Goal: Information Seeking & Learning: Learn about a topic

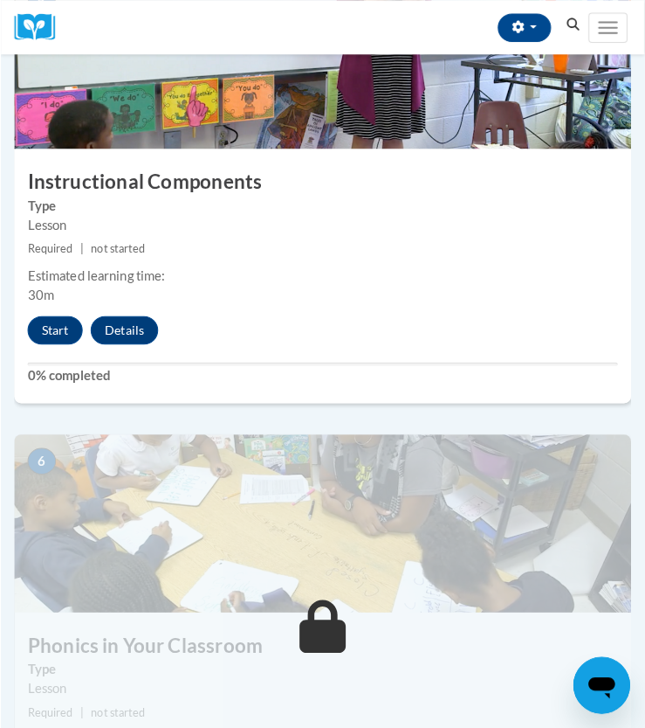
scroll to position [2231, 0]
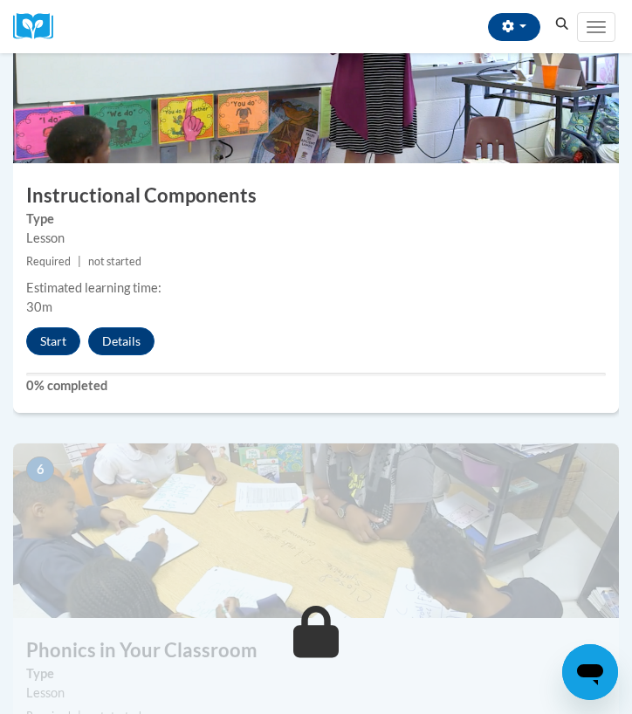
click at [24, 343] on div "Start Details Feedback" at bounding box center [94, 342] width 163 height 28
click at [45, 338] on button "Start" at bounding box center [53, 342] width 54 height 28
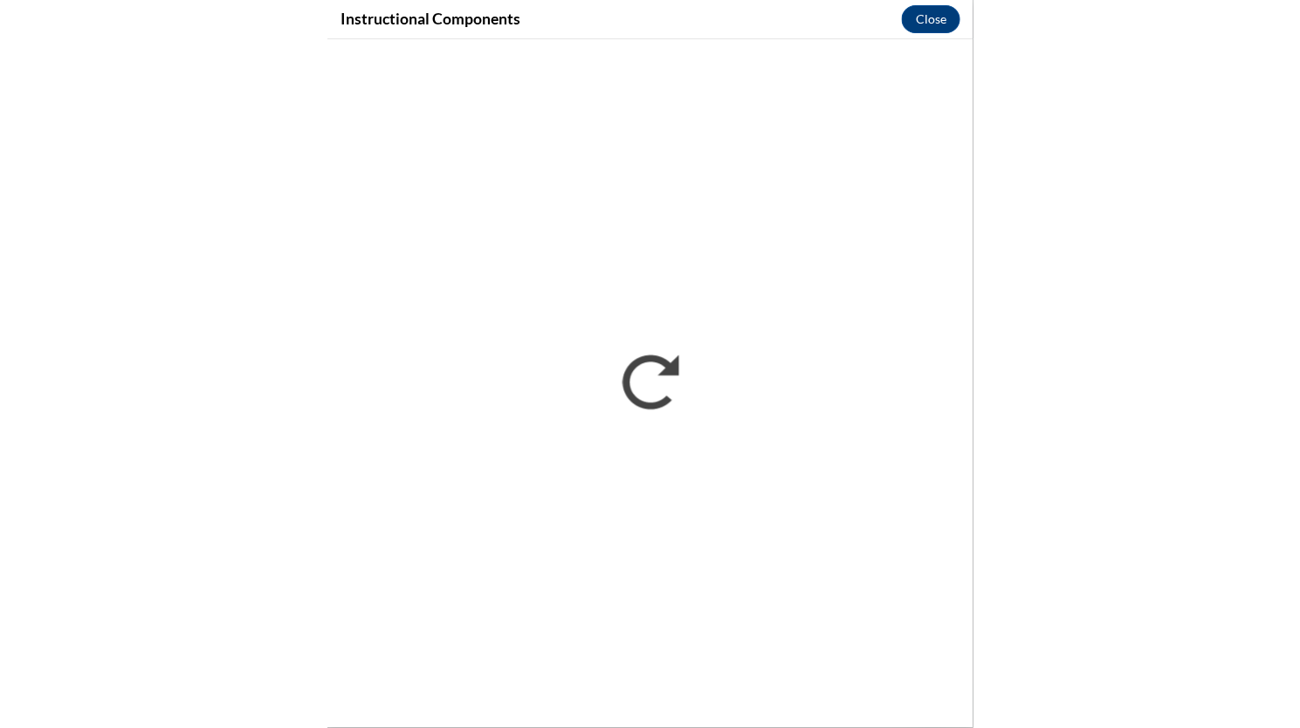
scroll to position [1509, 0]
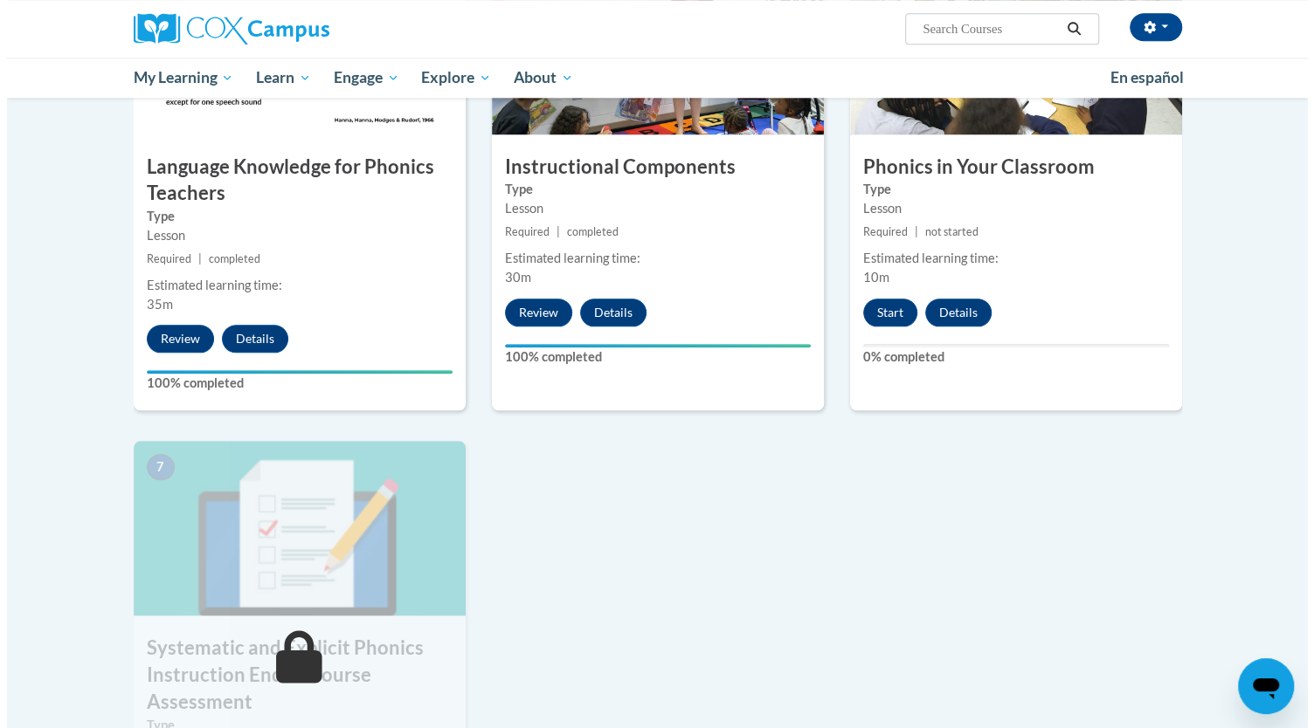
scroll to position [978, 0]
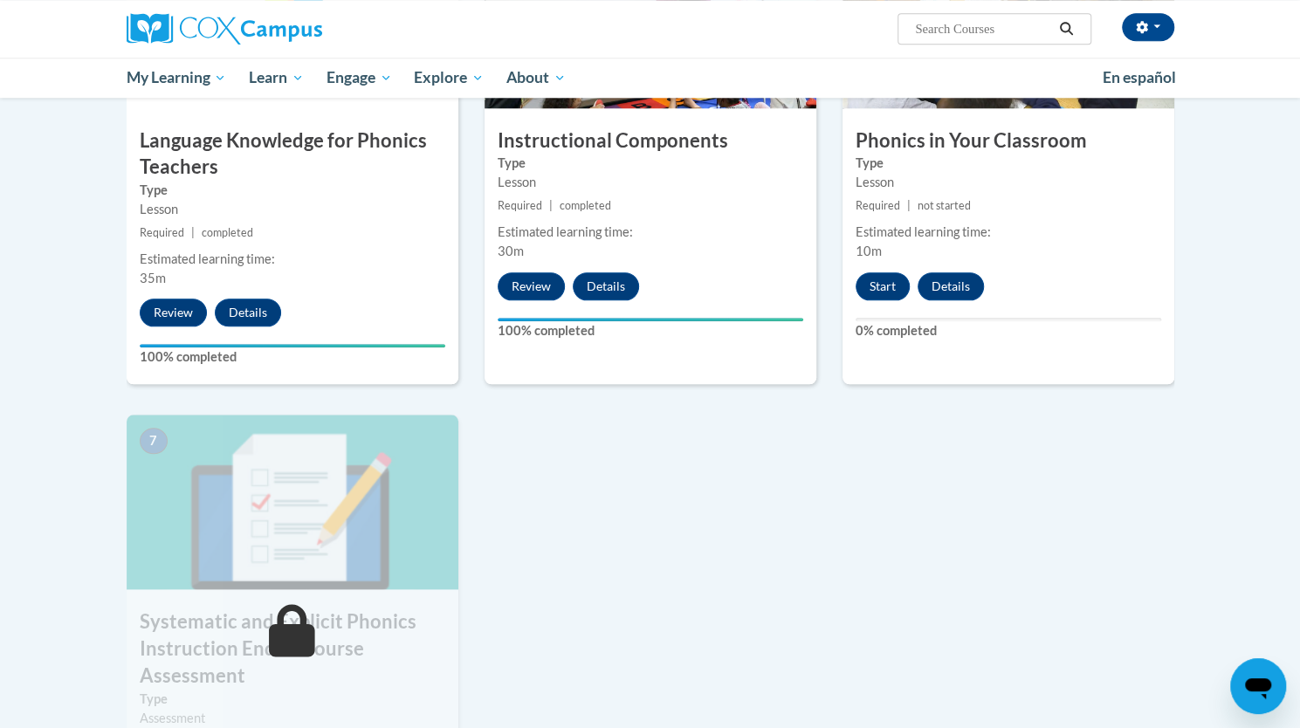
click at [873, 300] on div "6 Phonics in Your Classroom Type Lesson Required | not started Estimated learni…" at bounding box center [1009, 160] width 332 height 452
click at [879, 285] on button "Start" at bounding box center [883, 286] width 54 height 28
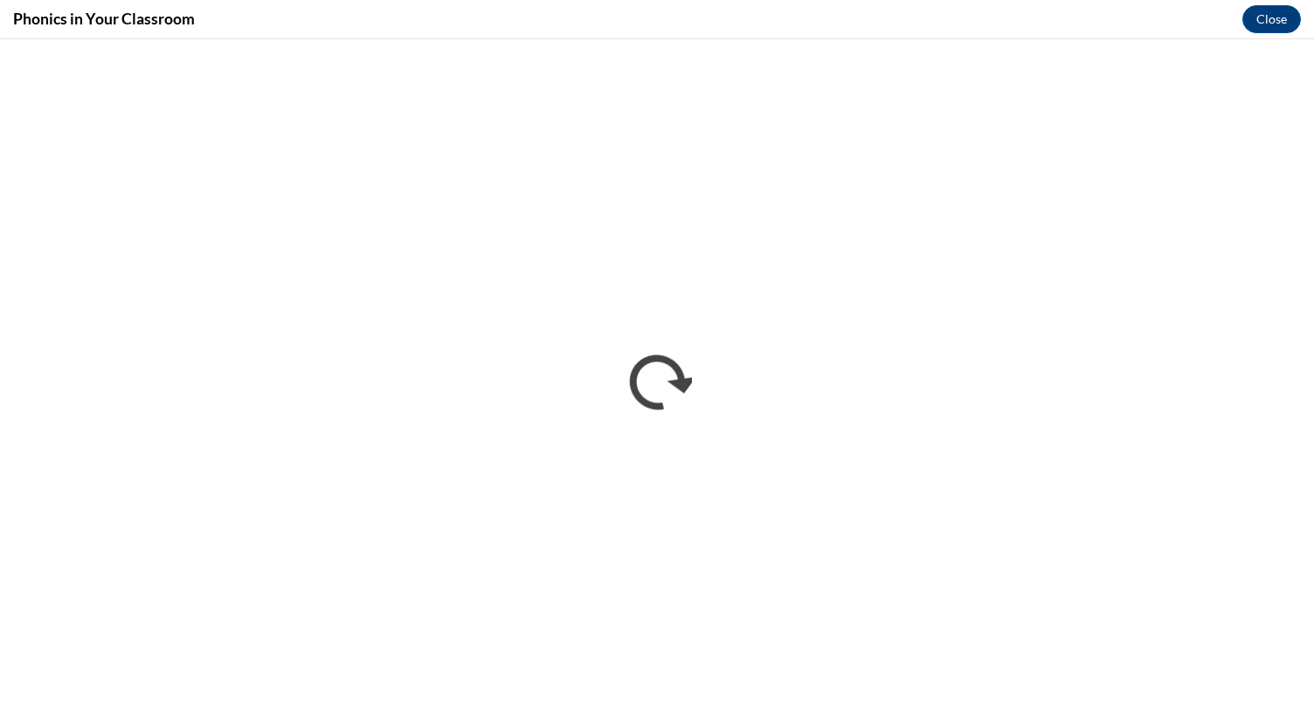
scroll to position [0, 0]
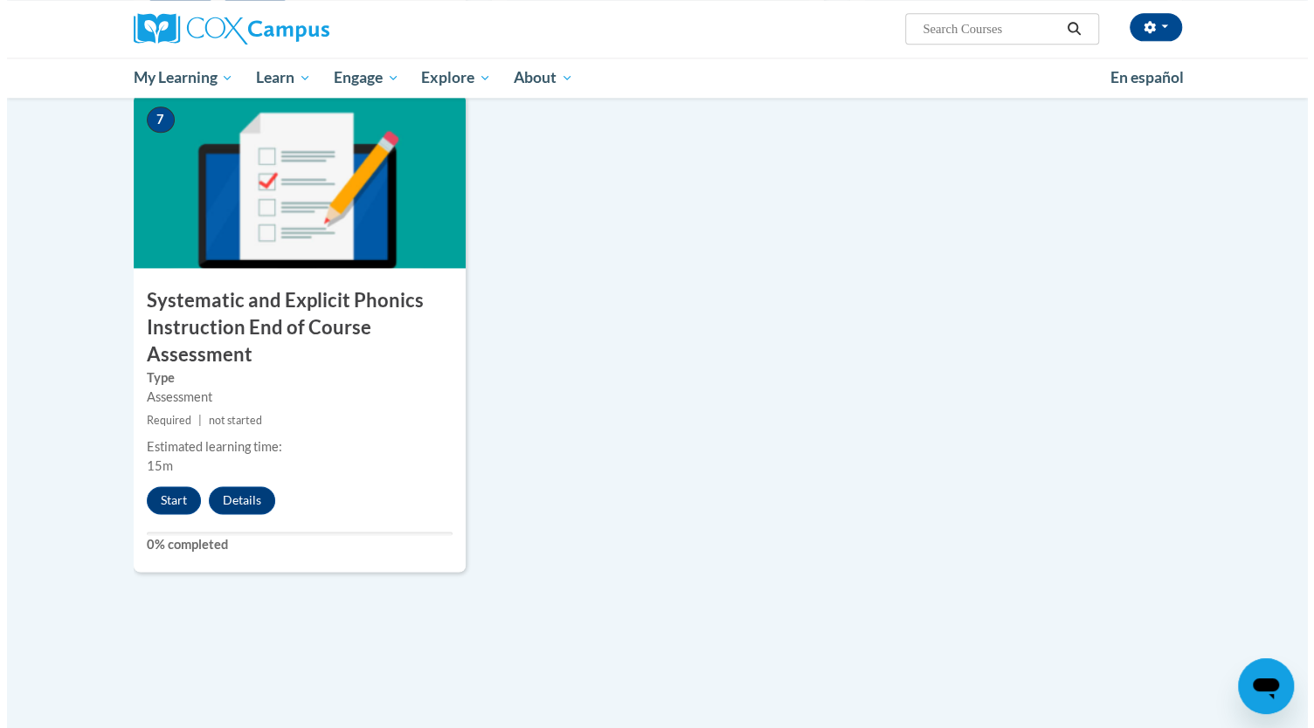
scroll to position [1294, 0]
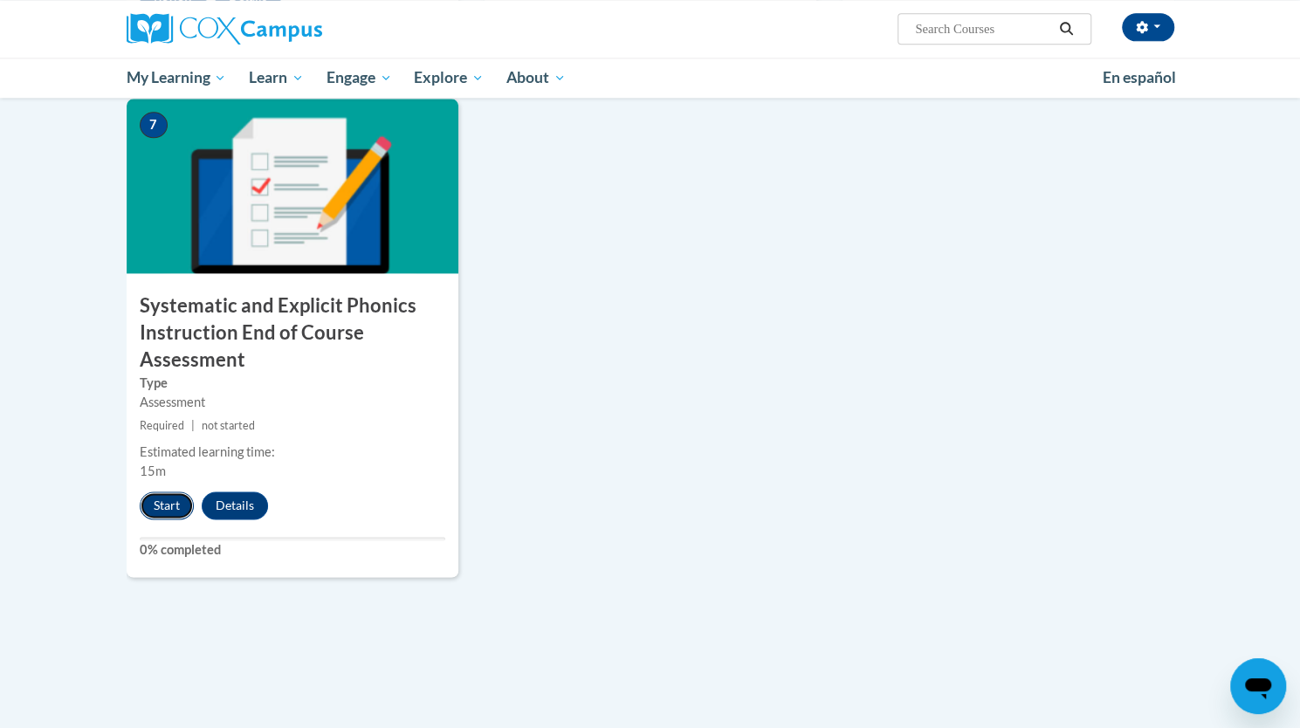
click at [173, 493] on button "Start" at bounding box center [167, 506] width 54 height 28
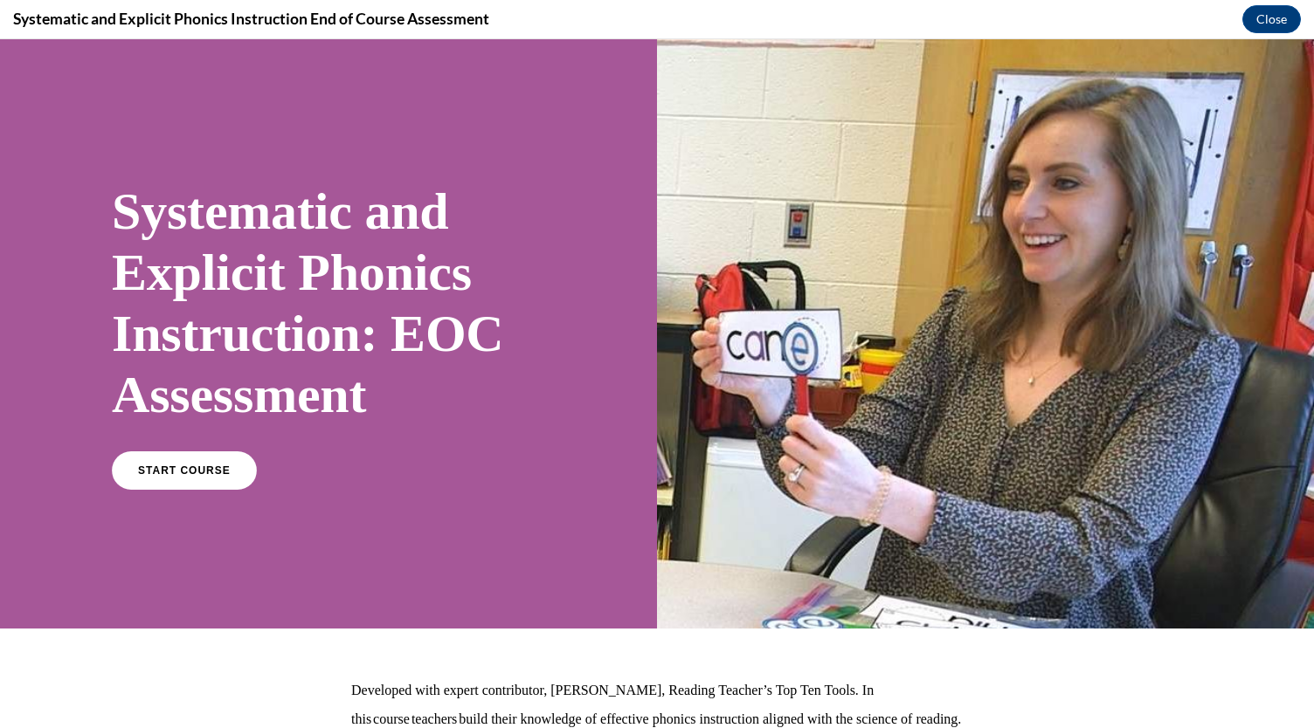
scroll to position [0, 0]
click at [153, 479] on link "START COURSE" at bounding box center [184, 471] width 152 height 40
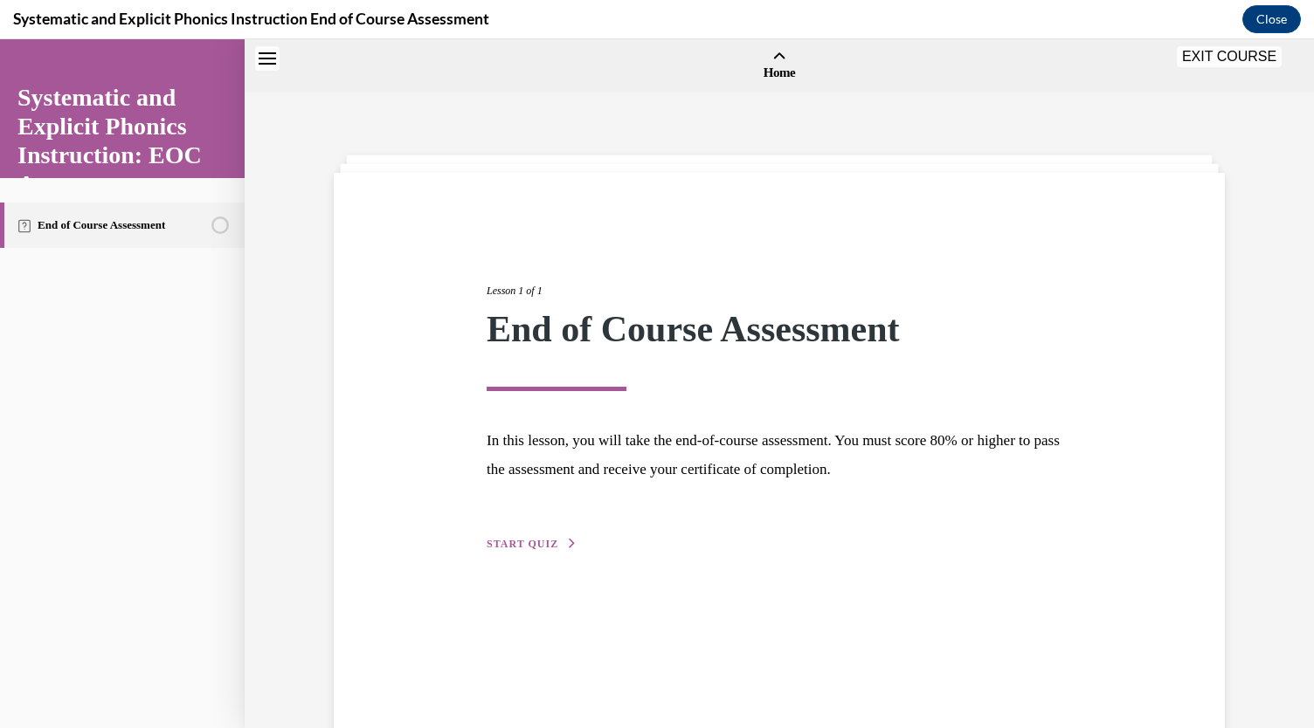
scroll to position [54, 0]
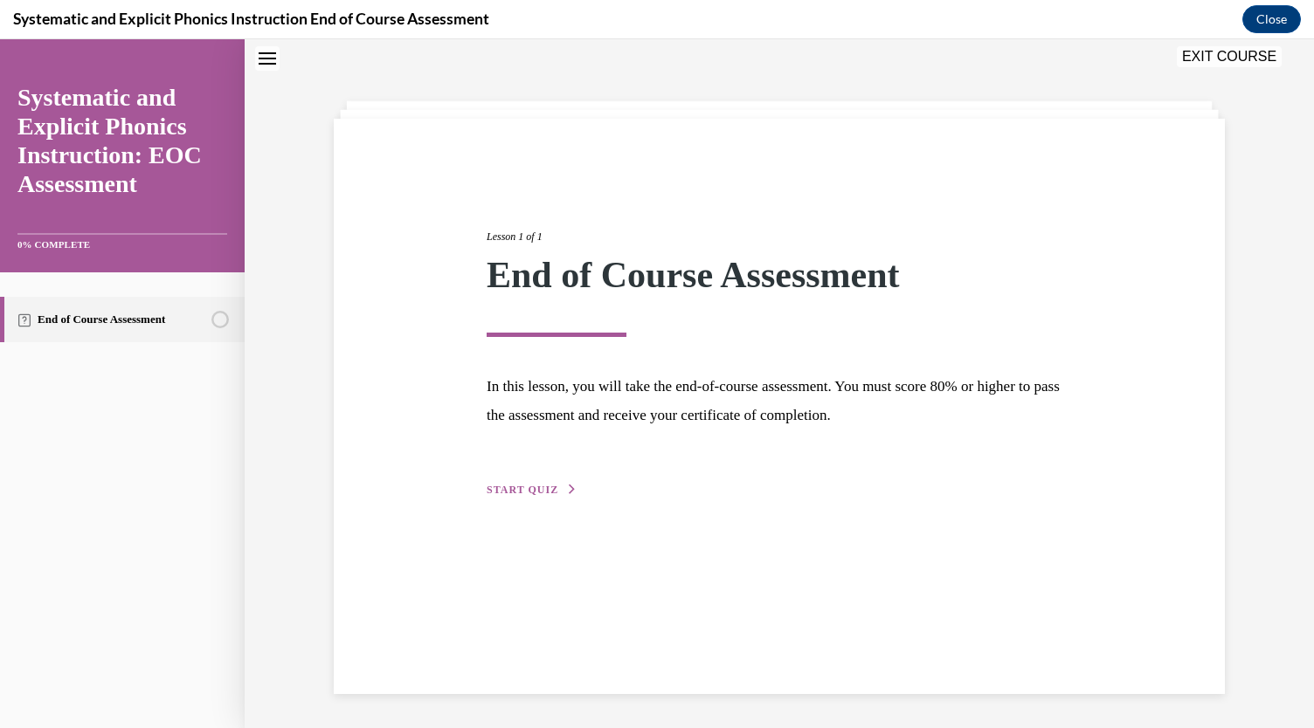
click at [541, 481] on div "Lesson 1 of 1 End of Course Assessment In this lesson, you will take the end-of…" at bounding box center [778, 344] width 611 height 311
drag, startPoint x: 559, startPoint y: 499, endPoint x: 507, endPoint y: 480, distance: 54.7
click at [507, 480] on div "Lesson 1 of 1 End of Course Assessment In this lesson, you will take the end-of…" at bounding box center [778, 344] width 611 height 311
click at [515, 489] on span "START QUIZ" at bounding box center [522, 490] width 72 height 12
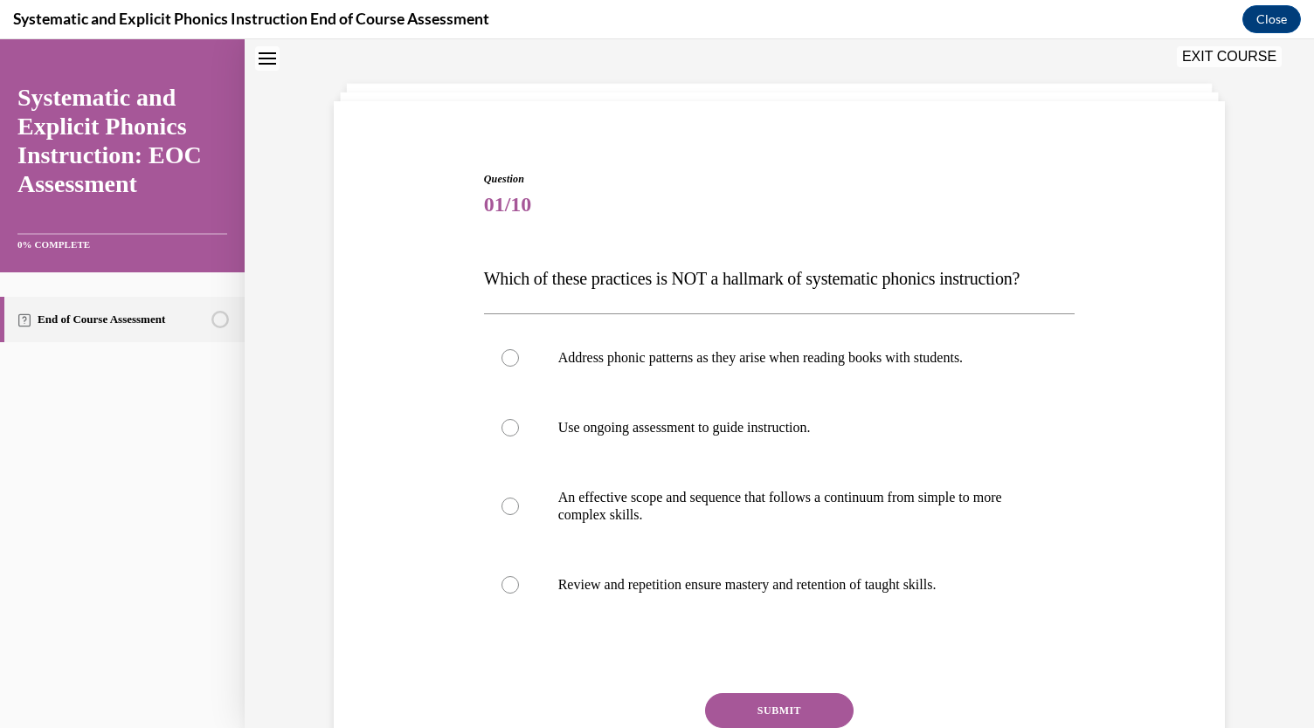
scroll to position [80, 0]
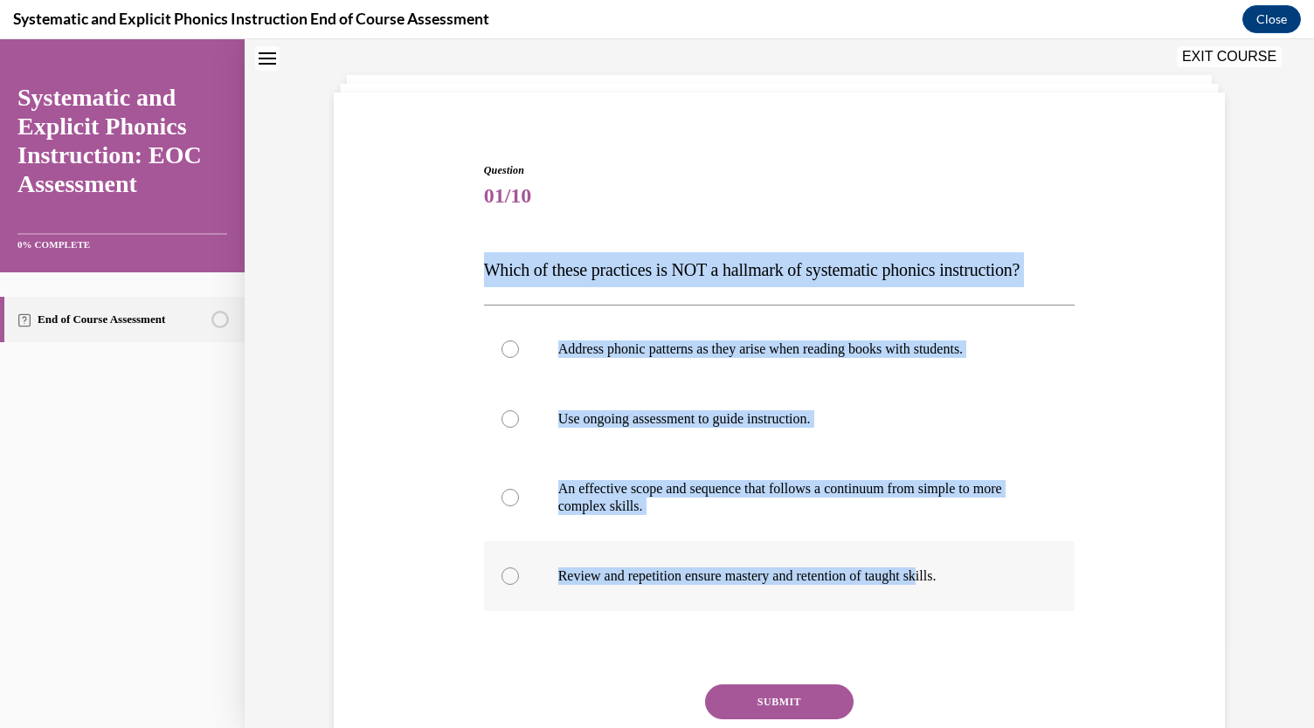
drag, startPoint x: 461, startPoint y: 259, endPoint x: 941, endPoint y: 576, distance: 574.8
click at [941, 576] on div "Question 01/10 Which of these practices is NOT a hallmark of systematic phonics…" at bounding box center [779, 469] width 900 height 718
copy div "Which of these practices is NOT a hallmark of systematic phonics instruction? A…"
click at [524, 438] on div at bounding box center [779, 419] width 591 height 70
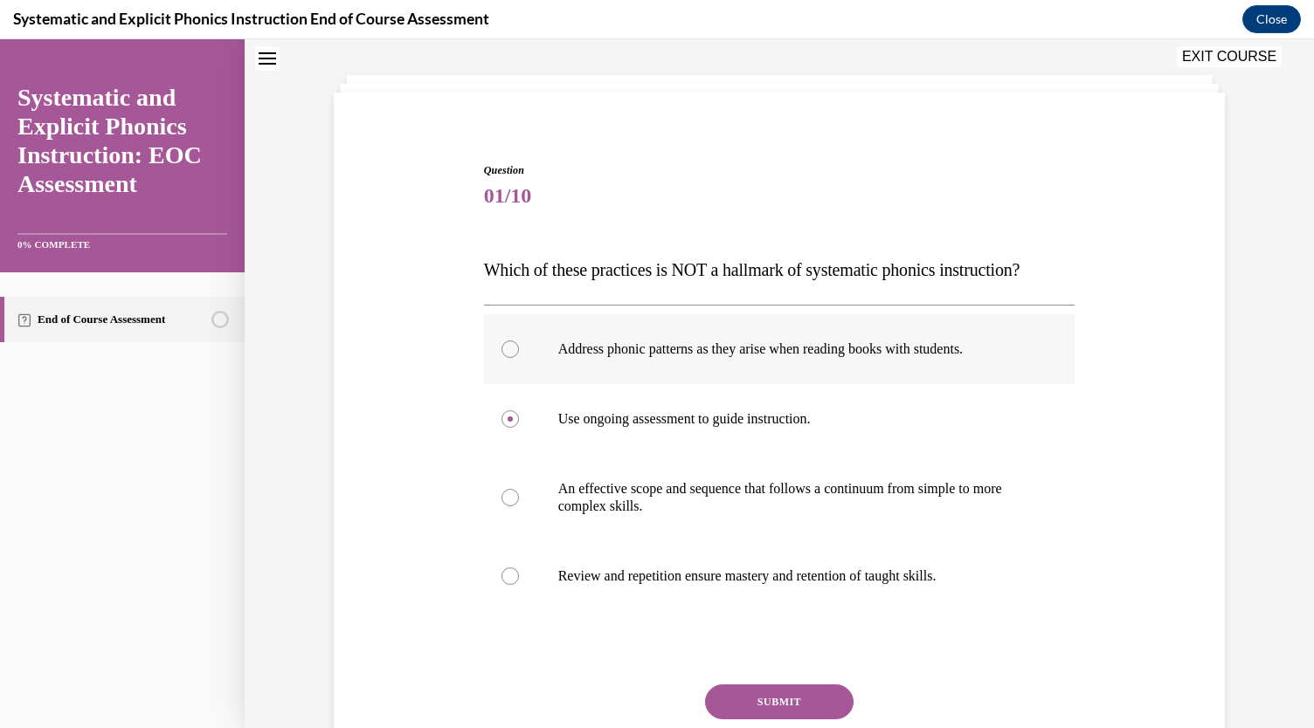
click at [508, 341] on div at bounding box center [509, 349] width 17 height 17
click at [761, 713] on button "SUBMIT" at bounding box center [779, 702] width 148 height 35
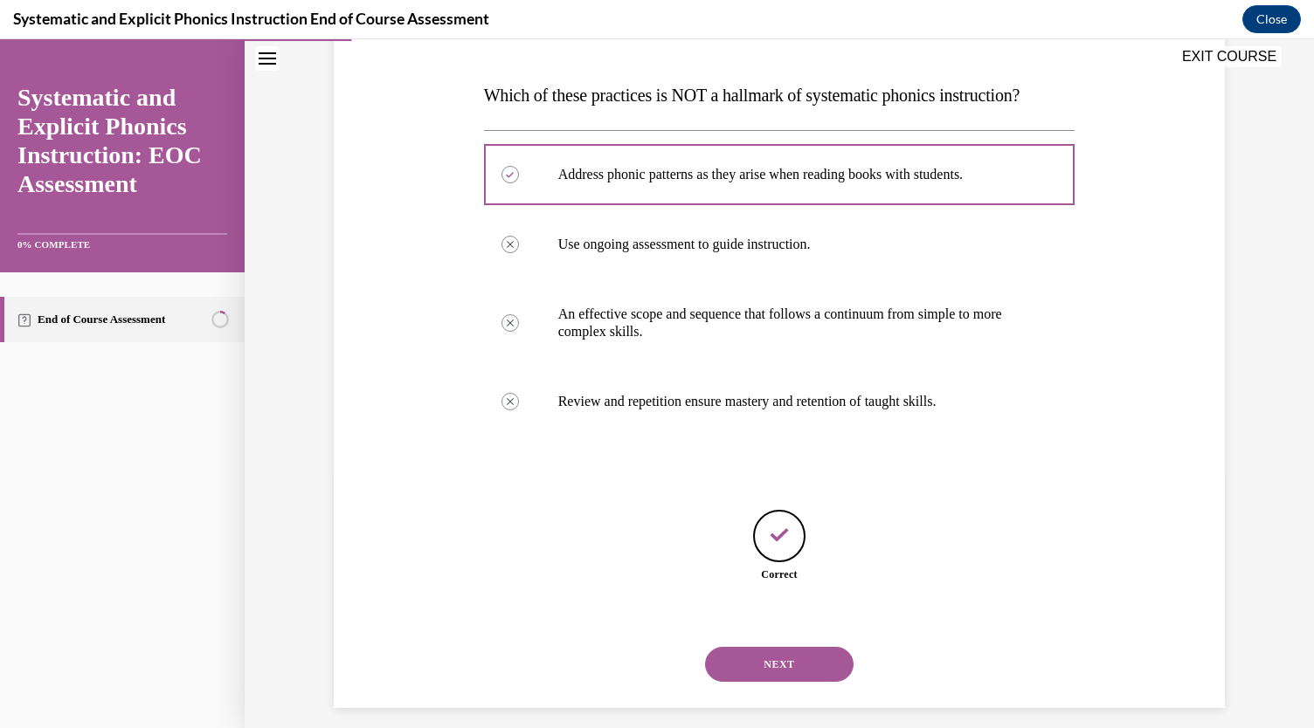
scroll to position [269, 0]
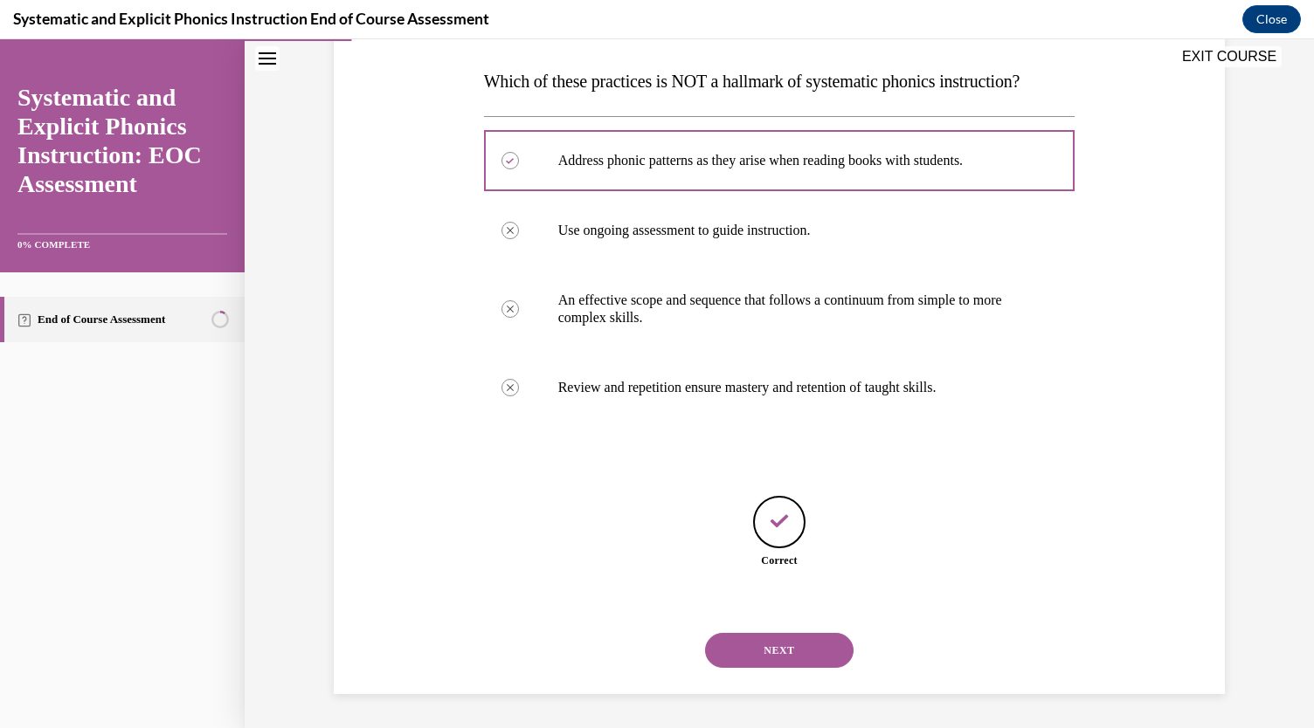
click at [775, 652] on button "NEXT" at bounding box center [779, 650] width 148 height 35
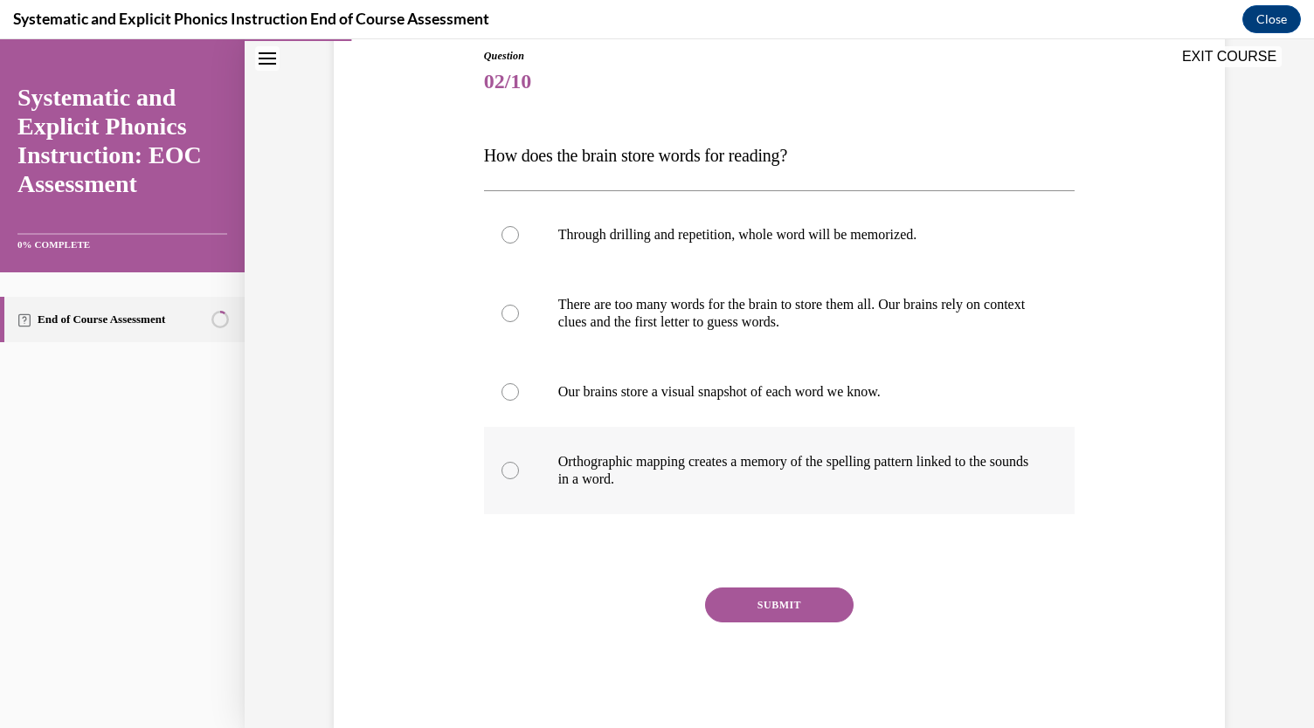
click at [508, 462] on div at bounding box center [779, 470] width 591 height 87
click at [771, 605] on button "SUBMIT" at bounding box center [779, 605] width 148 height 35
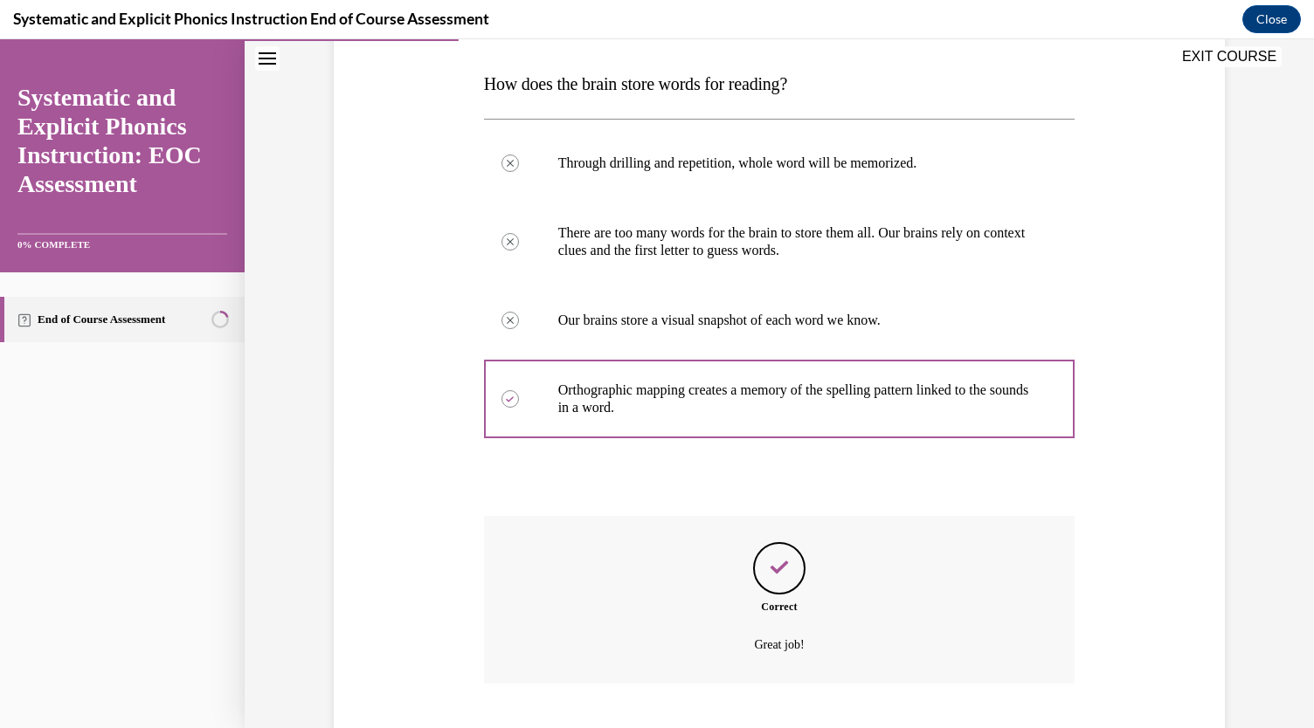
scroll to position [373, 0]
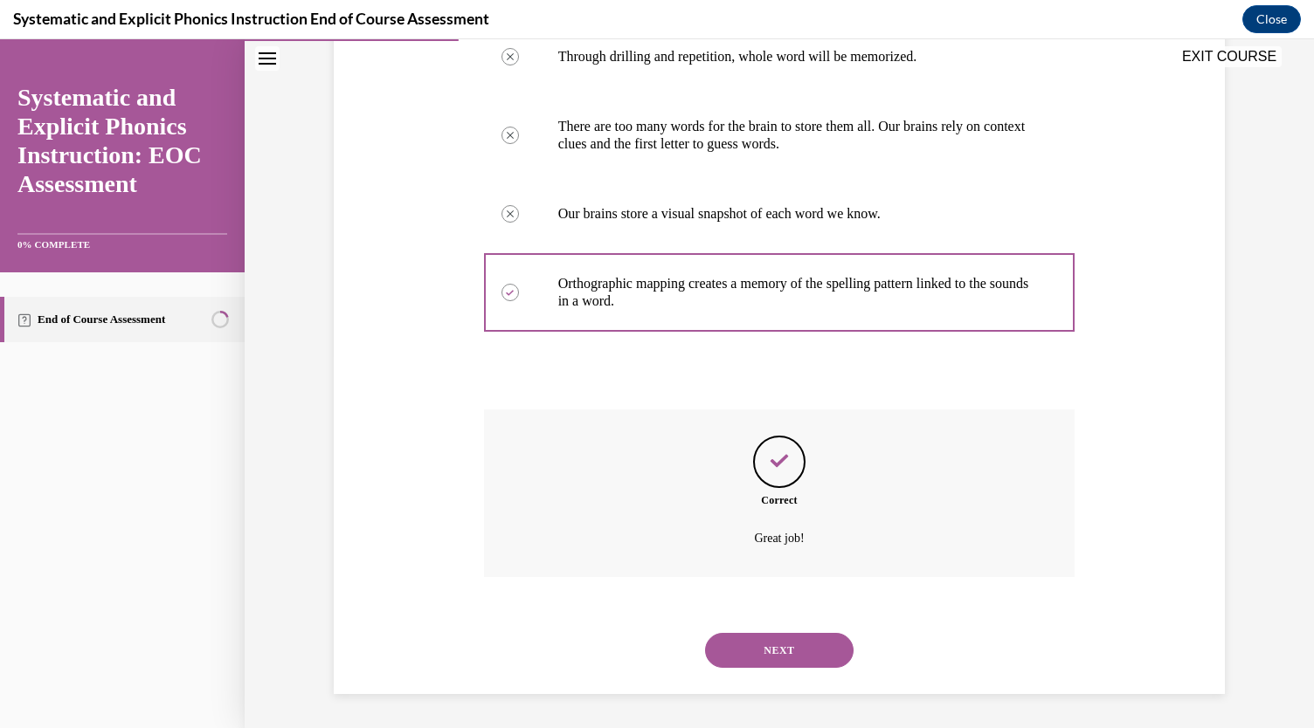
click at [763, 652] on button "NEXT" at bounding box center [779, 650] width 148 height 35
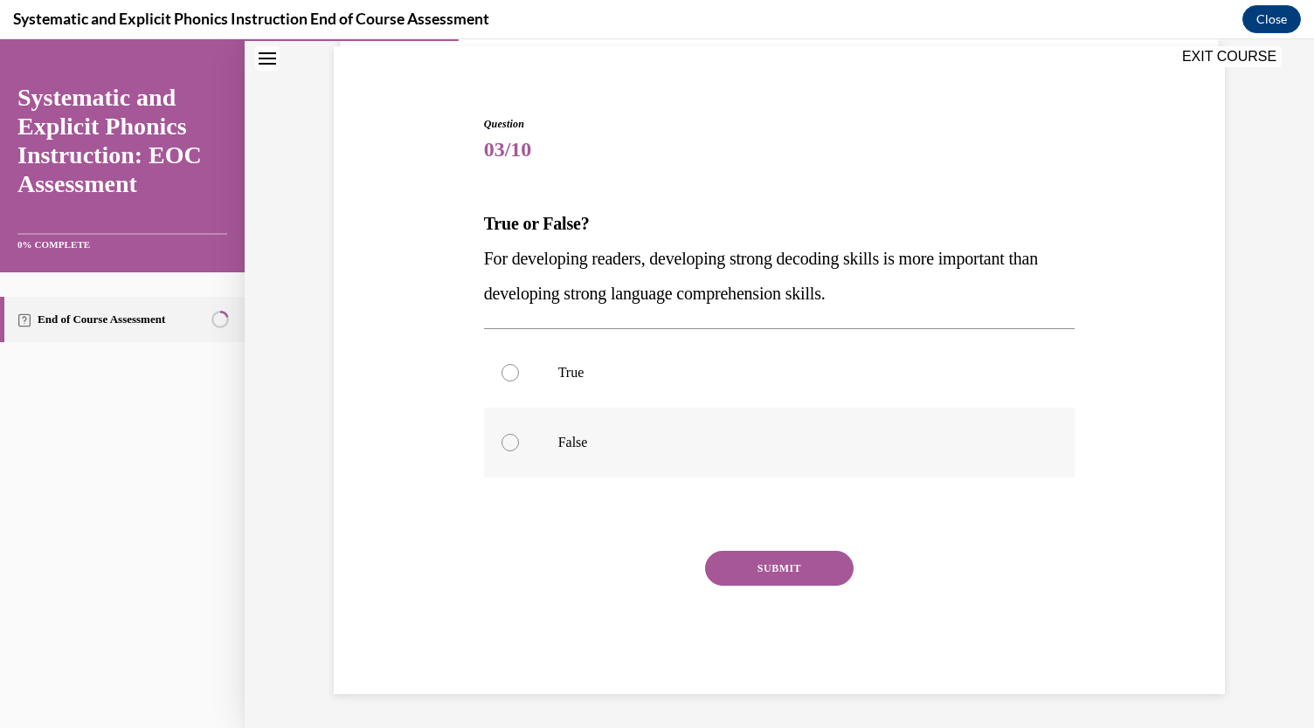
click at [507, 446] on div at bounding box center [509, 442] width 17 height 17
click at [760, 569] on button "SUBMIT" at bounding box center [779, 568] width 148 height 35
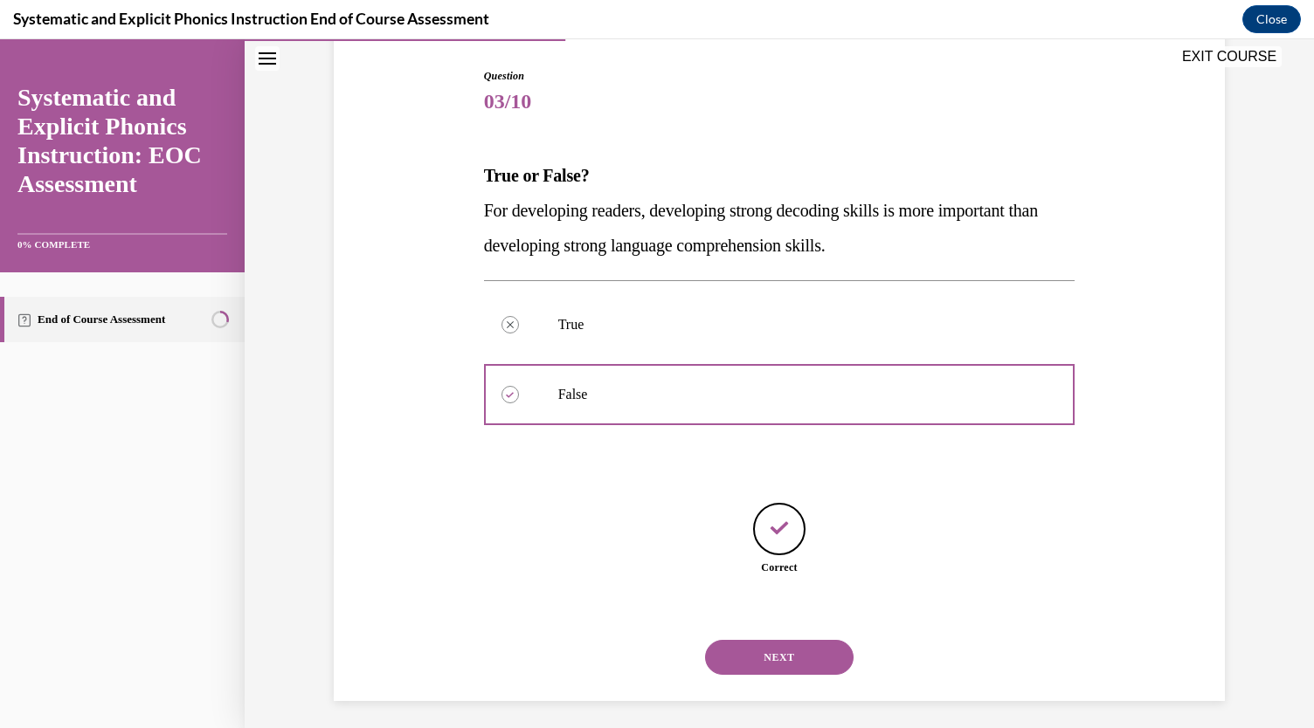
scroll to position [182, 0]
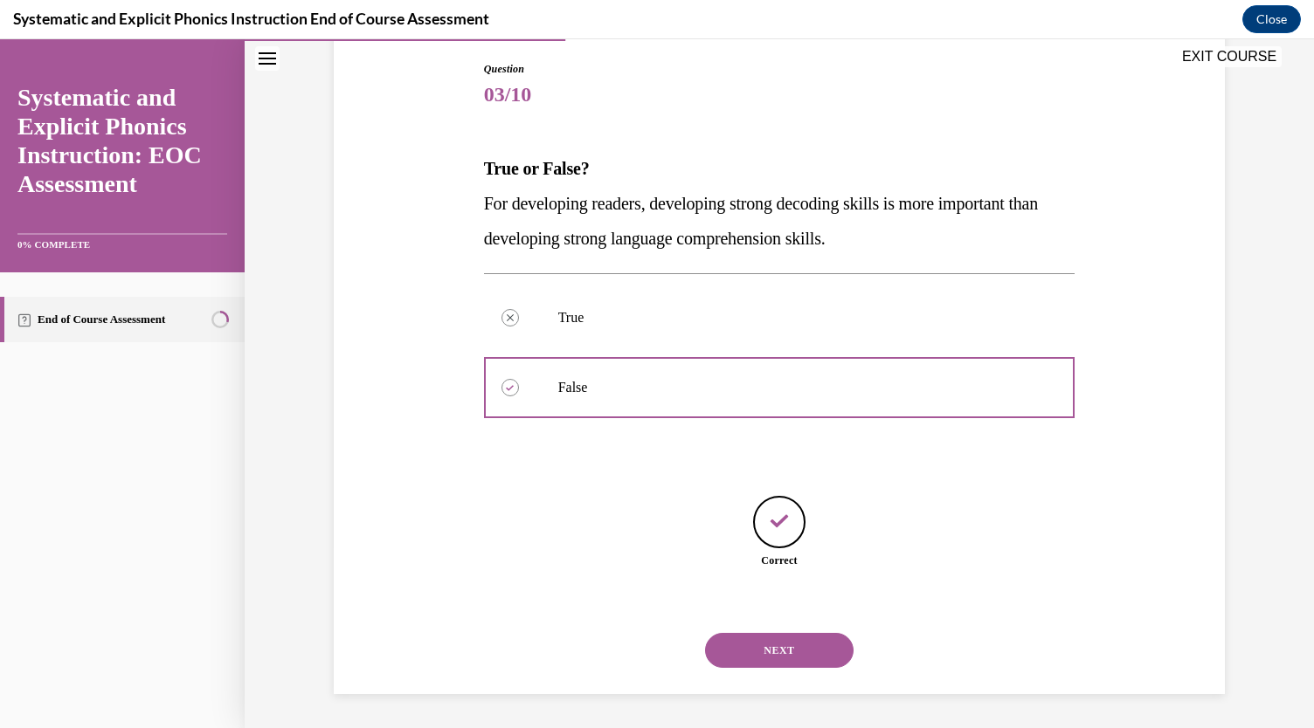
click at [755, 647] on button "NEXT" at bounding box center [779, 650] width 148 height 35
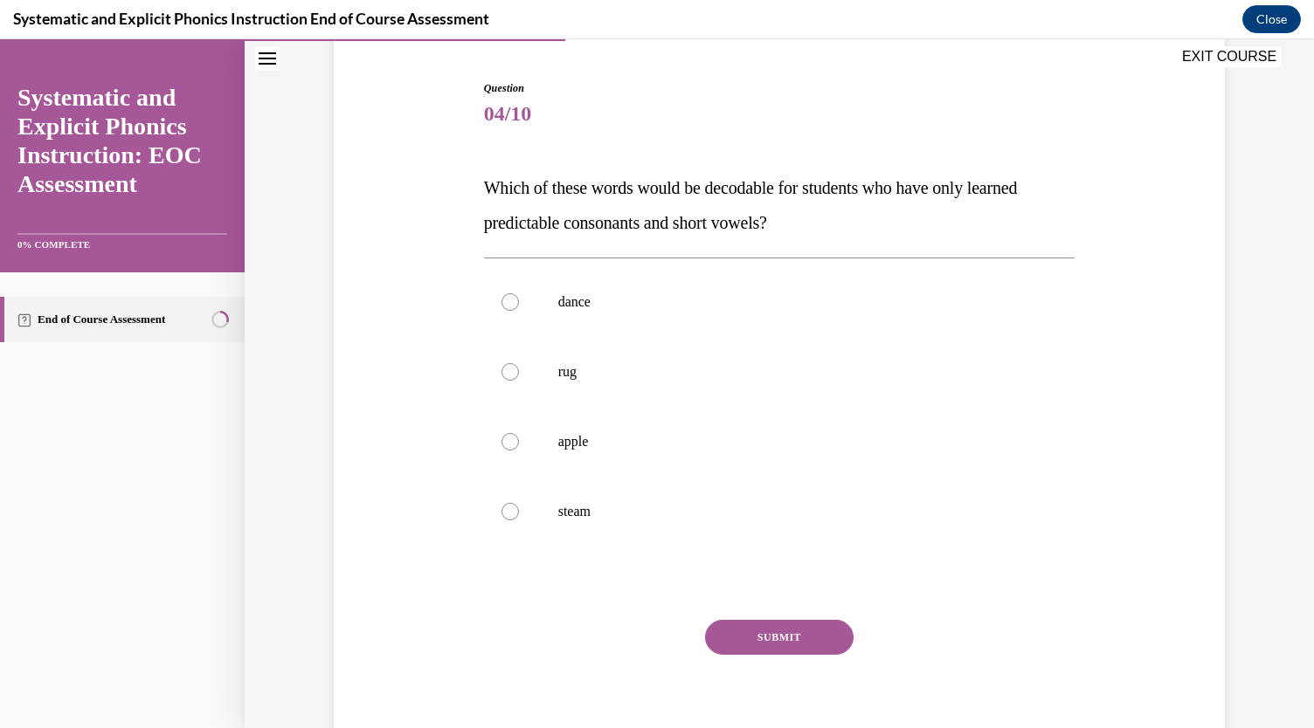
scroll to position [163, 0]
click at [504, 368] on div at bounding box center [509, 370] width 17 height 17
click at [758, 631] on button "SUBMIT" at bounding box center [779, 636] width 148 height 35
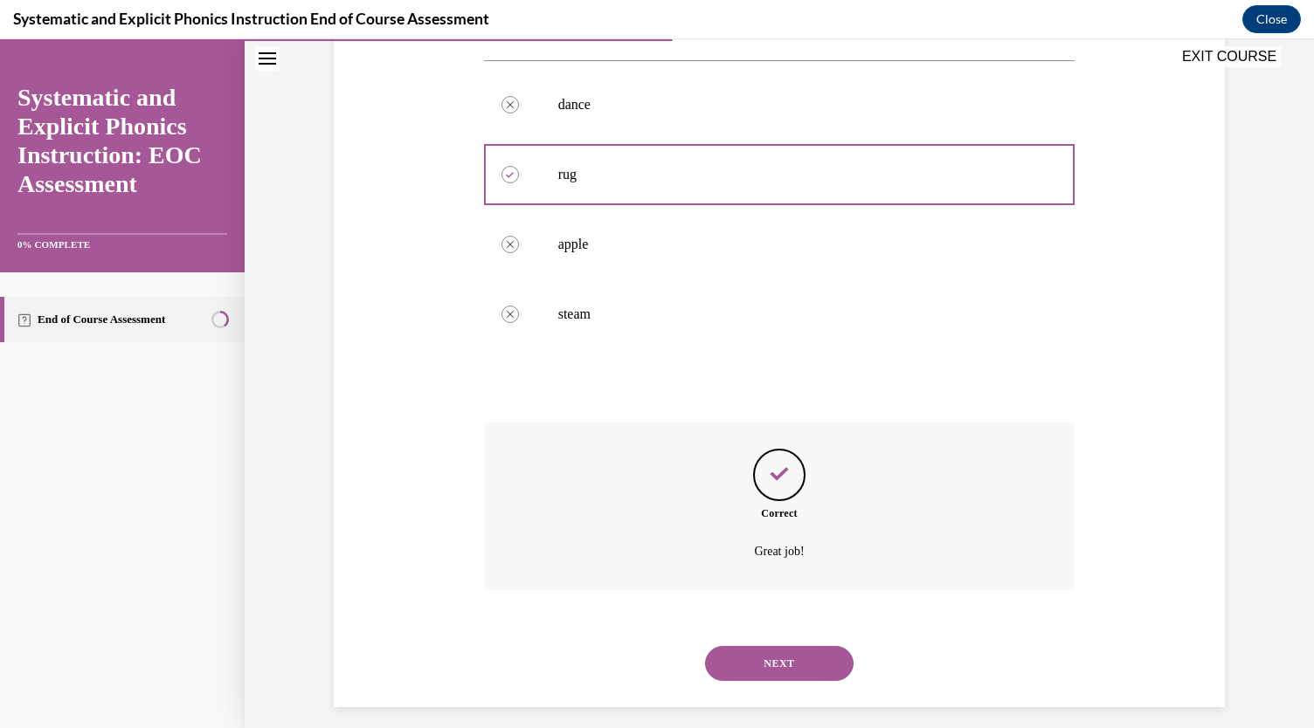
scroll to position [373, 0]
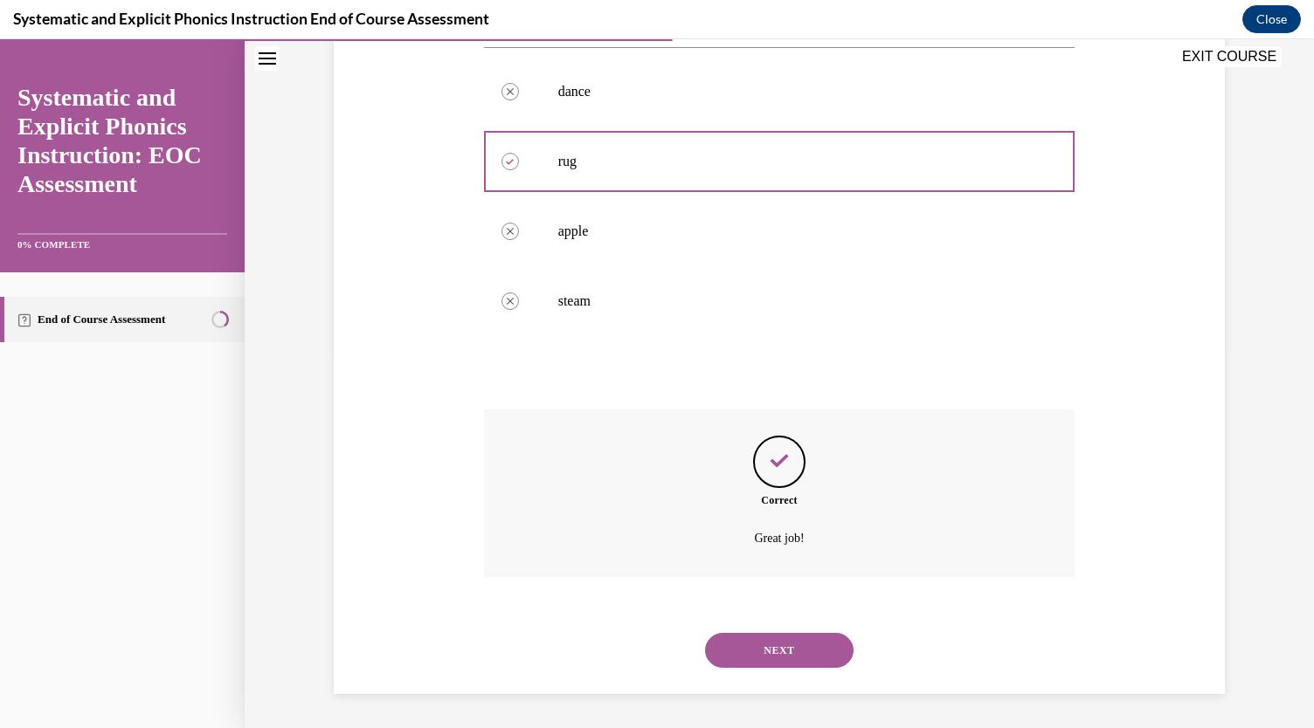
click at [749, 647] on button "NEXT" at bounding box center [779, 650] width 148 height 35
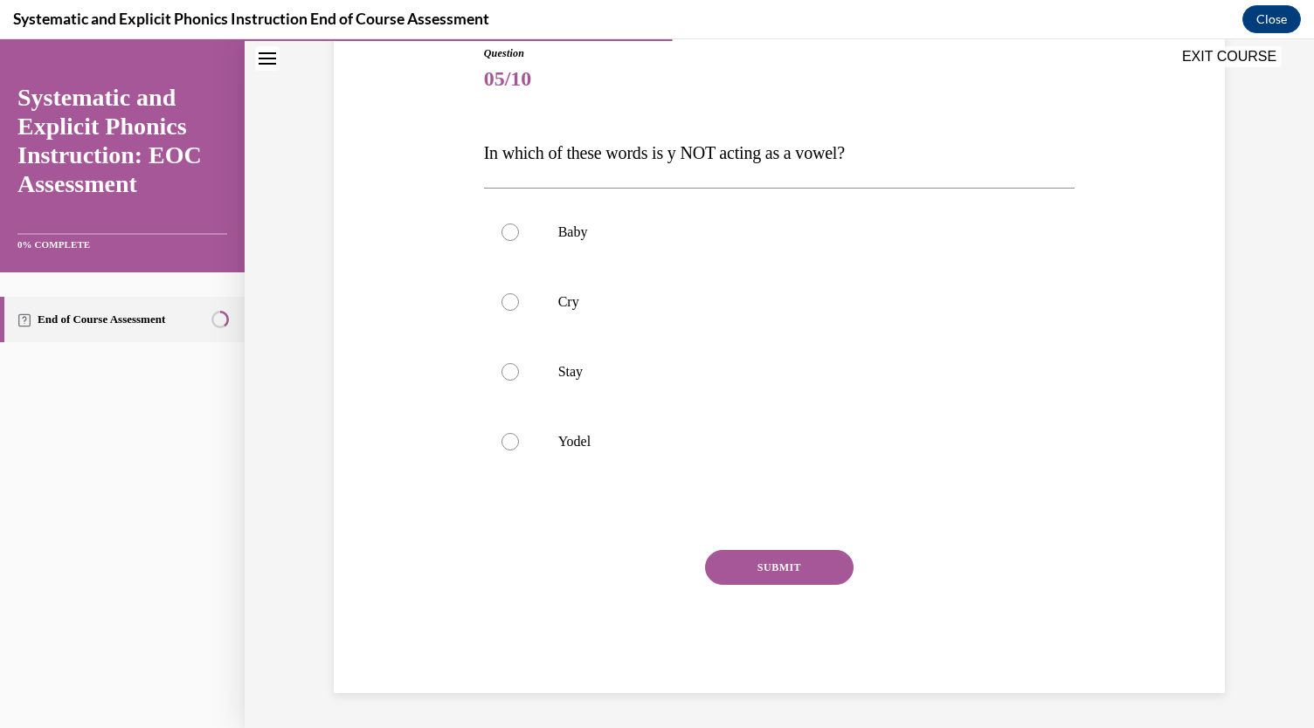
scroll to position [194, 0]
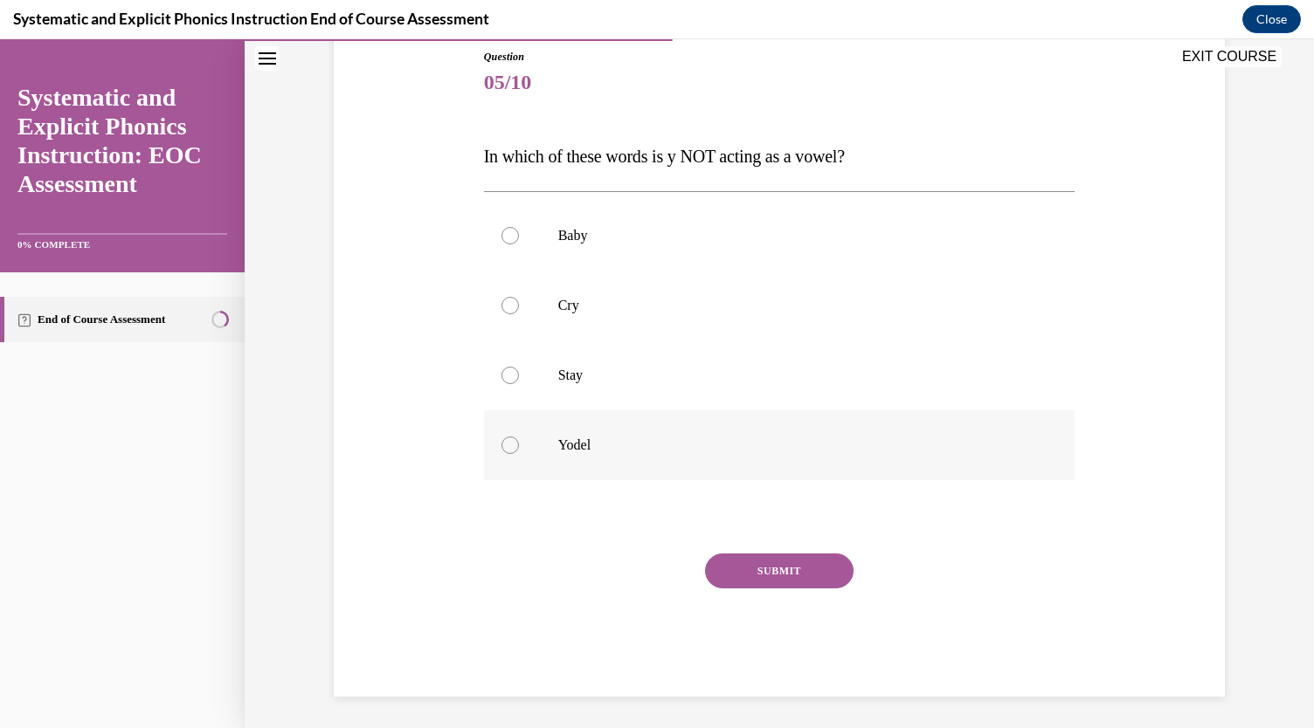
click at [507, 438] on div at bounding box center [509, 445] width 17 height 17
click at [768, 565] on button "SUBMIT" at bounding box center [779, 571] width 148 height 35
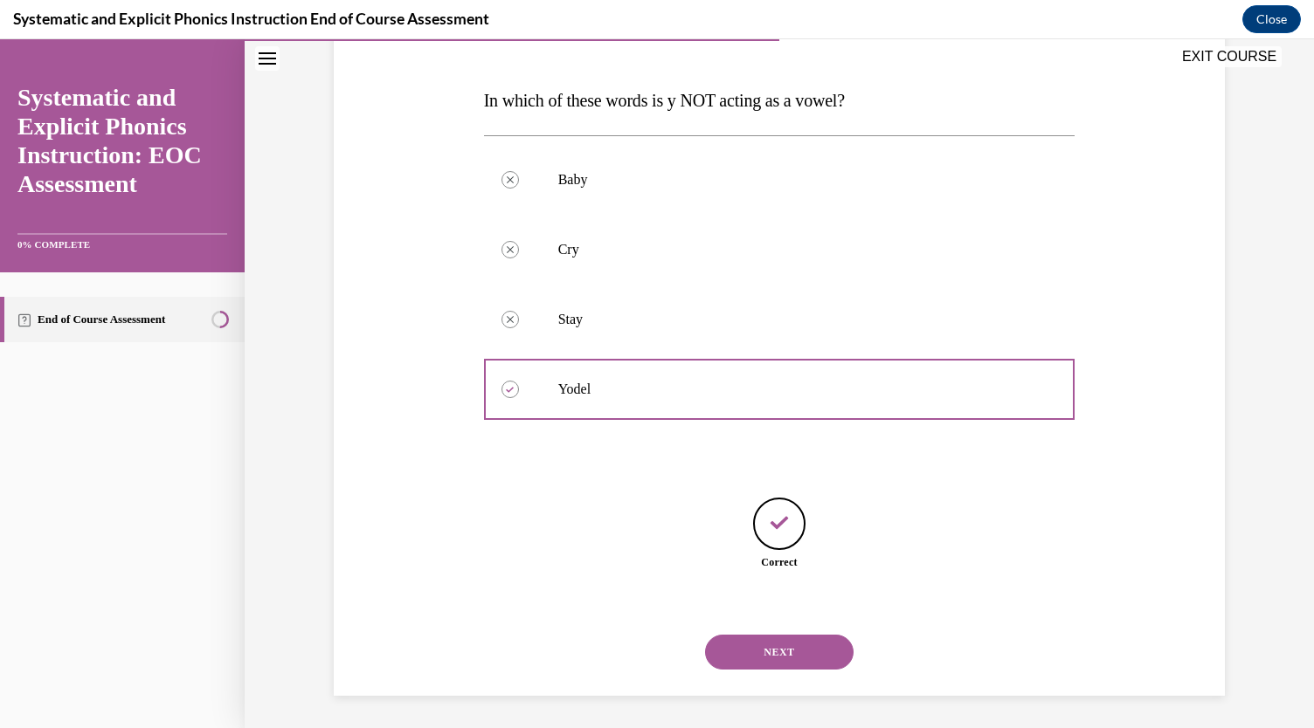
scroll to position [252, 0]
click at [765, 661] on button "NEXT" at bounding box center [779, 650] width 148 height 35
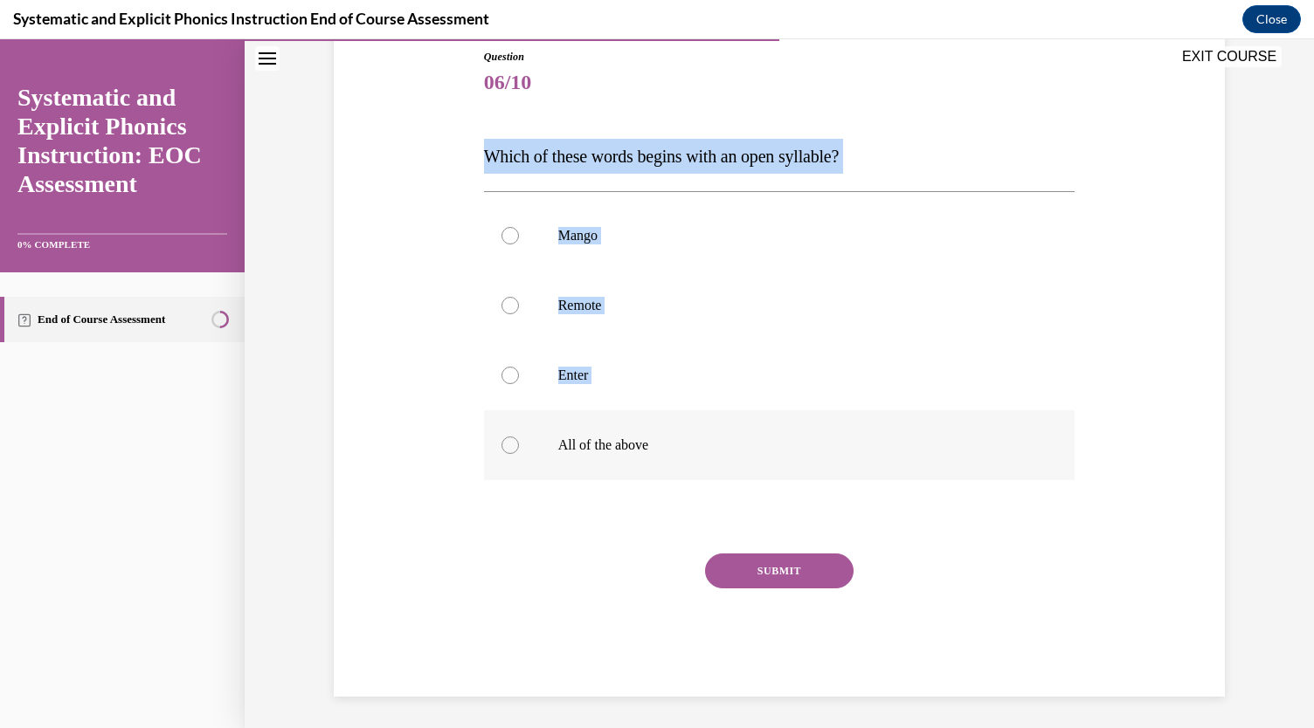
drag, startPoint x: 496, startPoint y: 170, endPoint x: 688, endPoint y: 459, distance: 346.4
click at [688, 459] on div "Question 06/10 Which of these words begins with an open syllable? Mango Remote …" at bounding box center [779, 347] width 900 height 700
click at [682, 461] on div at bounding box center [779, 445] width 591 height 70
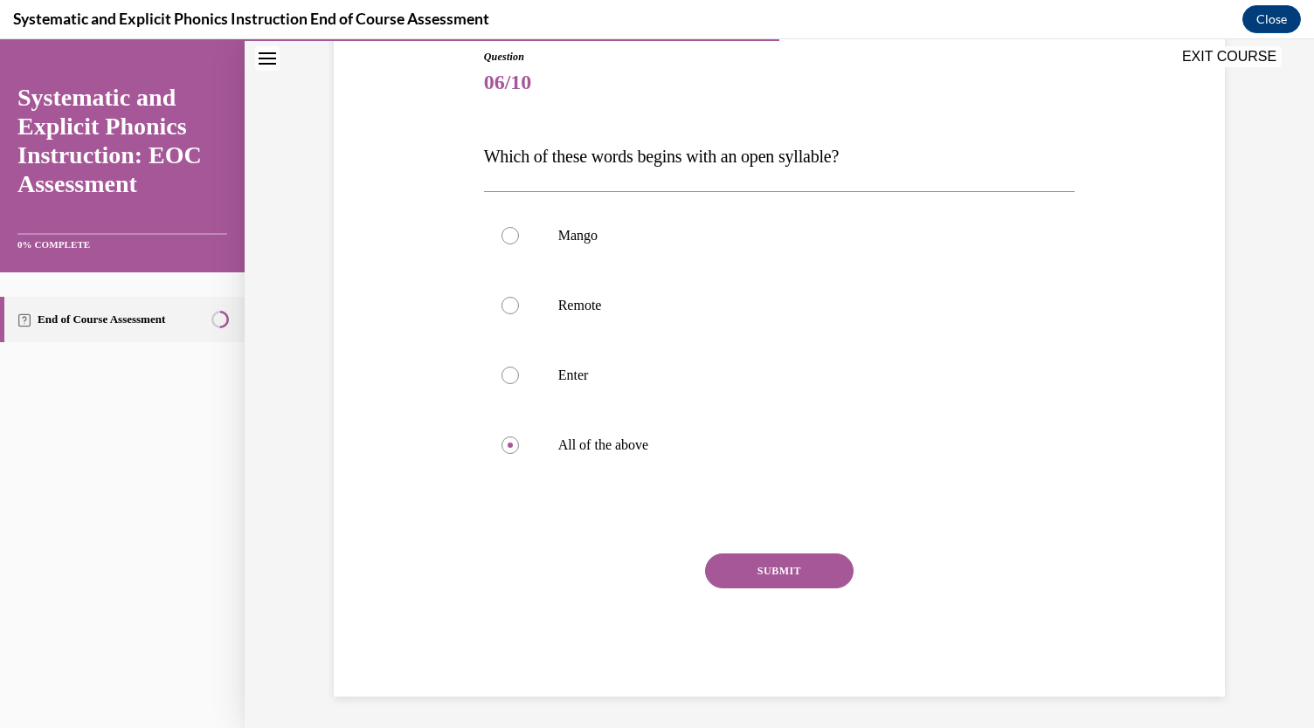
drag, startPoint x: 624, startPoint y: 445, endPoint x: 407, endPoint y: 107, distance: 401.2
drag, startPoint x: 407, startPoint y: 107, endPoint x: 380, endPoint y: 97, distance: 29.0
click at [380, 97] on div "Question 06/10 Which of these words begins with an open syllable? Mango Remote …" at bounding box center [779, 347] width 900 height 700
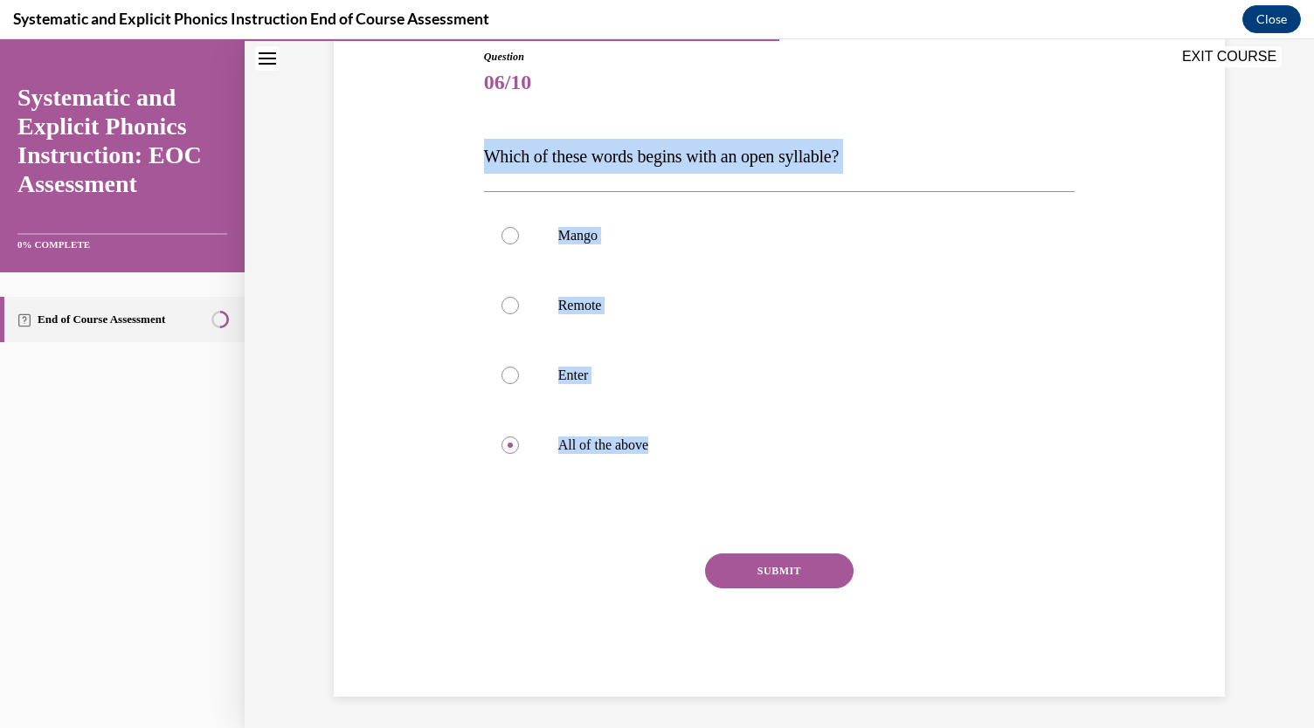
drag, startPoint x: 458, startPoint y: 147, endPoint x: 714, endPoint y: 491, distance: 429.3
click at [714, 491] on div "Question 06/10 Which of these words begins with an open syllable? Mango Remote …" at bounding box center [779, 347] width 900 height 700
copy div "Which of these words begins with an open syllable? Mango Remote Enter All of th…"
click at [508, 296] on div at bounding box center [779, 306] width 591 height 70
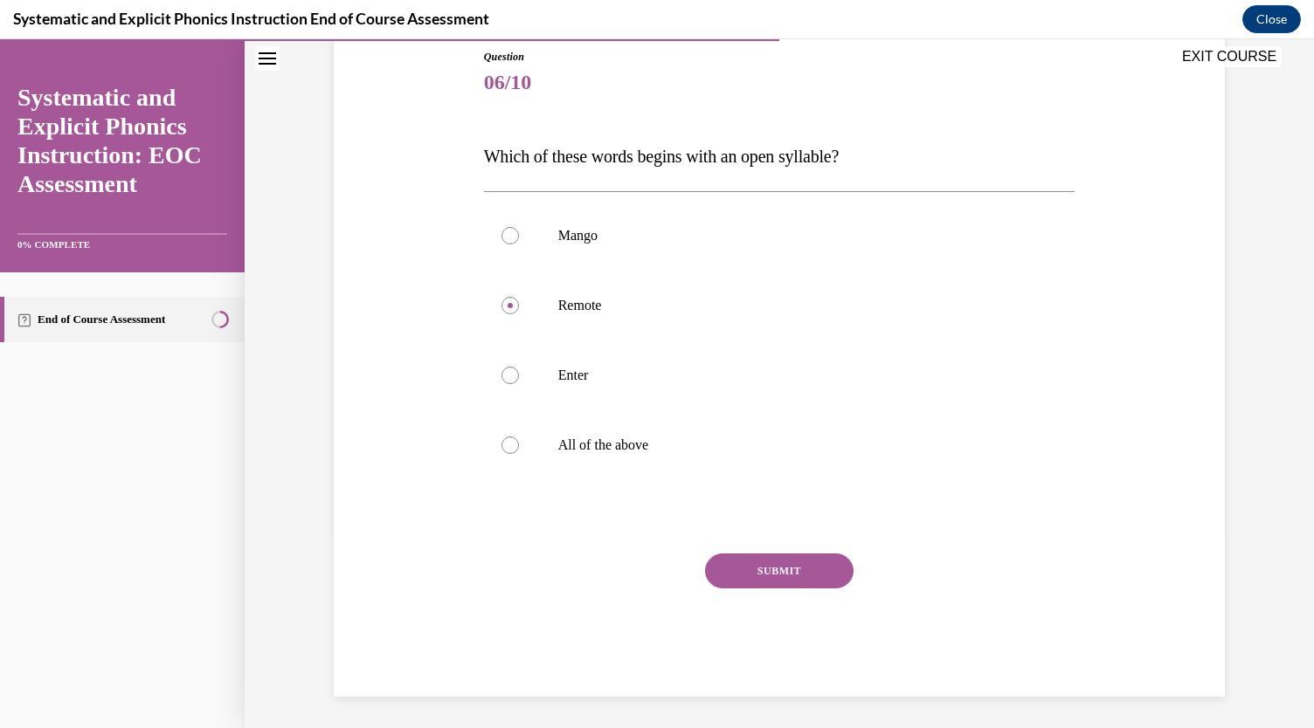
click at [793, 581] on button "SUBMIT" at bounding box center [779, 571] width 148 height 35
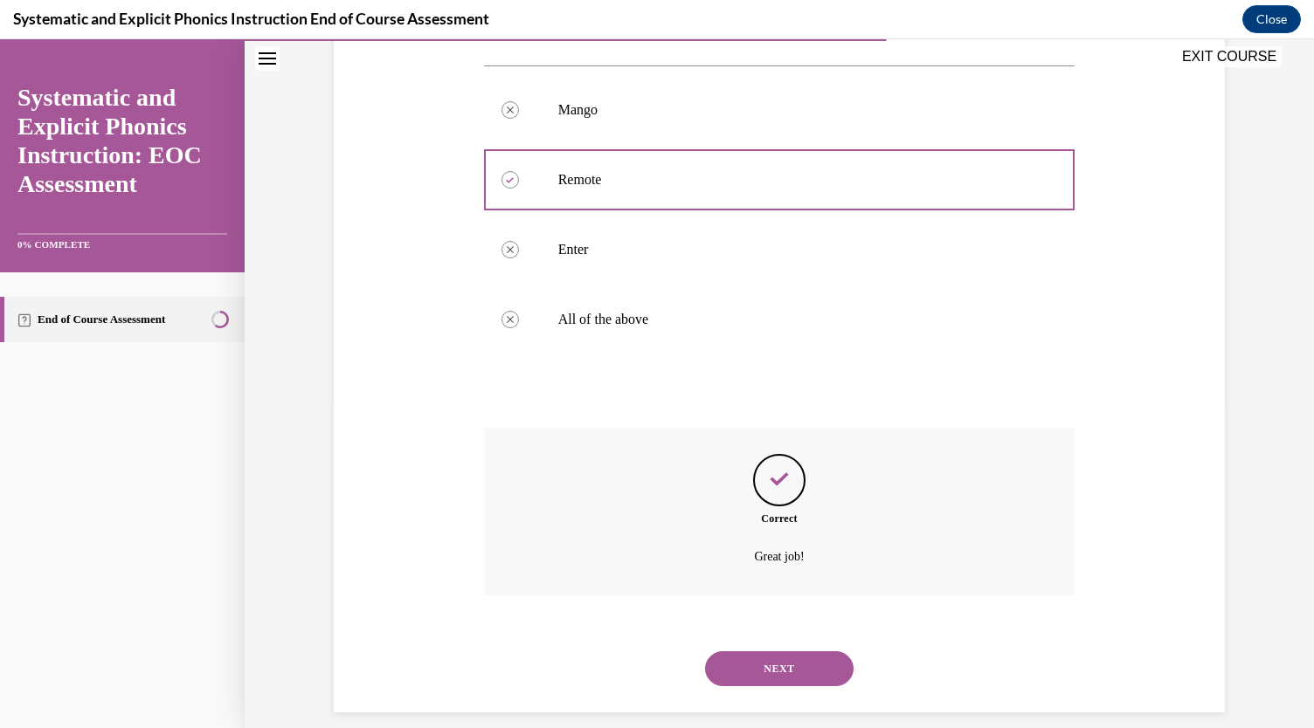
scroll to position [338, 0]
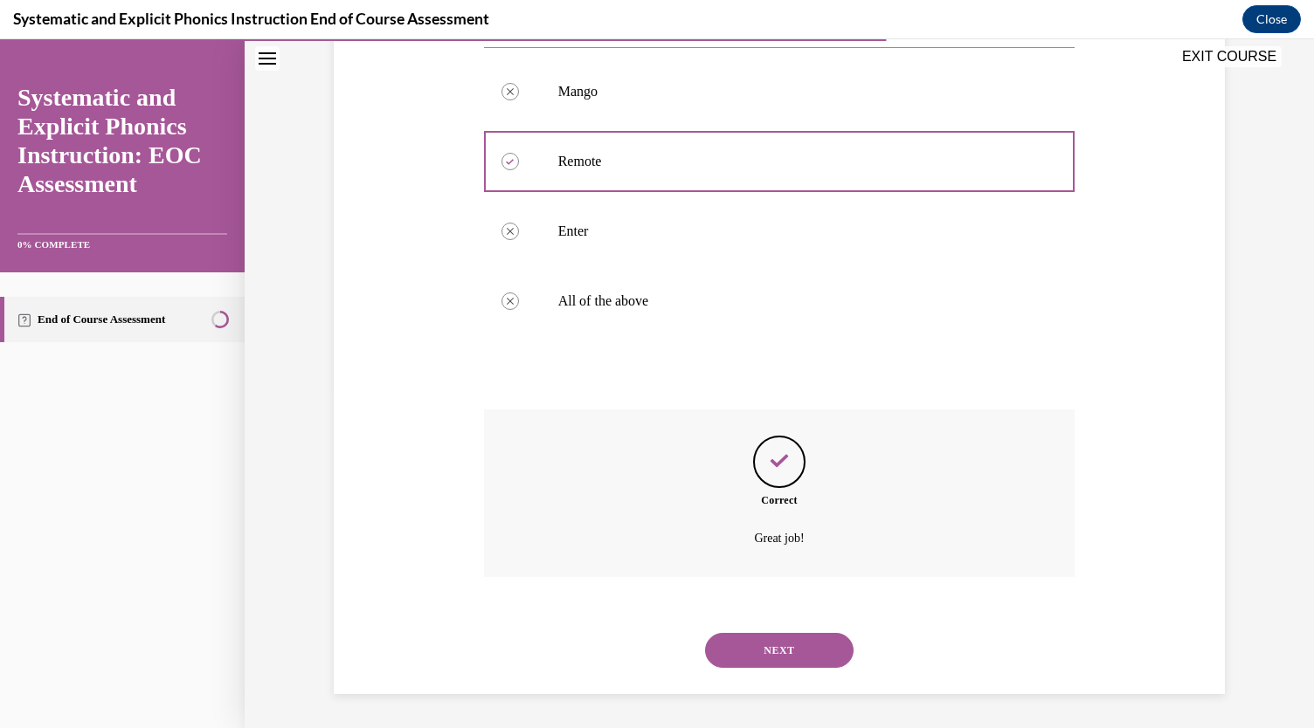
click at [772, 644] on button "NEXT" at bounding box center [779, 650] width 148 height 35
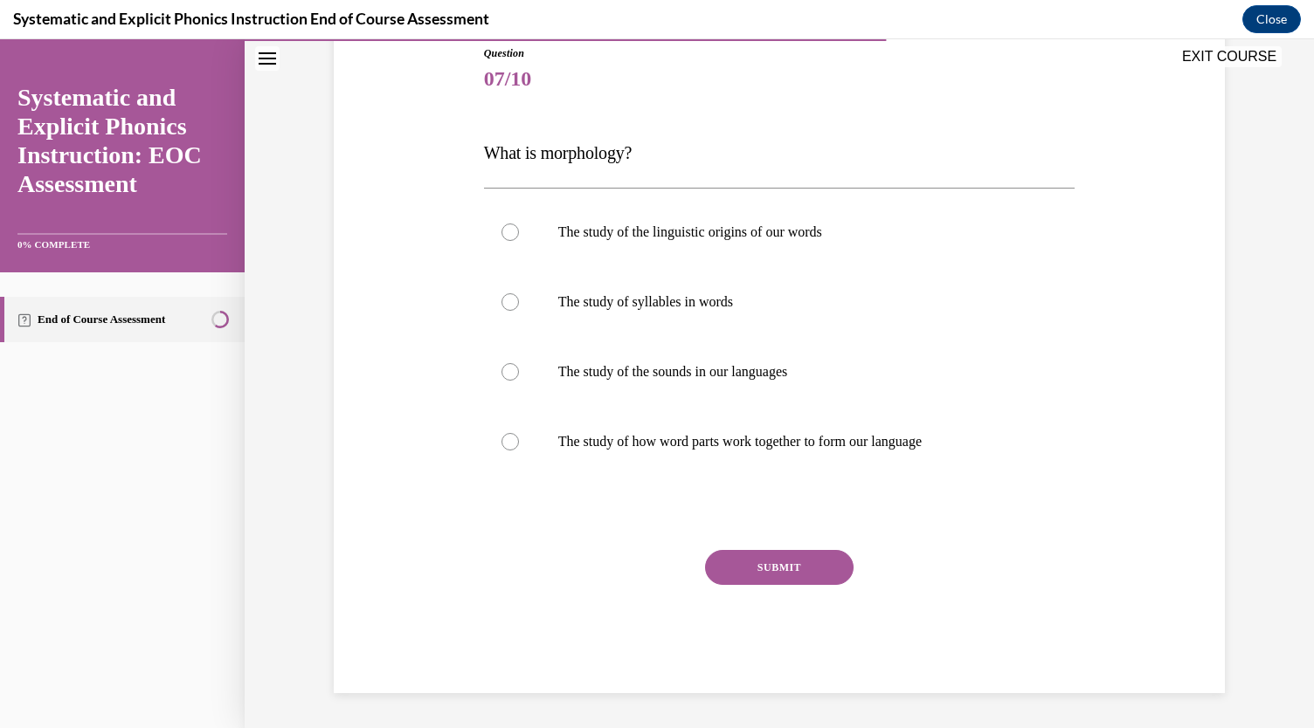
scroll to position [194, 0]
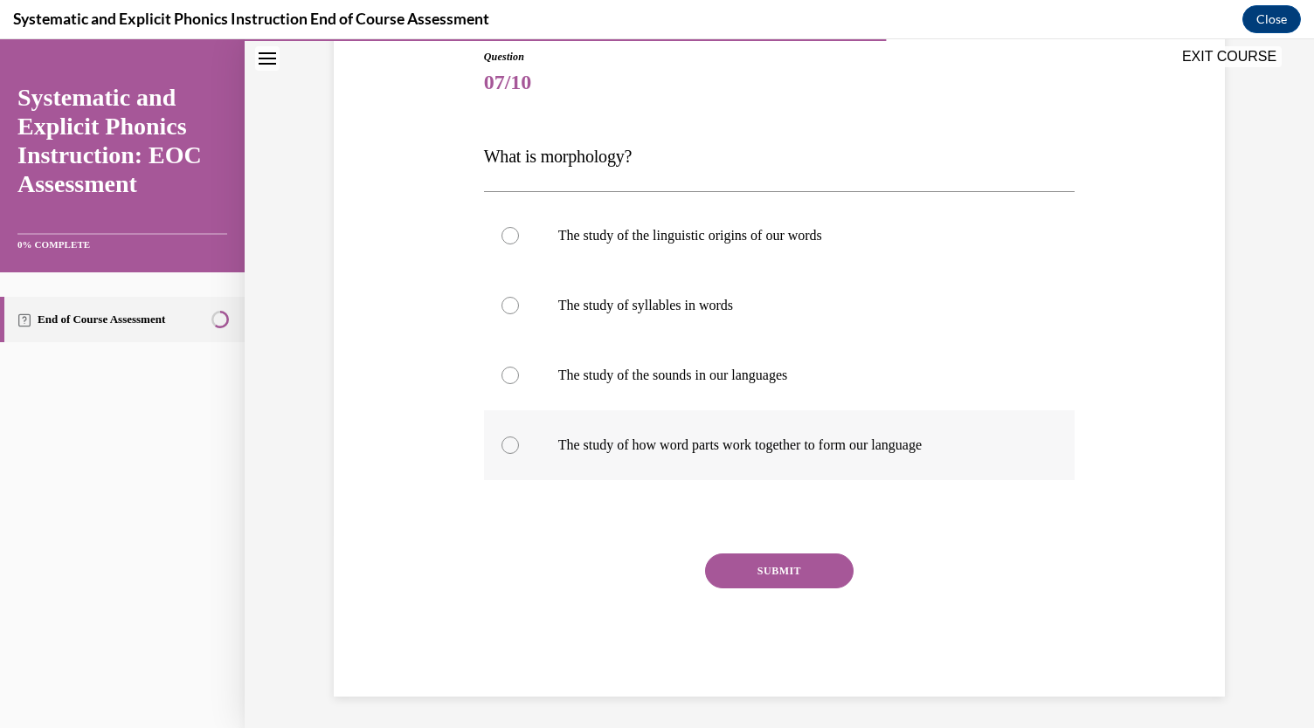
click at [504, 457] on div at bounding box center [779, 445] width 591 height 70
click at [753, 563] on button "SUBMIT" at bounding box center [779, 571] width 148 height 35
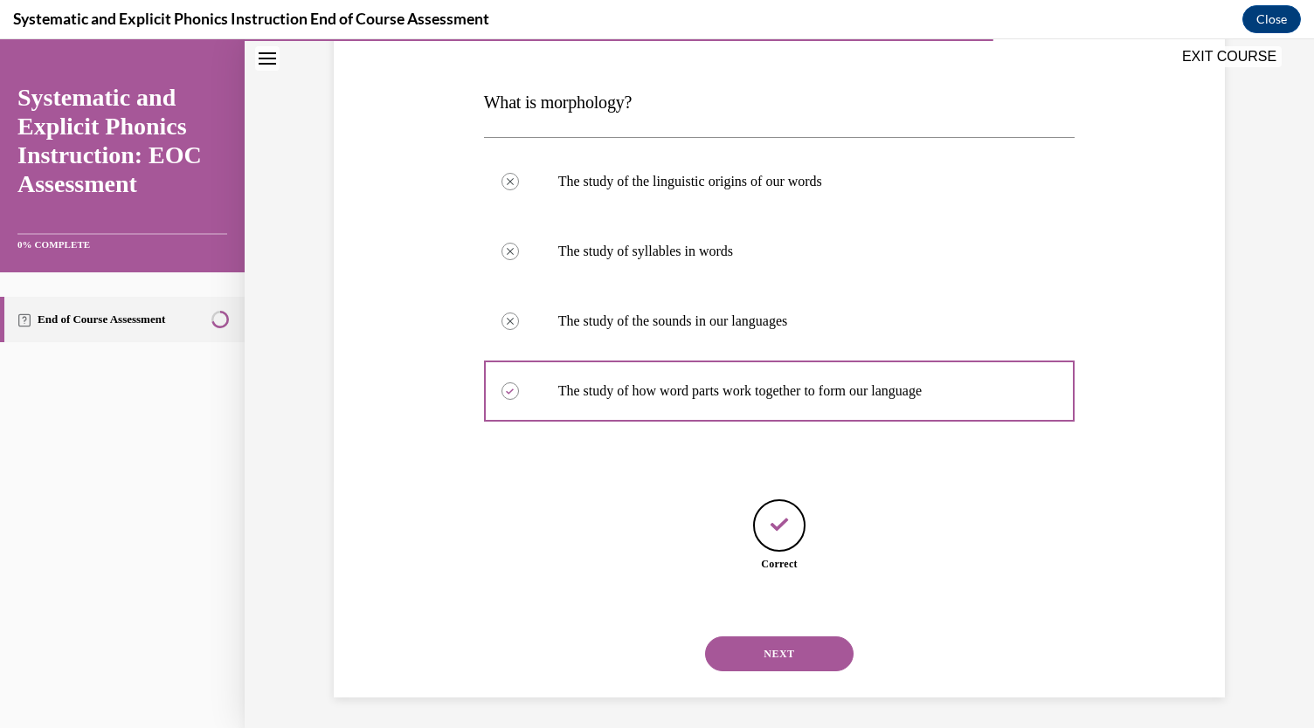
scroll to position [252, 0]
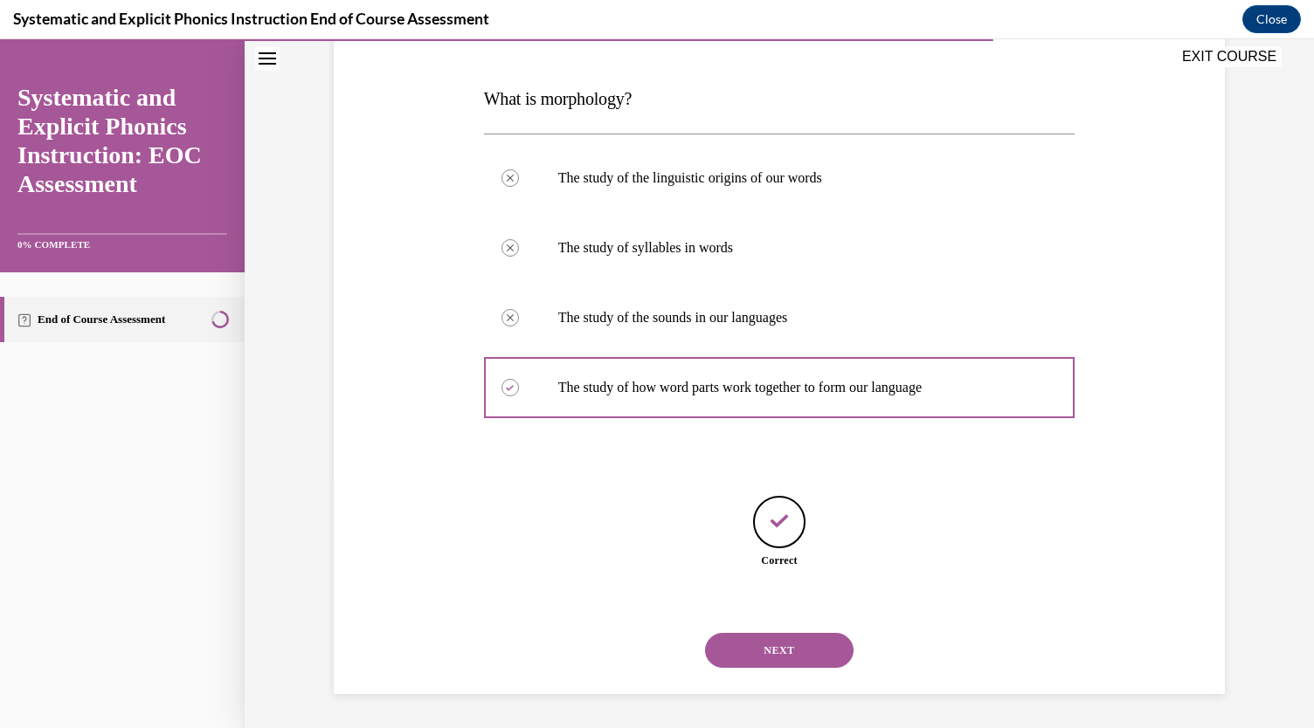
click at [770, 649] on button "NEXT" at bounding box center [779, 650] width 148 height 35
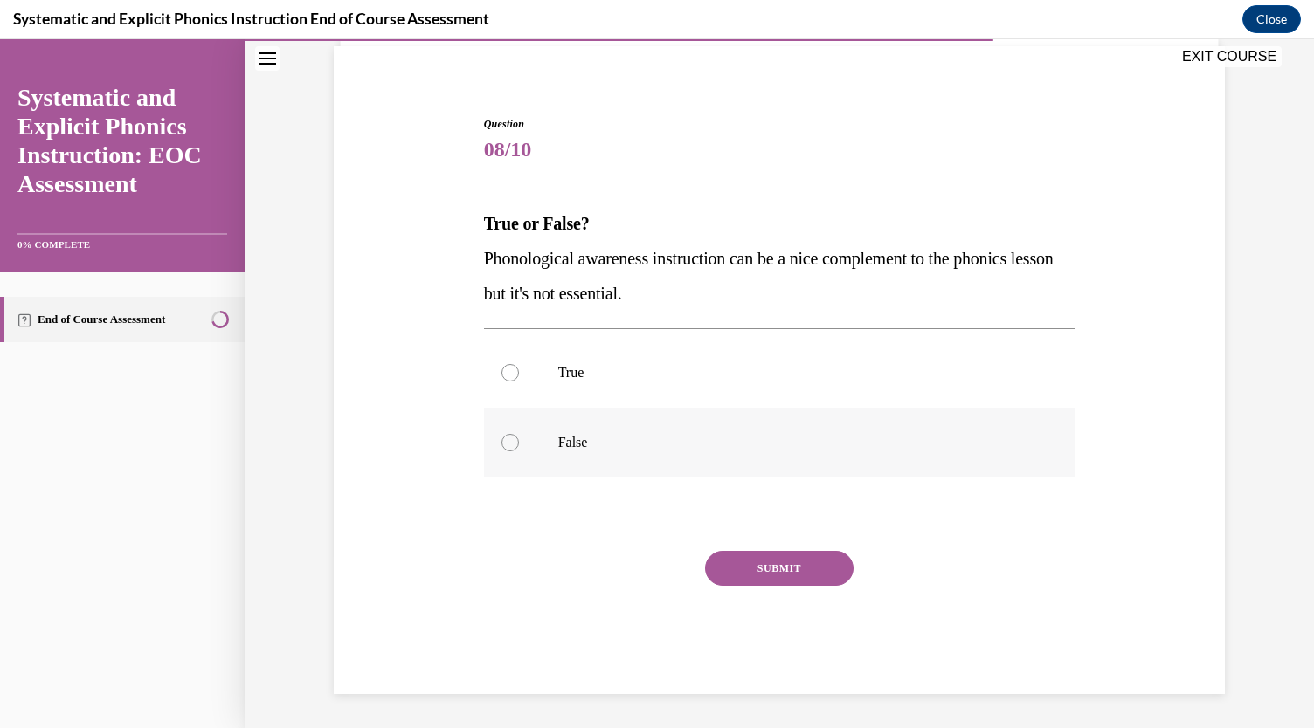
click at [489, 443] on div at bounding box center [779, 443] width 591 height 70
click at [791, 577] on button "SUBMIT" at bounding box center [779, 568] width 148 height 35
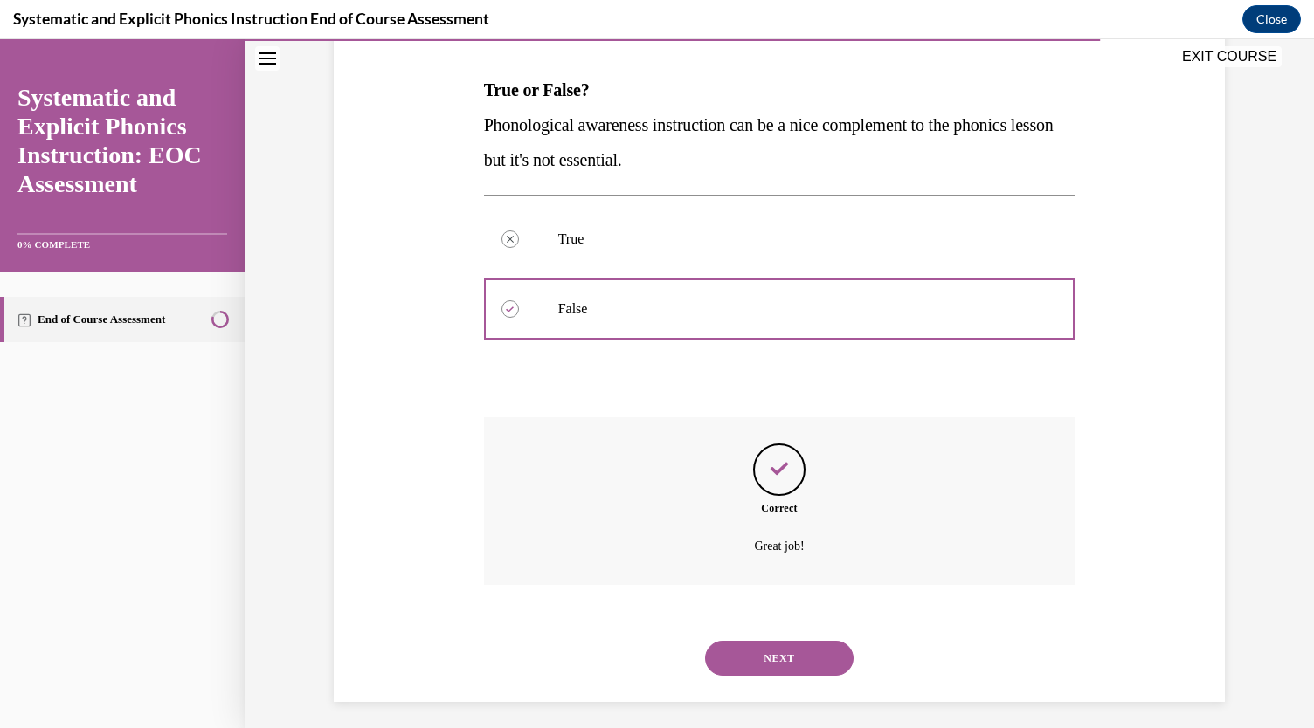
scroll to position [268, 0]
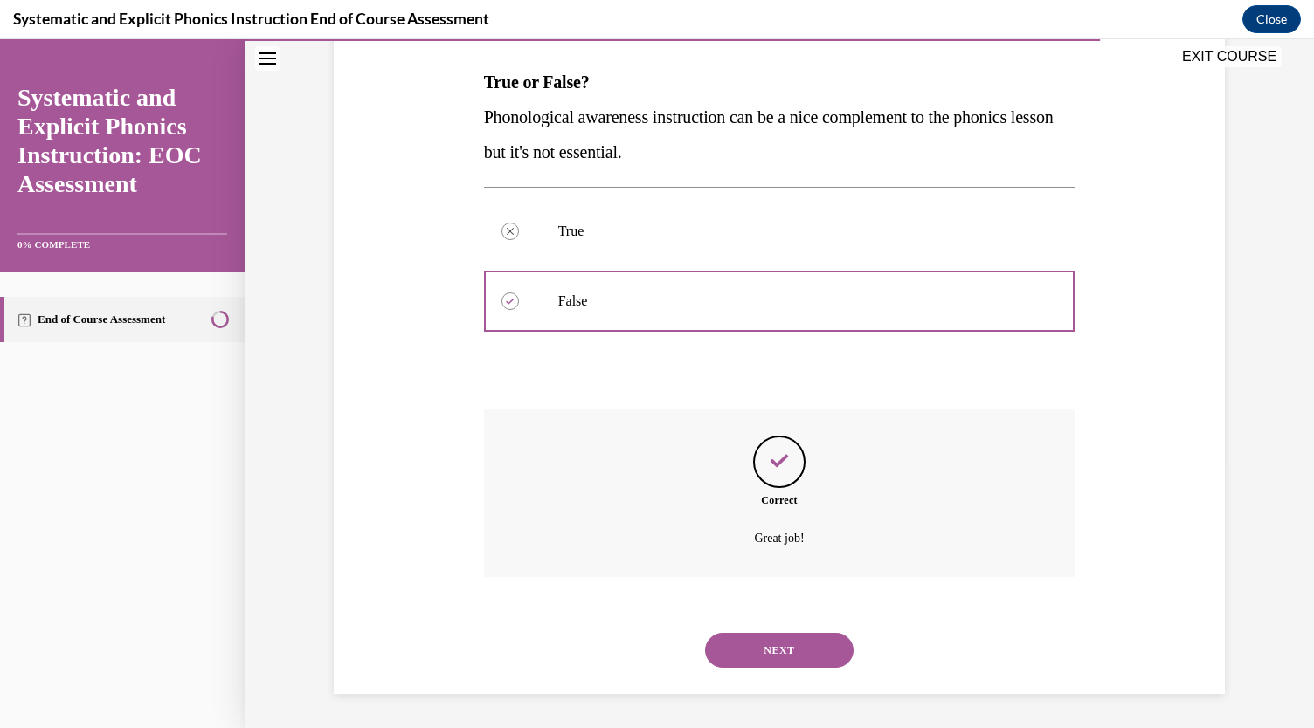
click at [756, 644] on button "NEXT" at bounding box center [779, 650] width 148 height 35
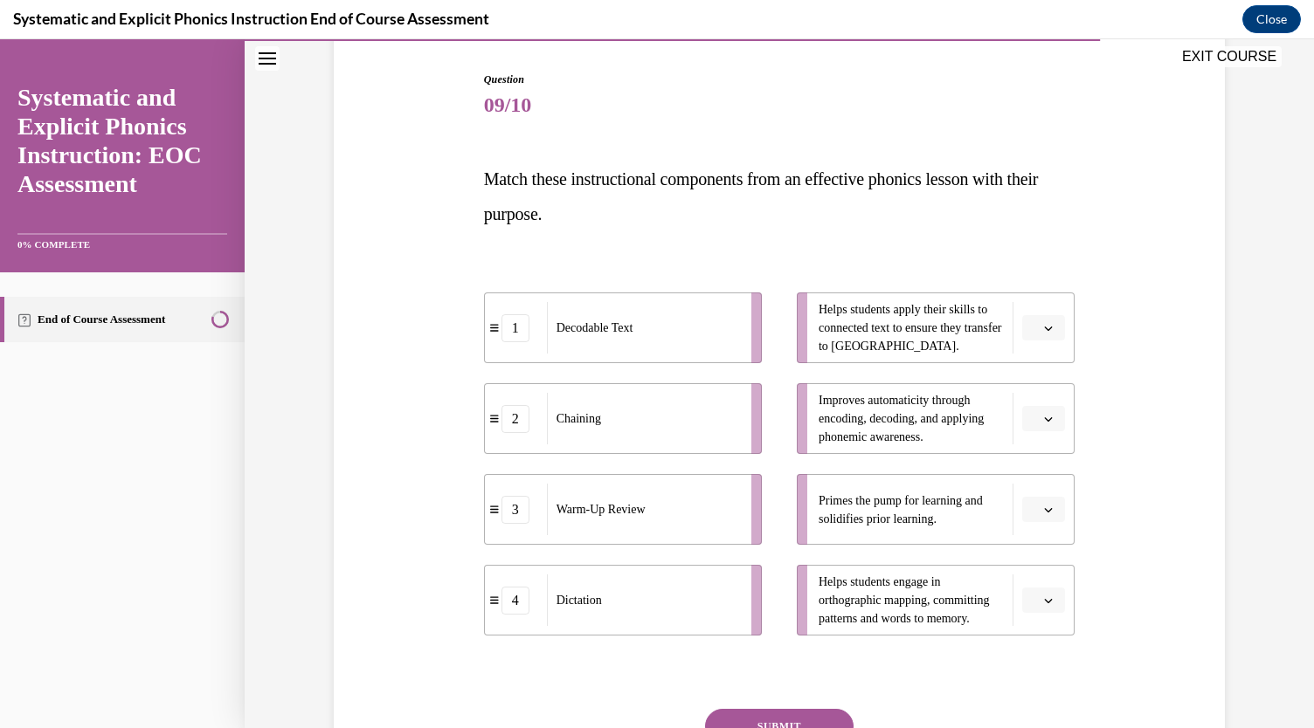
scroll to position [185, 0]
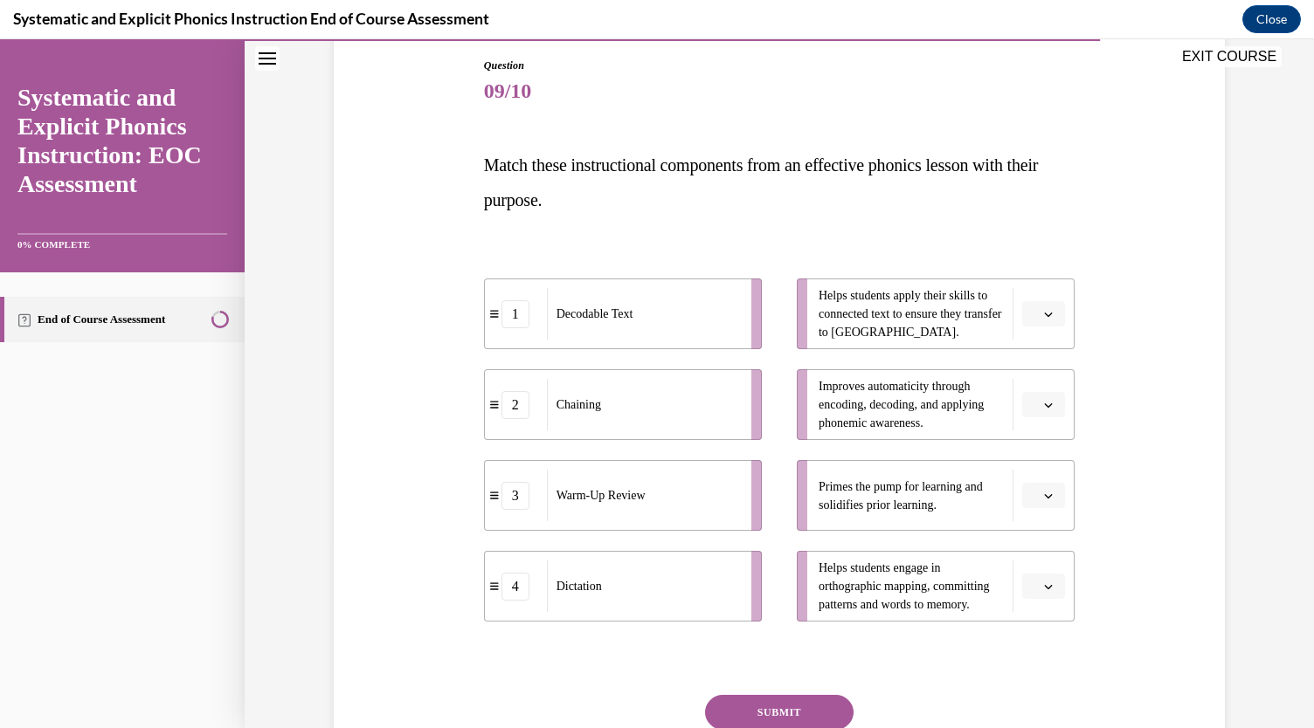
click at [1050, 497] on button "button" at bounding box center [1043, 496] width 43 height 26
click at [1038, 639] on div "3" at bounding box center [1034, 639] width 43 height 35
click at [1045, 394] on button "button" at bounding box center [1043, 405] width 43 height 26
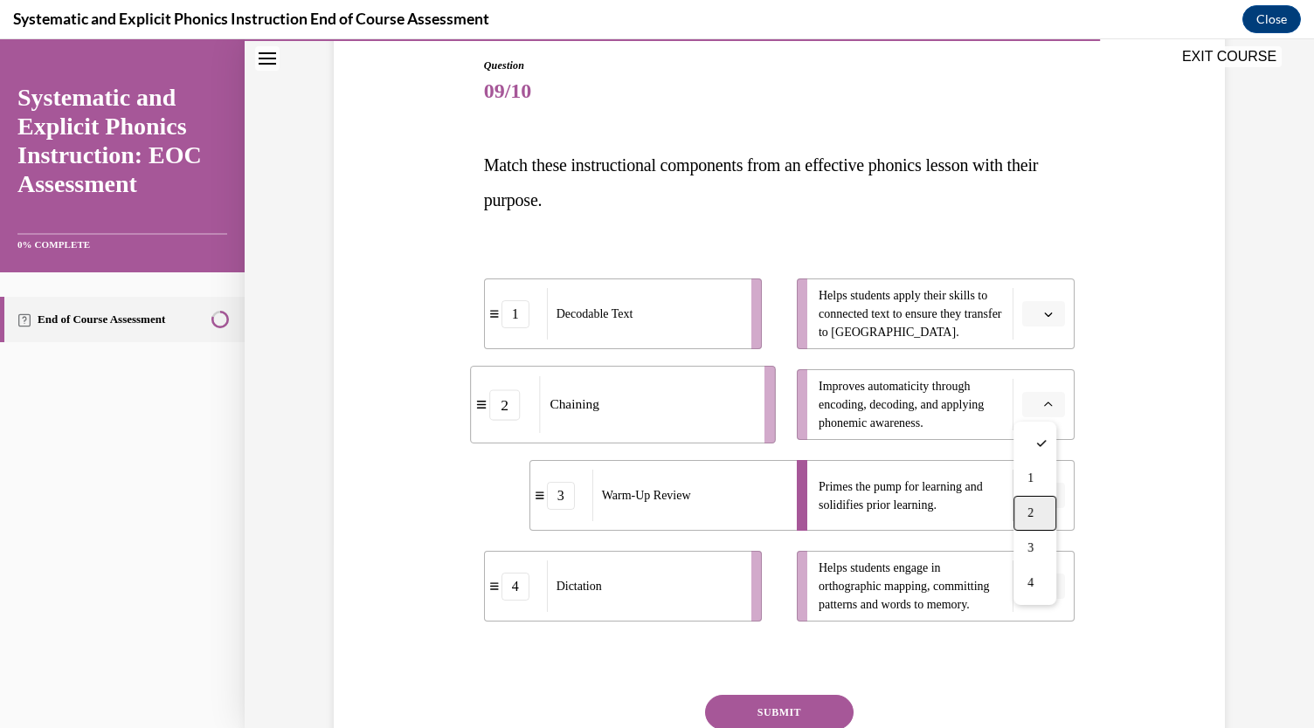
click at [1044, 512] on div "2" at bounding box center [1034, 513] width 43 height 35
click at [1032, 307] on button "button" at bounding box center [1043, 314] width 43 height 26
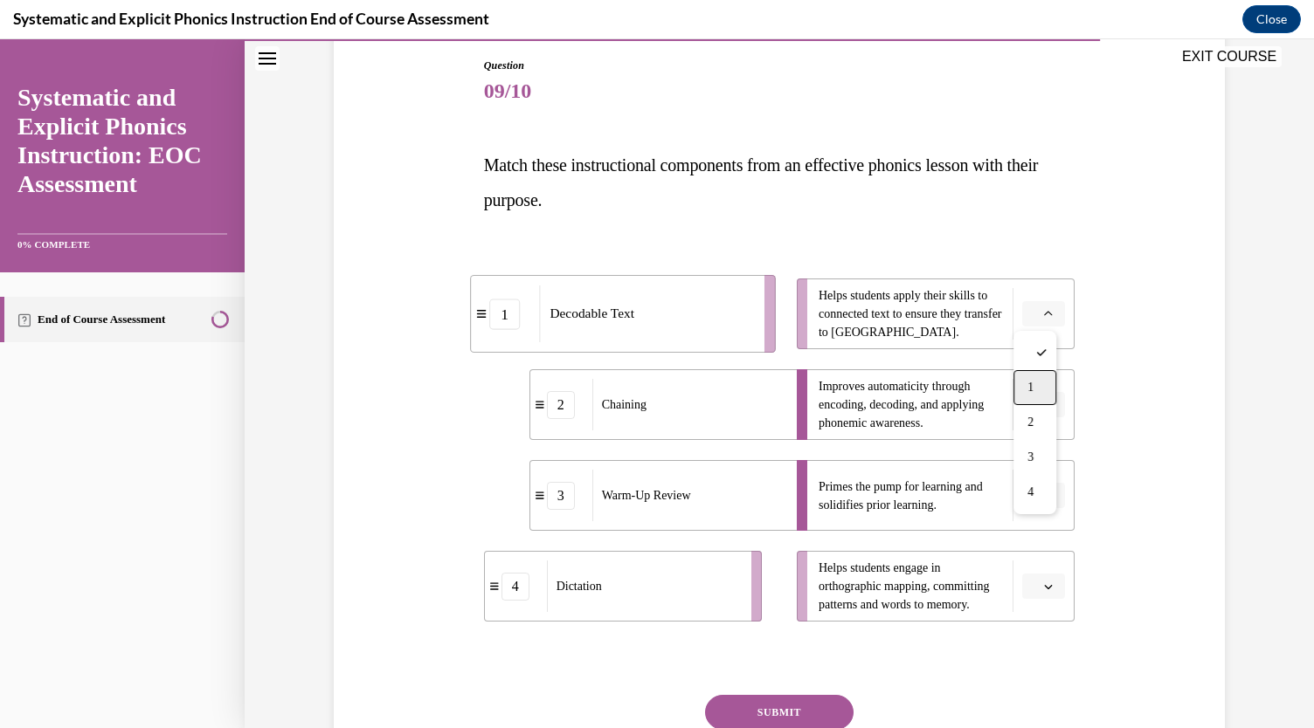
click at [1044, 383] on div "1" at bounding box center [1034, 387] width 43 height 35
click at [1032, 583] on span "Please select an option" at bounding box center [1035, 586] width 6 height 17
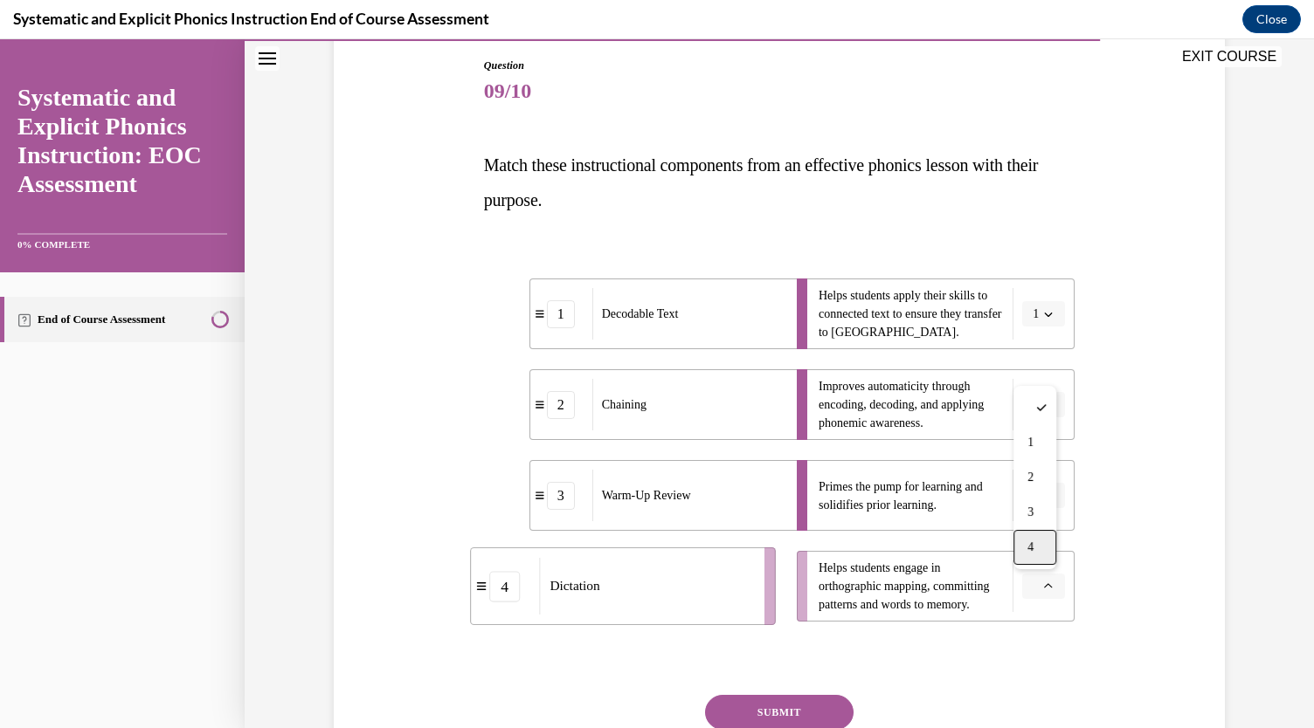
click at [1034, 553] on div "4" at bounding box center [1034, 547] width 43 height 35
click at [1043, 597] on button "4" at bounding box center [1043, 587] width 43 height 26
click at [1018, 486] on div "2" at bounding box center [1031, 477] width 43 height 35
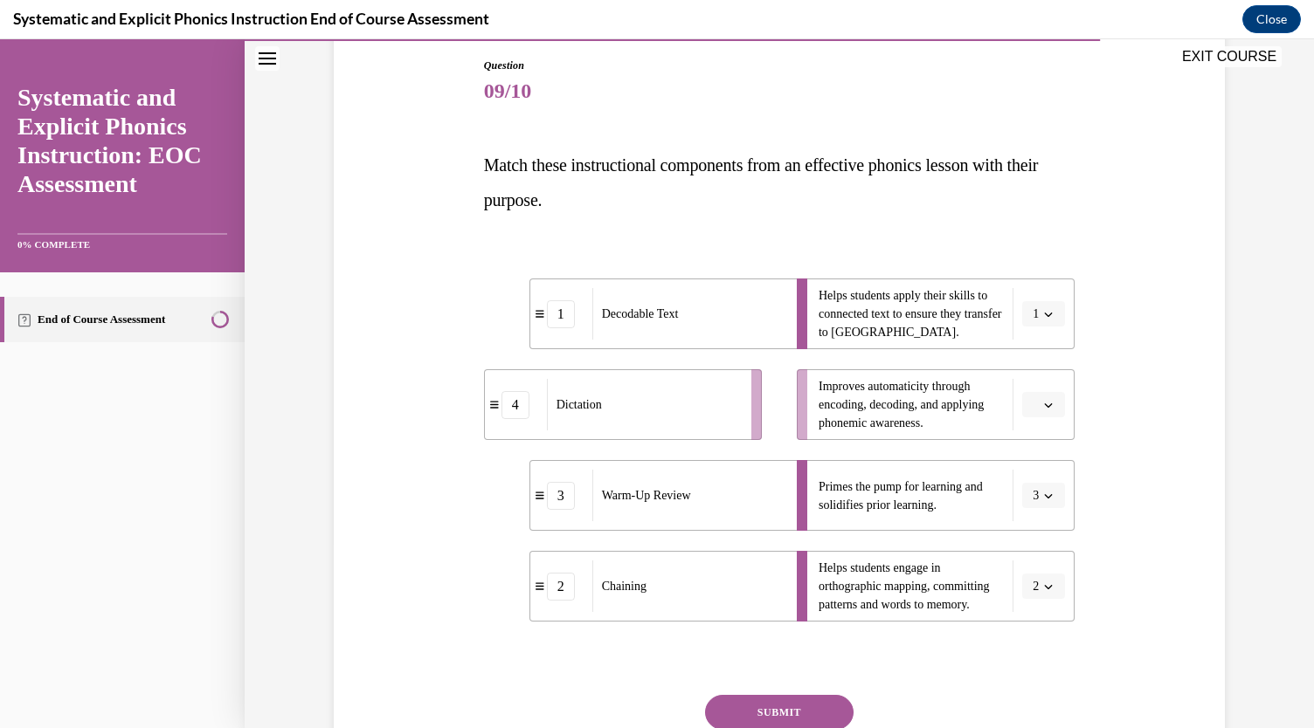
click at [1044, 408] on icon "button" at bounding box center [1048, 405] width 9 height 9
click at [1036, 577] on div "4" at bounding box center [1034, 583] width 43 height 35
click at [770, 712] on button "SUBMIT" at bounding box center [779, 712] width 148 height 35
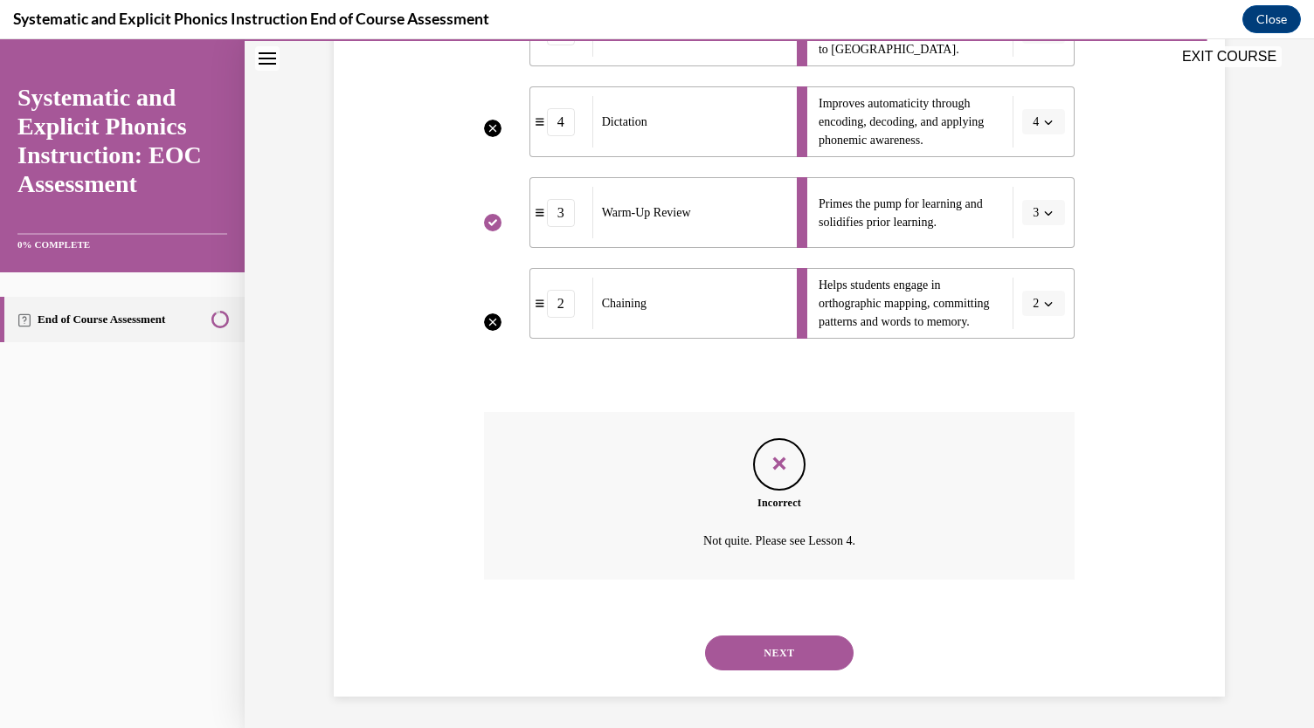
scroll to position [471, 0]
click at [771, 656] on button "NEXT" at bounding box center [779, 650] width 148 height 35
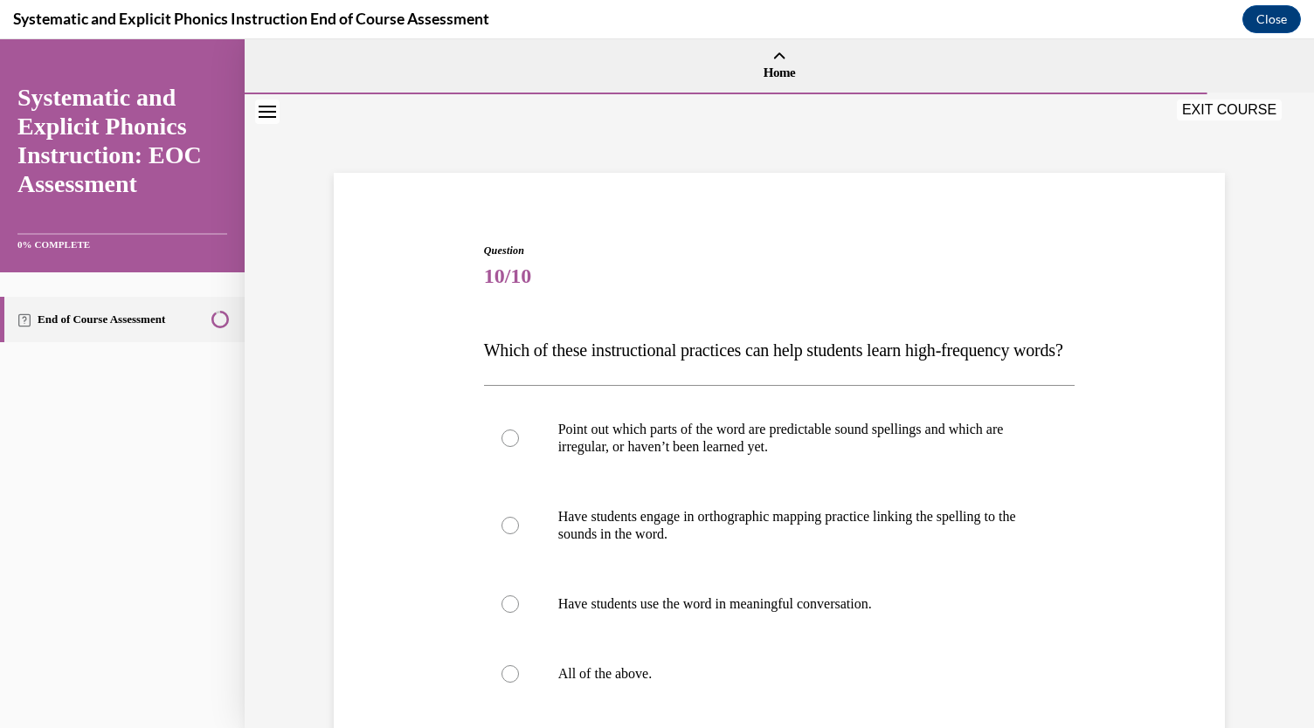
click at [484, 360] on span "Which of these instructional practices can help students learn high-frequency w…" at bounding box center [773, 350] width 579 height 19
click at [463, 344] on div "Question 10/10 Which of these instructional practices can help students learn h…" at bounding box center [779, 557] width 900 height 735
click at [498, 691] on div at bounding box center [779, 674] width 591 height 70
click at [489, 702] on div at bounding box center [779, 674] width 591 height 70
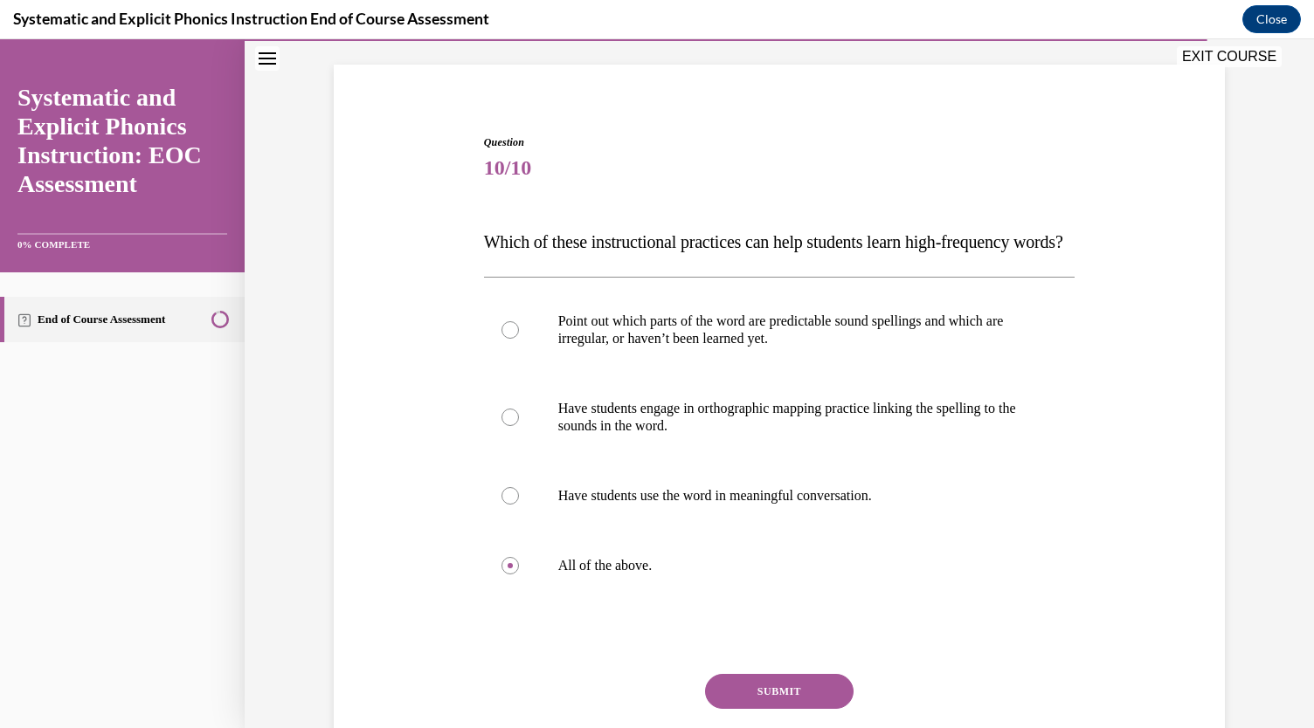
scroll to position [121, 0]
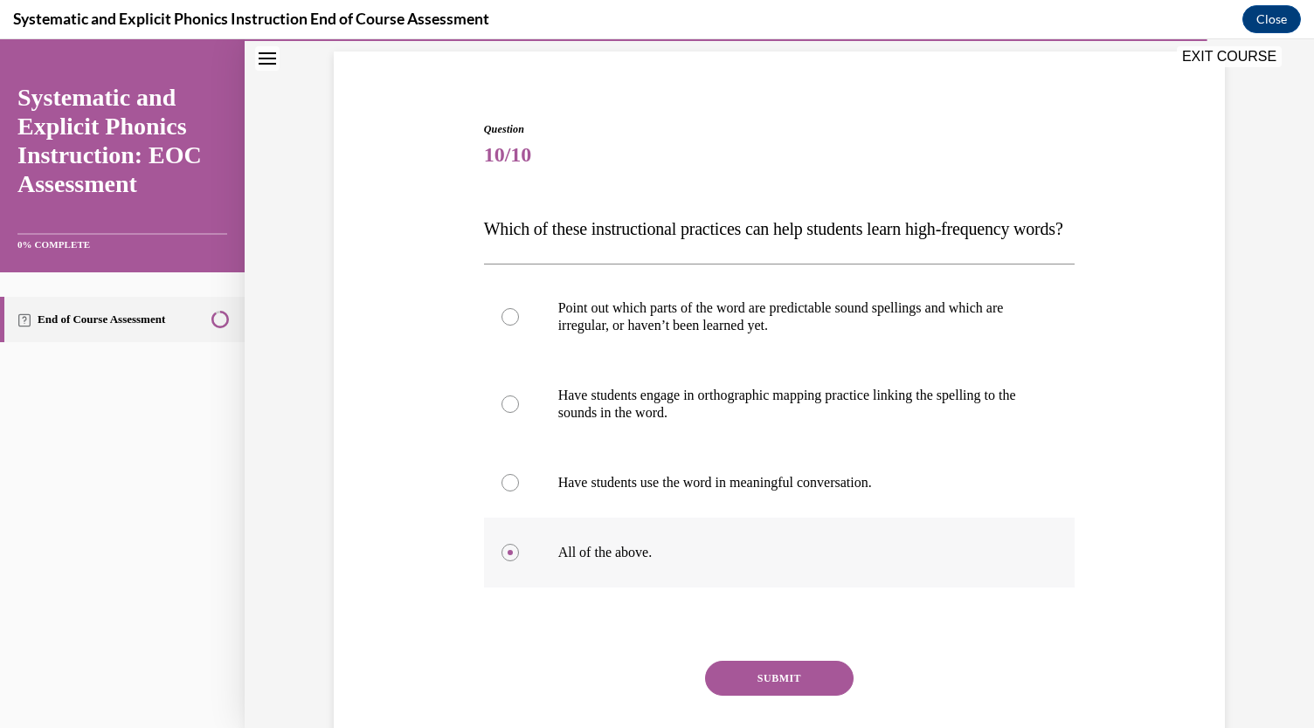
click at [519, 588] on div at bounding box center [779, 553] width 591 height 70
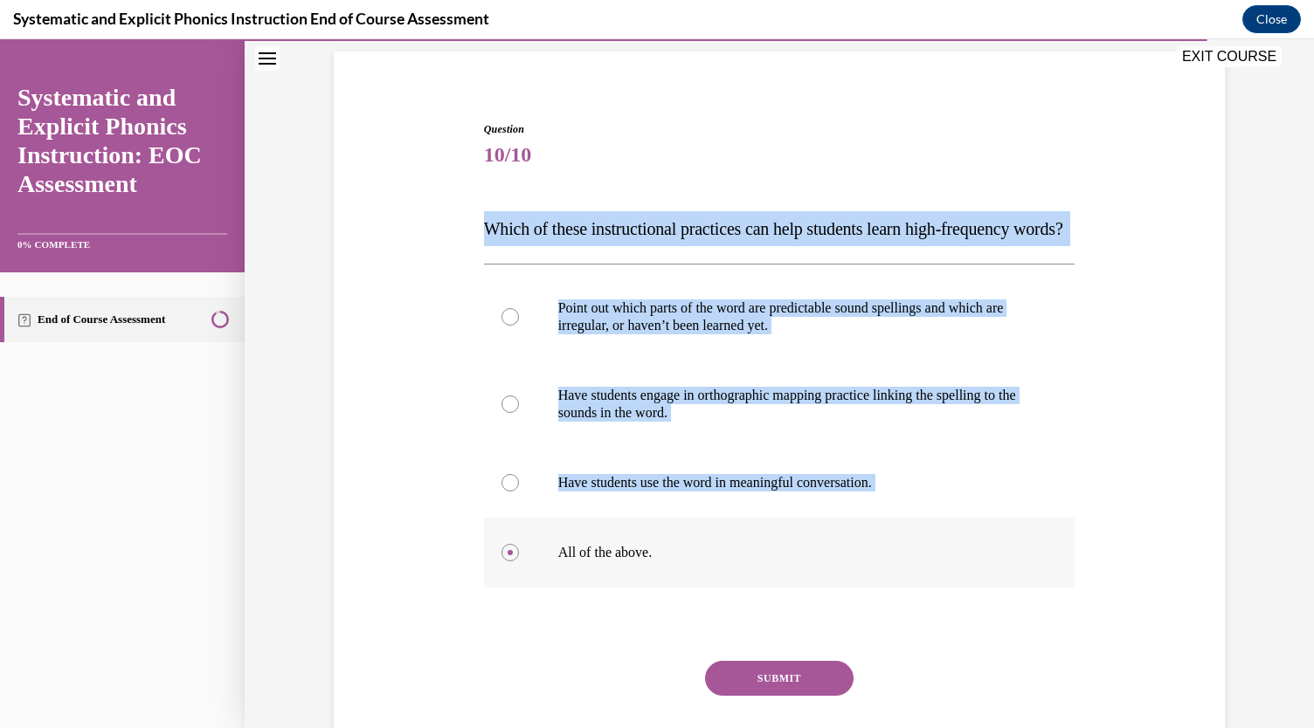
drag, startPoint x: 449, startPoint y: 206, endPoint x: 697, endPoint y: 599, distance: 464.7
click at [697, 599] on div "Question 10/10 Which of these instructional practices can help students learn h…" at bounding box center [779, 436] width 900 height 735
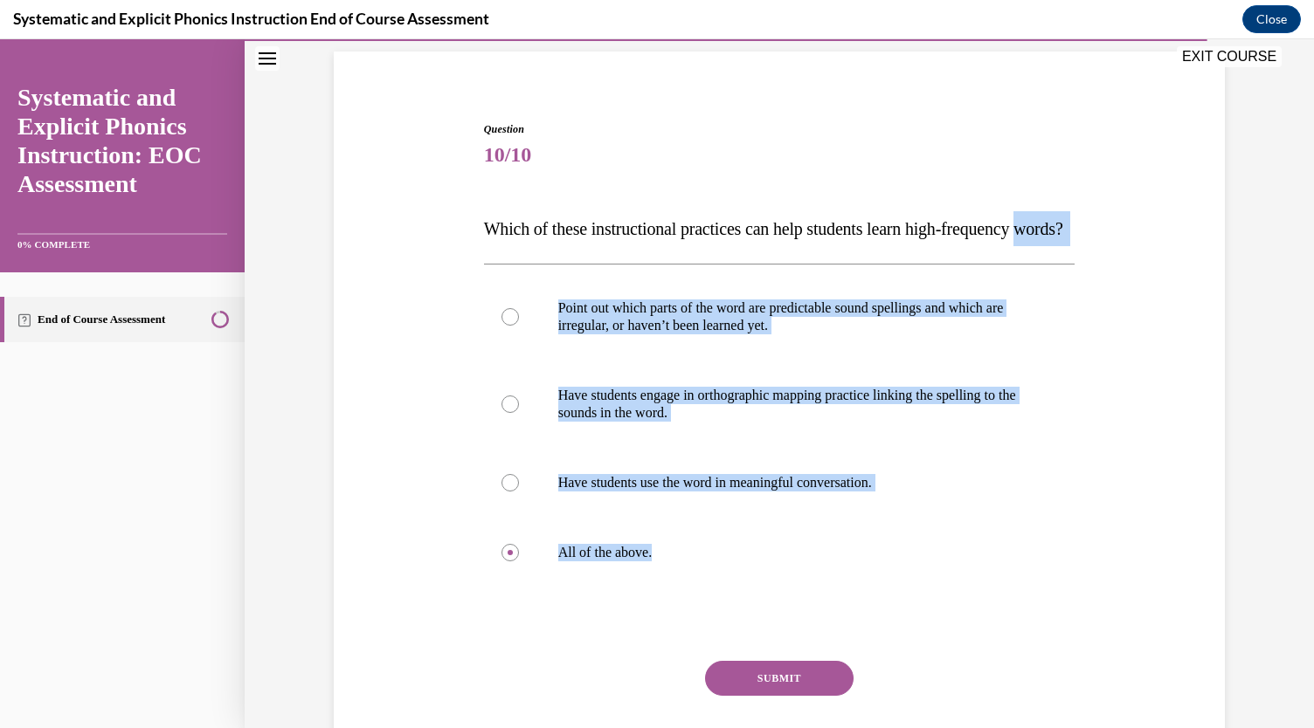
drag, startPoint x: 671, startPoint y: 595, endPoint x: 449, endPoint y: 246, distance: 413.1
click at [449, 246] on div "Question 10/10 Which of these instructional practices can help students learn h…" at bounding box center [779, 436] width 900 height 735
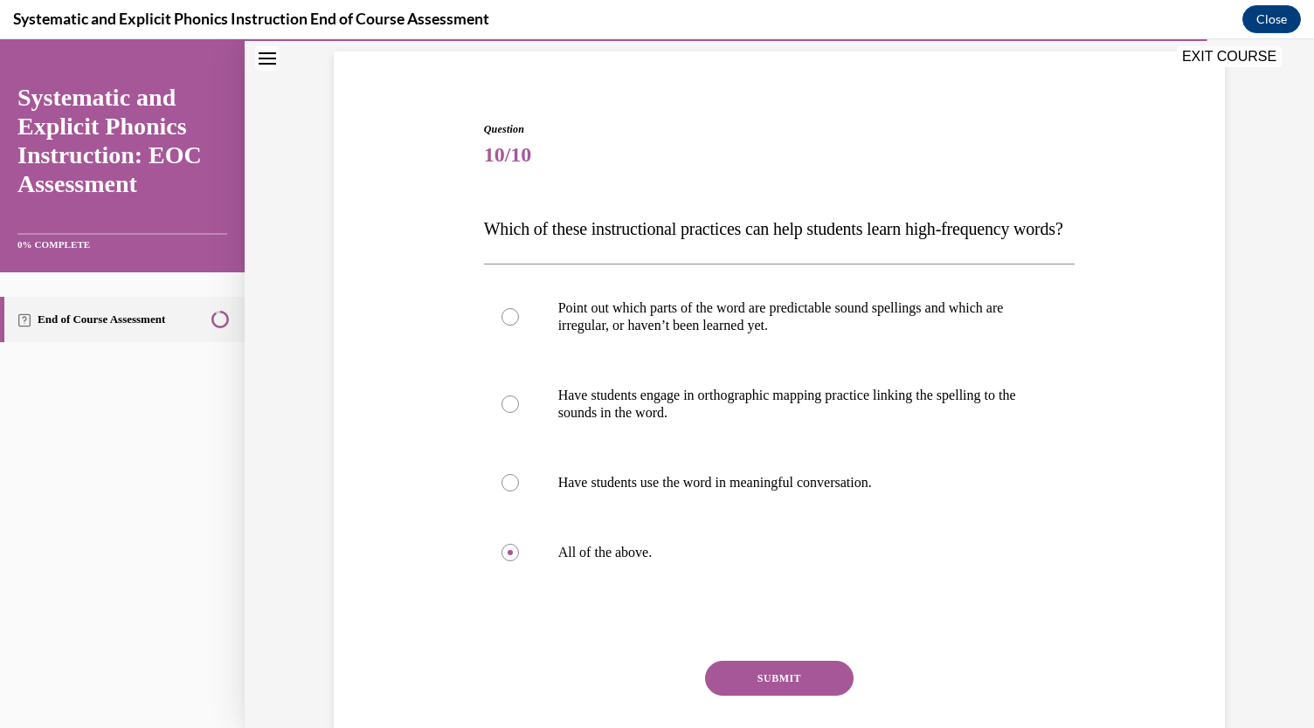
click at [470, 217] on div "Question 10/10 Which of these instructional practices can help students learn h…" at bounding box center [779, 436] width 900 height 735
click at [484, 200] on div "Question 10/10 Which of these instructional practices can help students learn h…" at bounding box center [779, 462] width 591 height 683
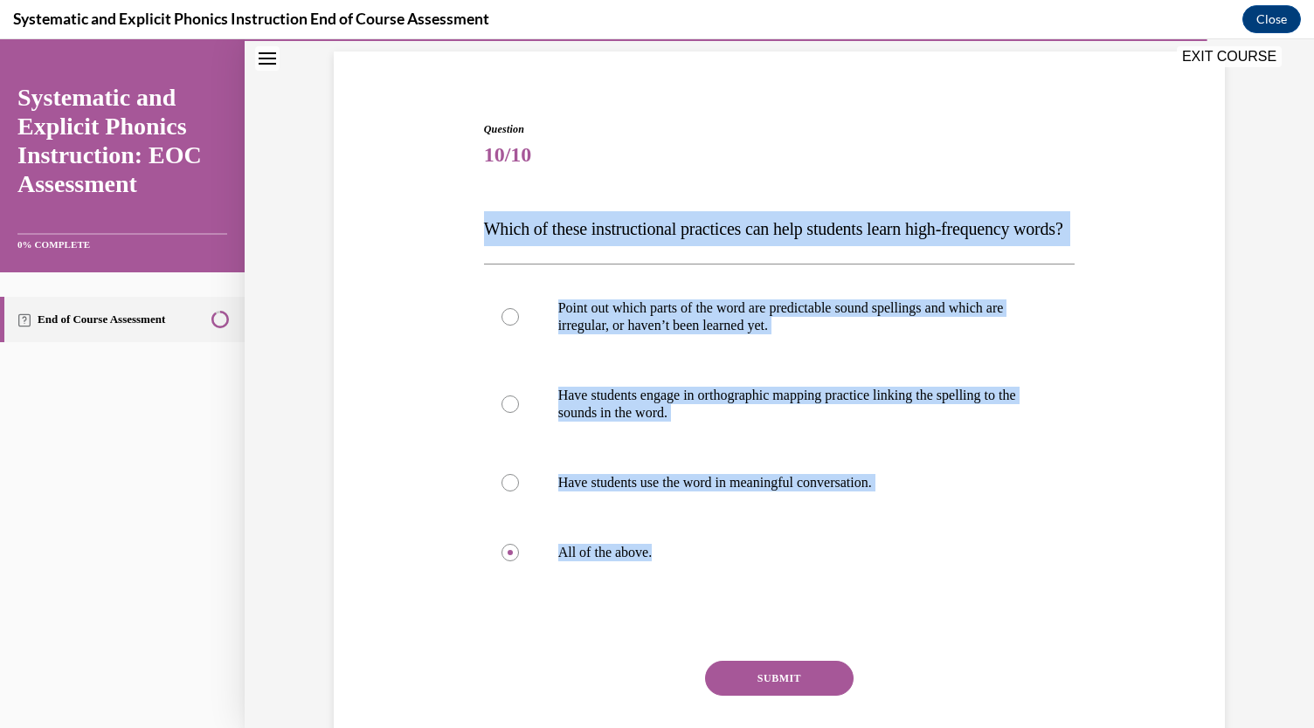
drag, startPoint x: 468, startPoint y: 210, endPoint x: 690, endPoint y: 629, distance: 473.5
click at [690, 629] on div "Question 10/10 Which of these instructional practices can help students learn h…" at bounding box center [779, 436] width 900 height 735
copy div "Which of these instructional practices can help students learn high-frequency w…"
click at [783, 696] on button "SUBMIT" at bounding box center [779, 678] width 148 height 35
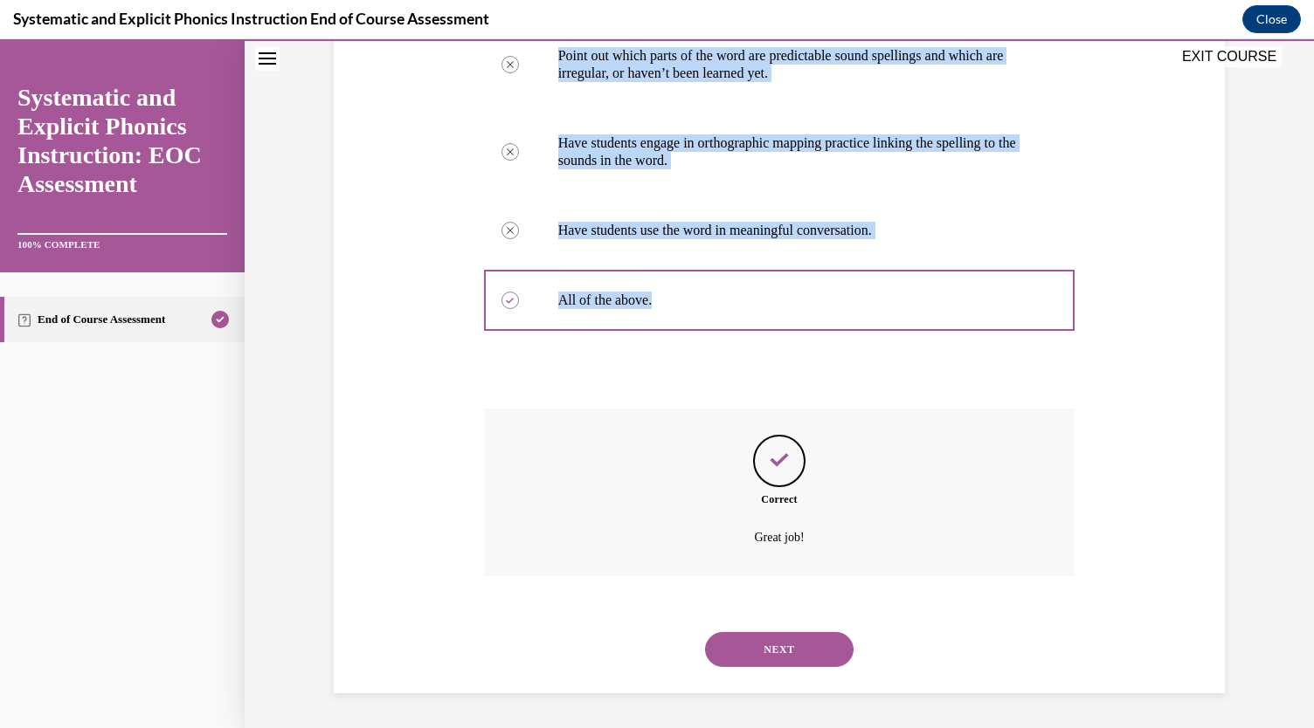
scroll to position [408, 0]
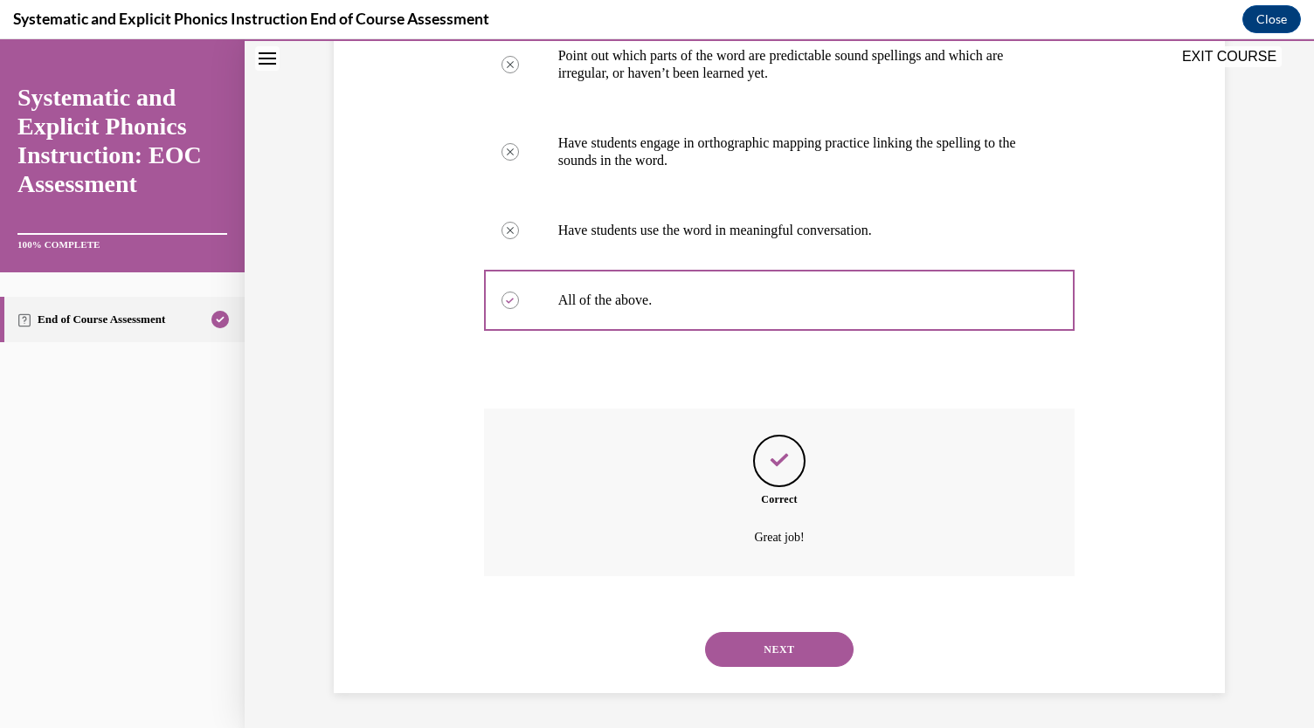
drag, startPoint x: 1057, startPoint y: 476, endPoint x: 867, endPoint y: 603, distance: 228.4
click at [867, 603] on div "Question 10/10 Which of these instructional practices can help students learn h…" at bounding box center [779, 281] width 591 height 824
click at [812, 644] on button "NEXT" at bounding box center [779, 649] width 148 height 35
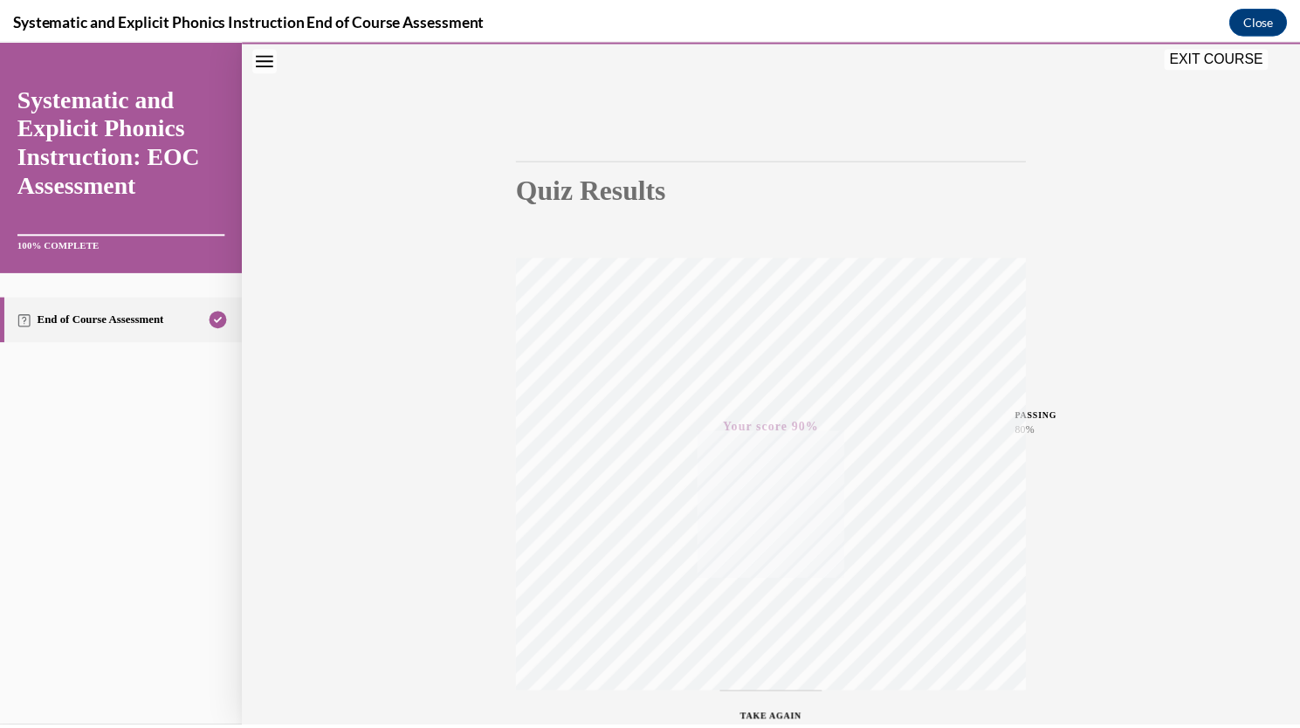
scroll to position [0, 0]
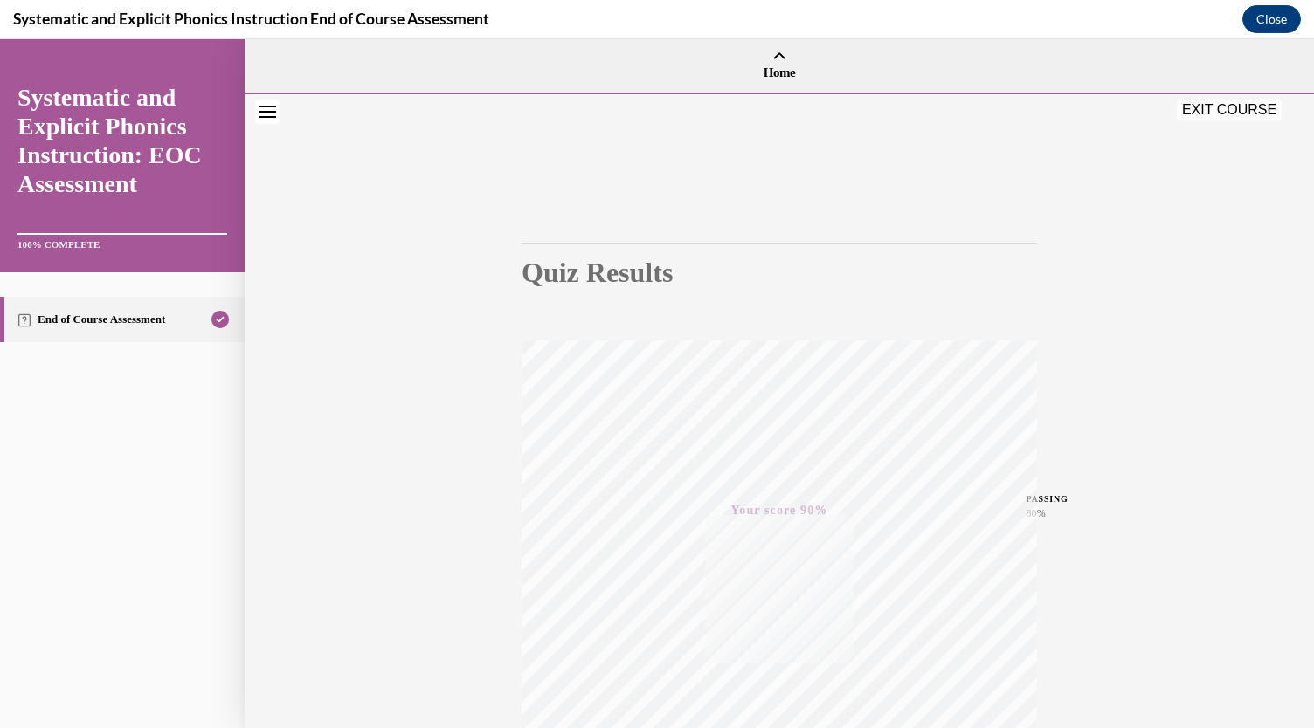
click at [1217, 118] on button "EXIT COURSE" at bounding box center [1228, 110] width 105 height 21
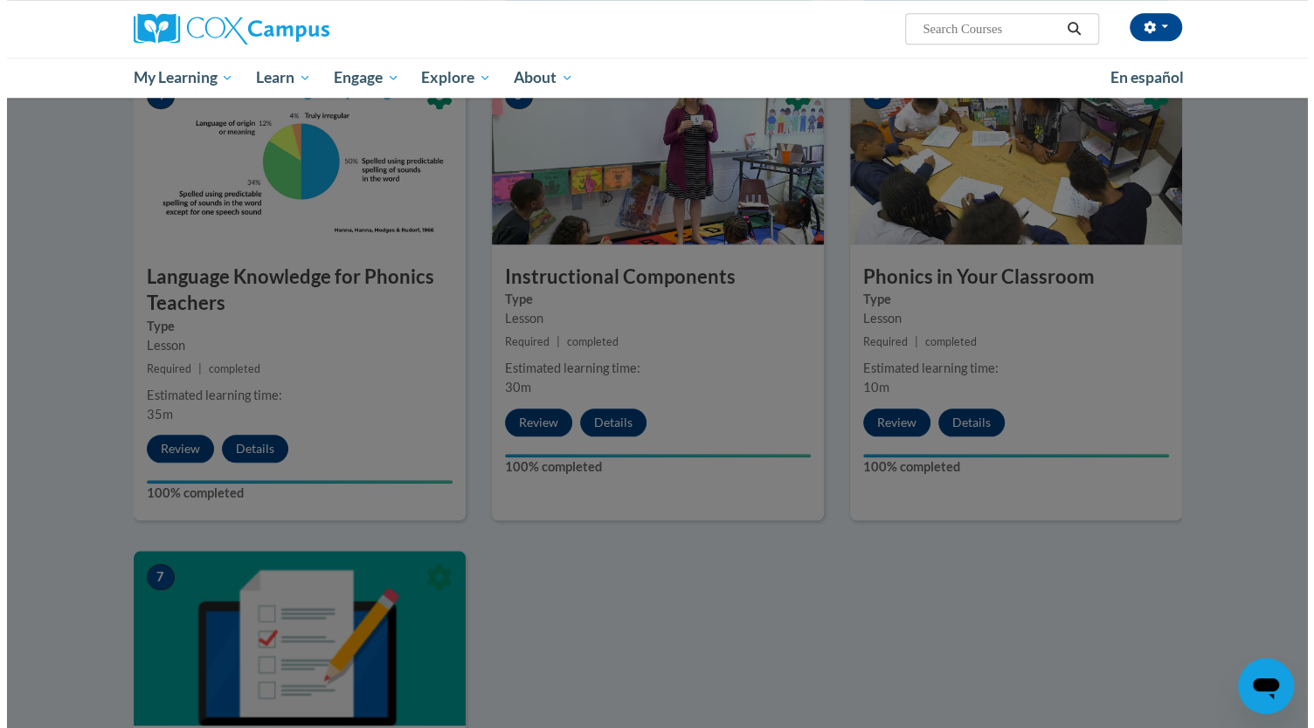
scroll to position [709, 0]
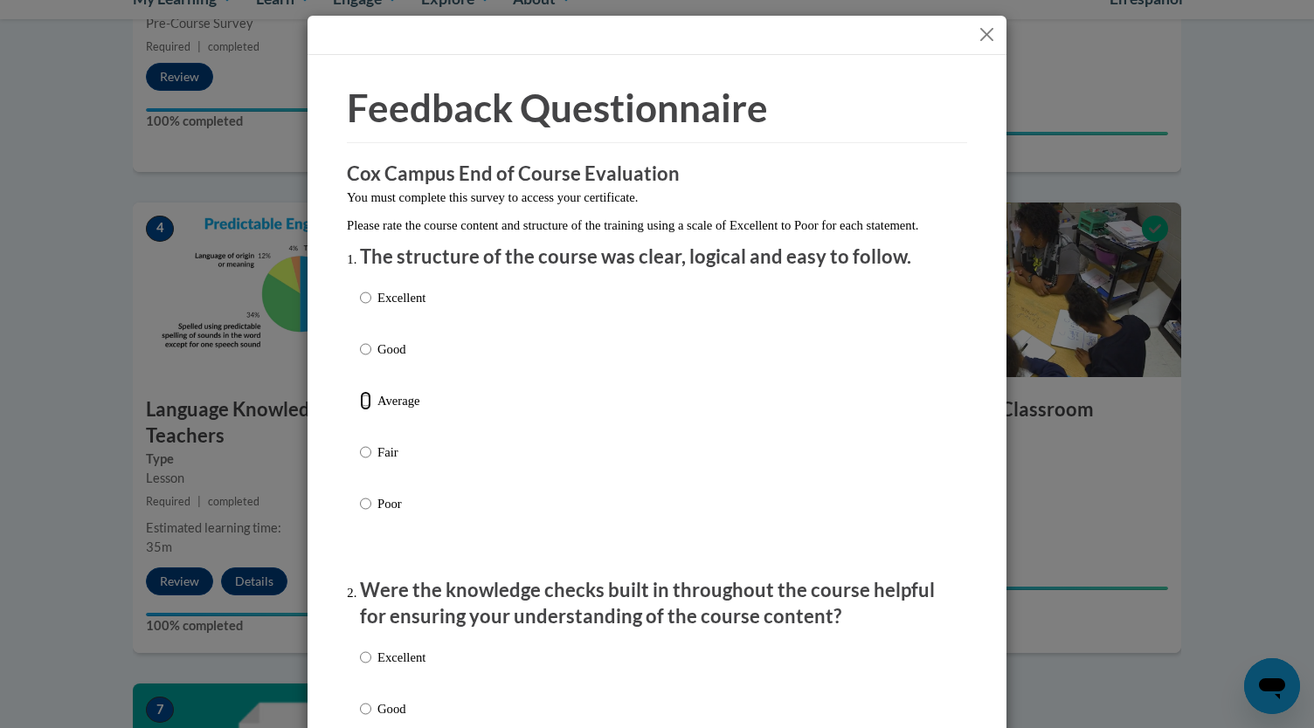
click at [361, 410] on input "Average" at bounding box center [365, 400] width 11 height 19
radio input "true"
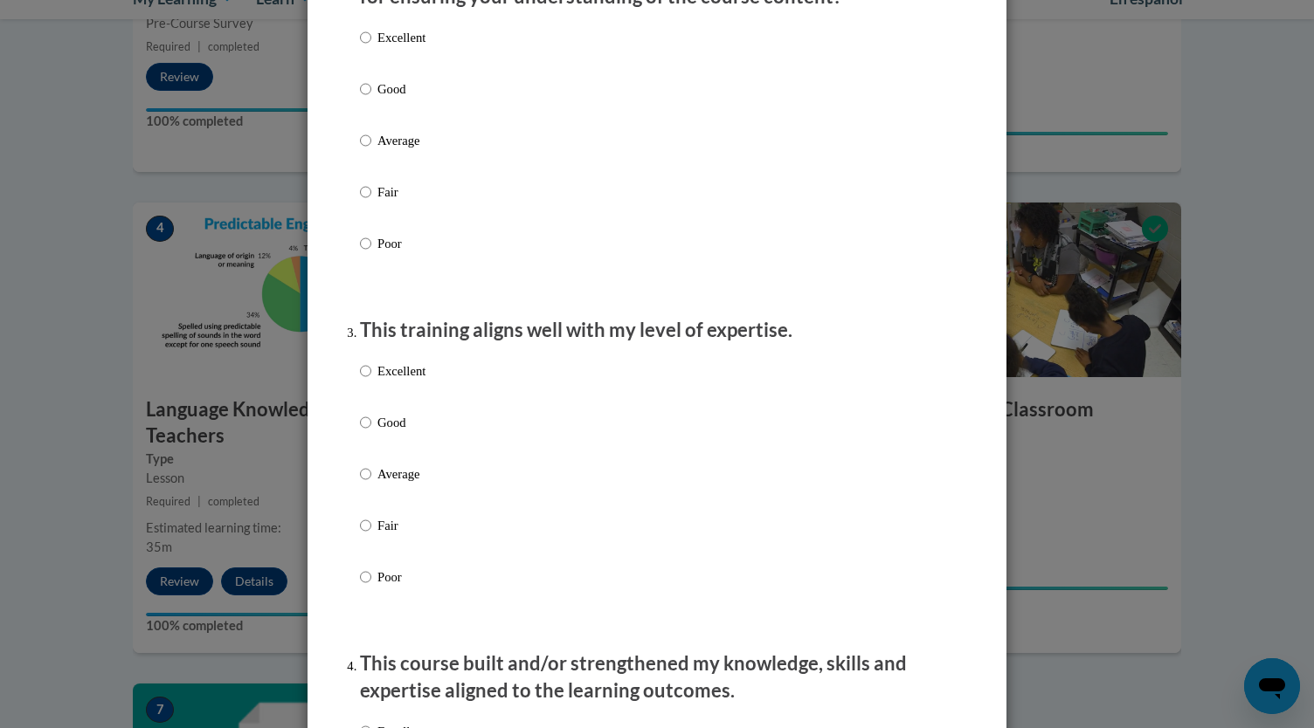
scroll to position [854, 0]
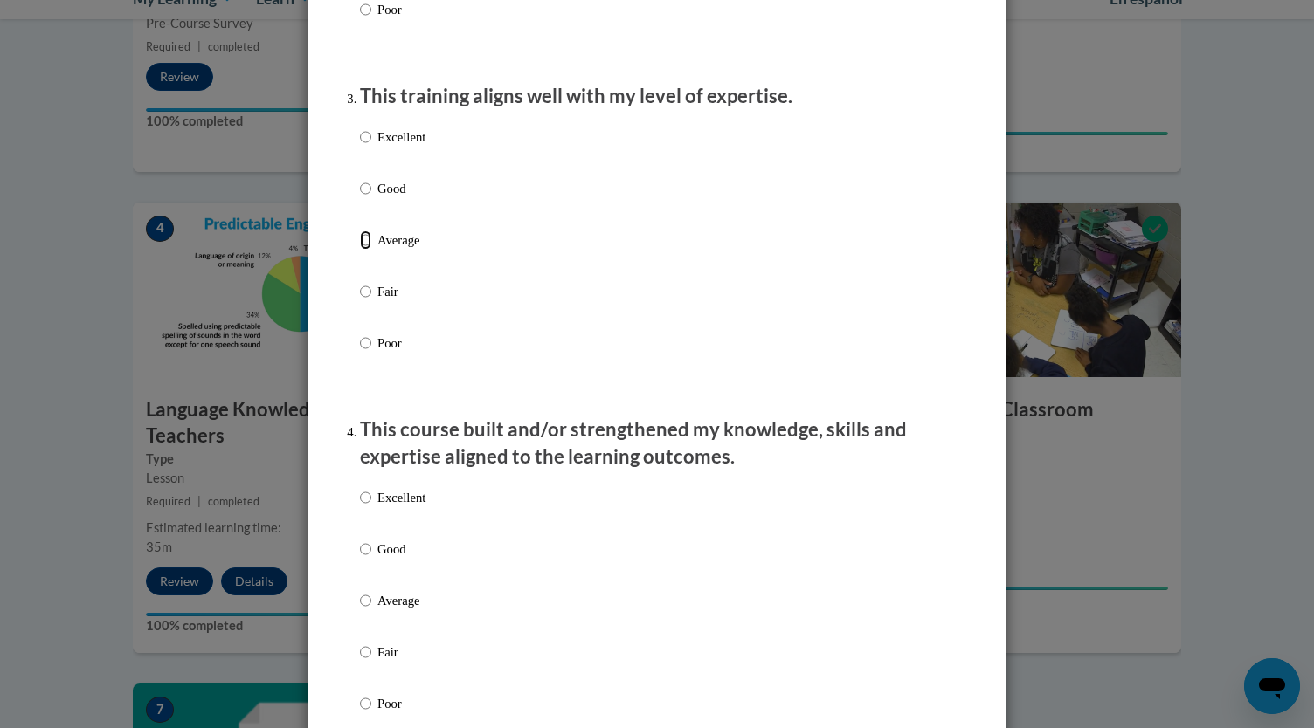
click at [360, 250] on input "Average" at bounding box center [365, 240] width 11 height 19
radio input "true"
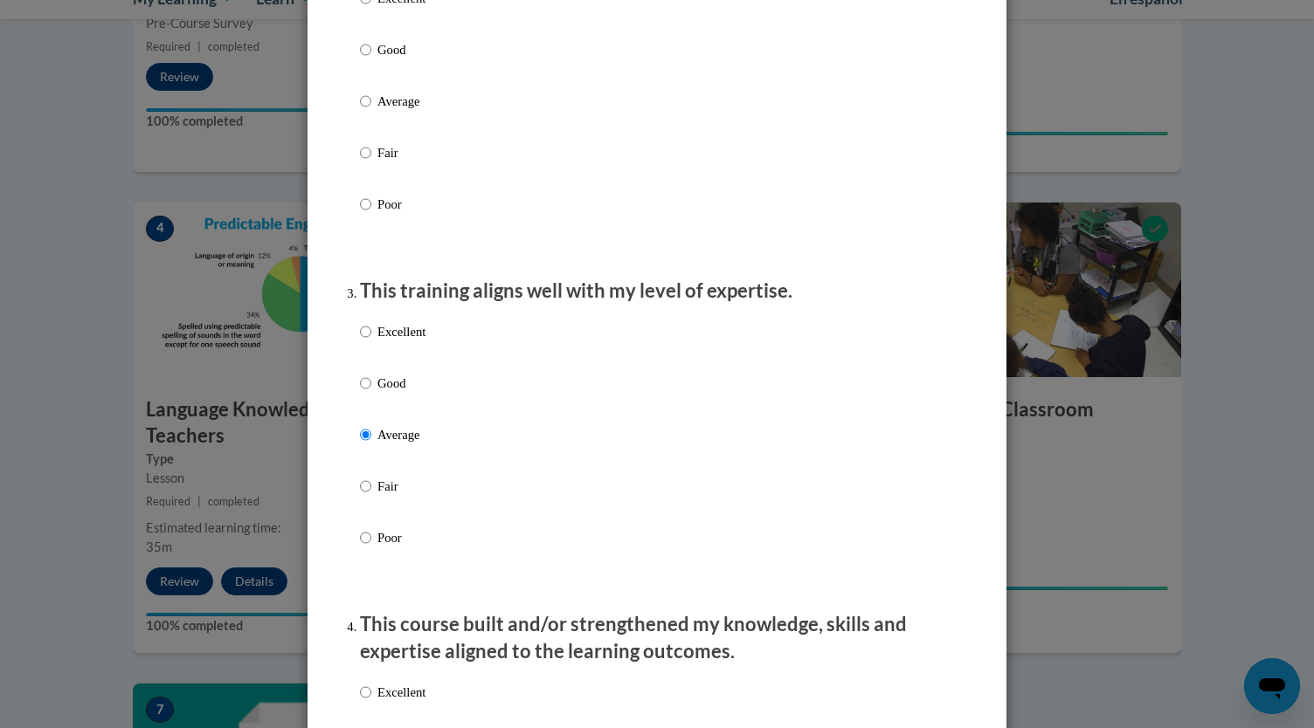
click at [390, 111] on p "Average" at bounding box center [401, 101] width 48 height 19
click at [371, 111] on input "Average" at bounding box center [365, 101] width 11 height 19
radio input "true"
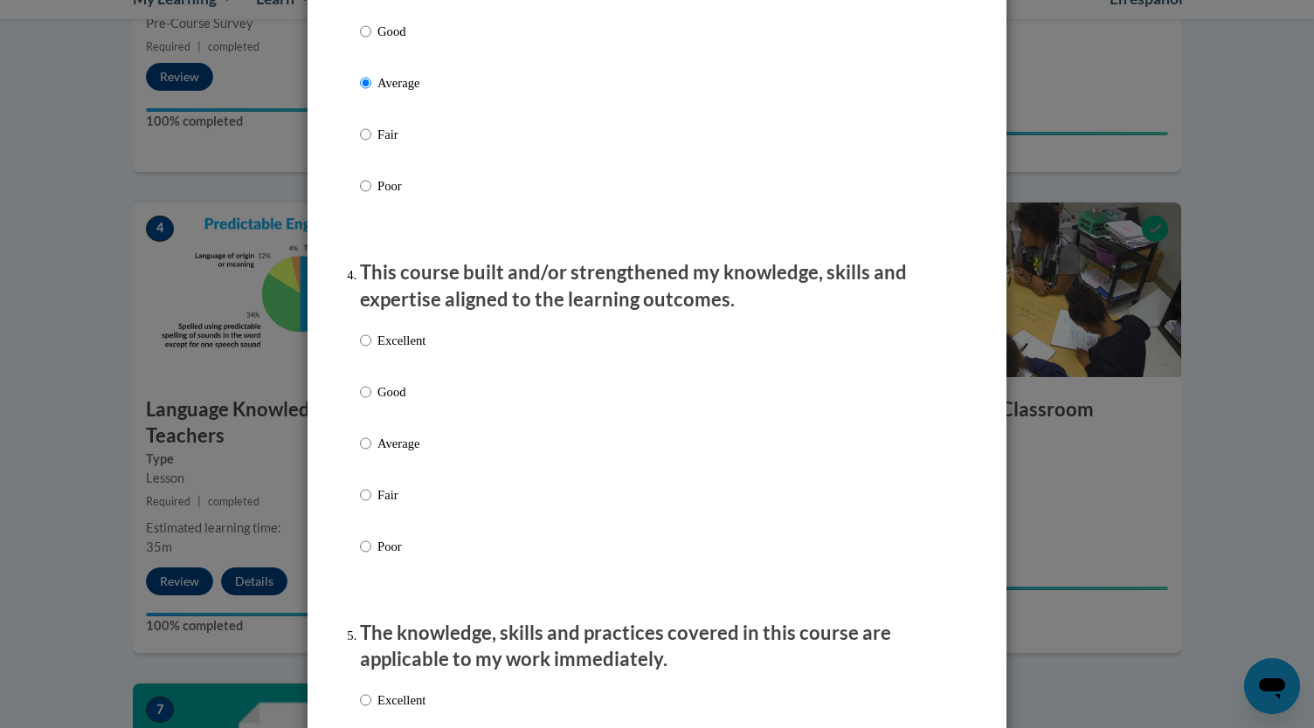
click at [437, 459] on div "Excellent Good Average Fair Poor" at bounding box center [657, 464] width 594 height 285
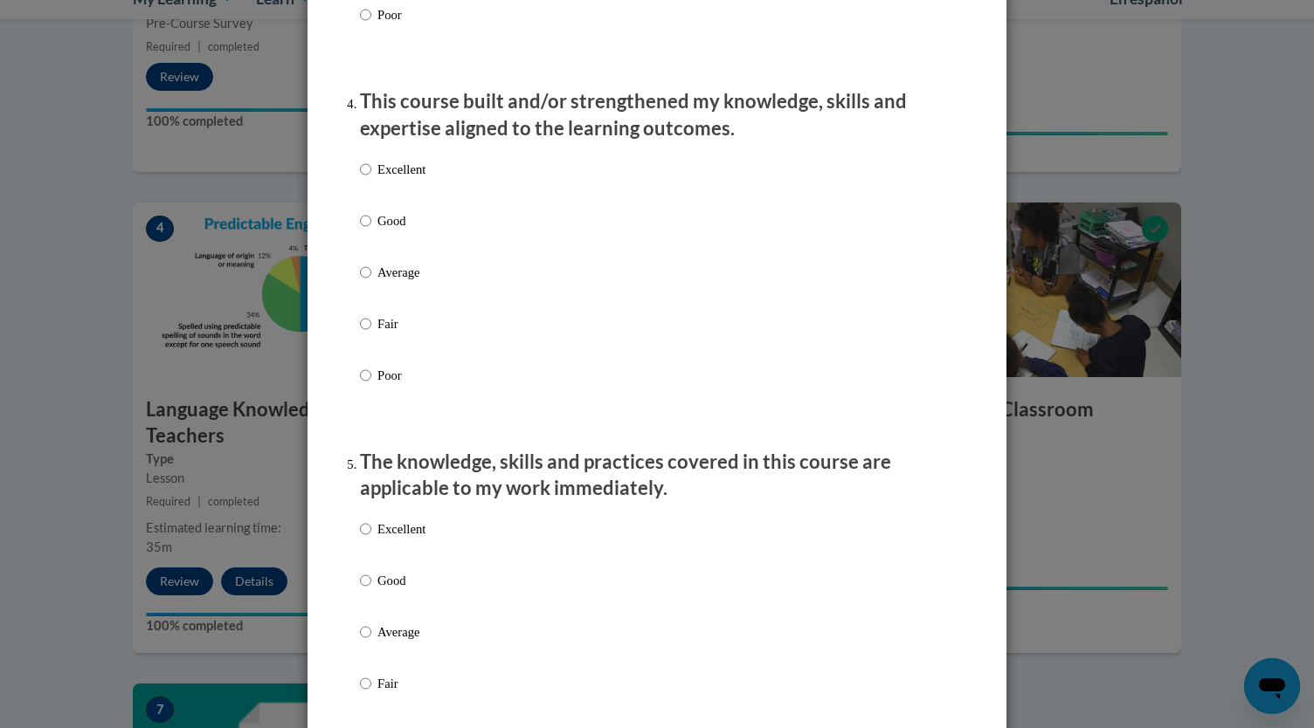
click at [381, 282] on p "Average" at bounding box center [401, 272] width 48 height 19
click at [371, 282] on input "Average" at bounding box center [365, 272] width 11 height 19
radio input "true"
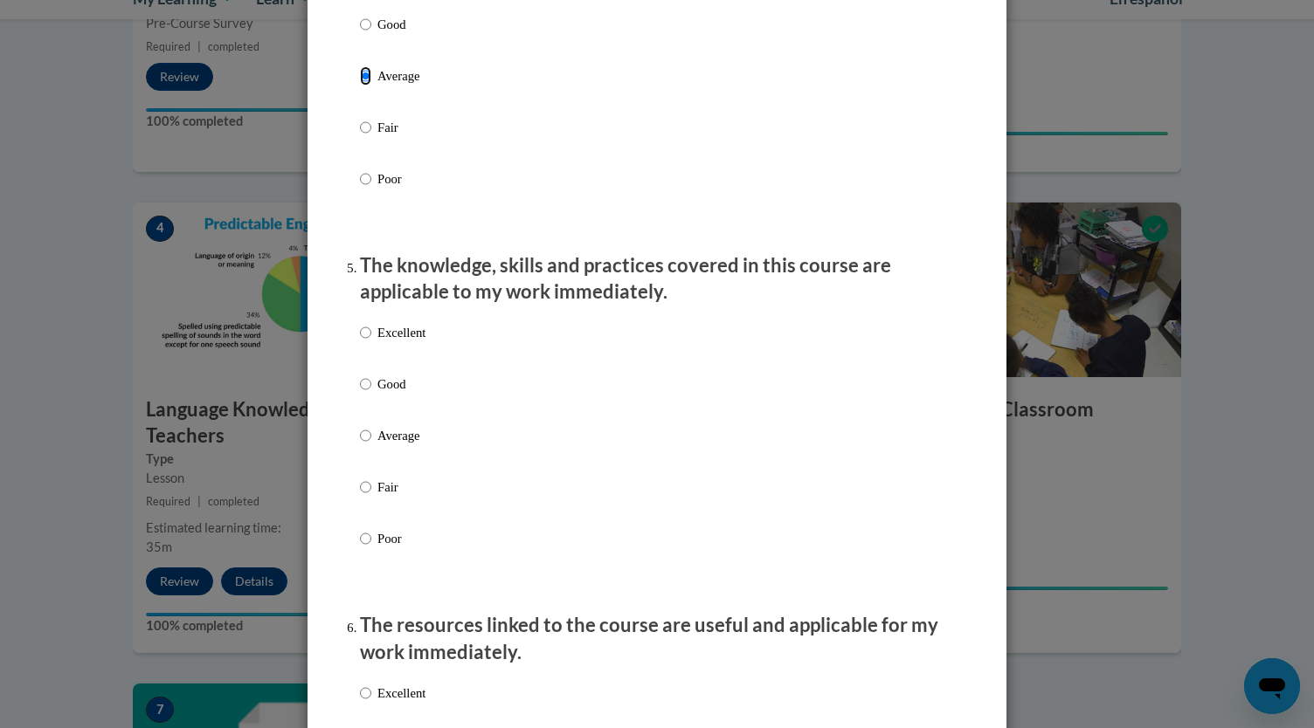
scroll to position [1367, 0]
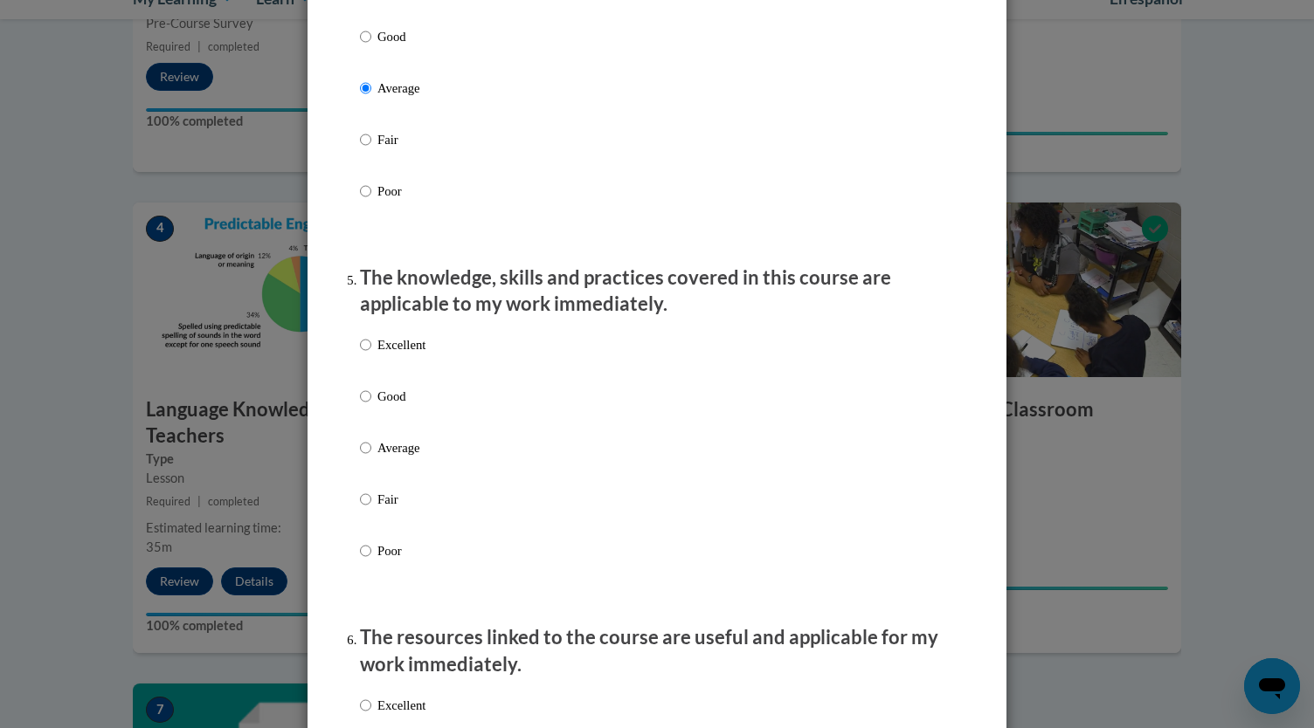
click at [449, 461] on div "Excellent Good Average Fair Poor" at bounding box center [657, 469] width 594 height 285
click at [360, 458] on input "Average" at bounding box center [365, 447] width 11 height 19
radio input "true"
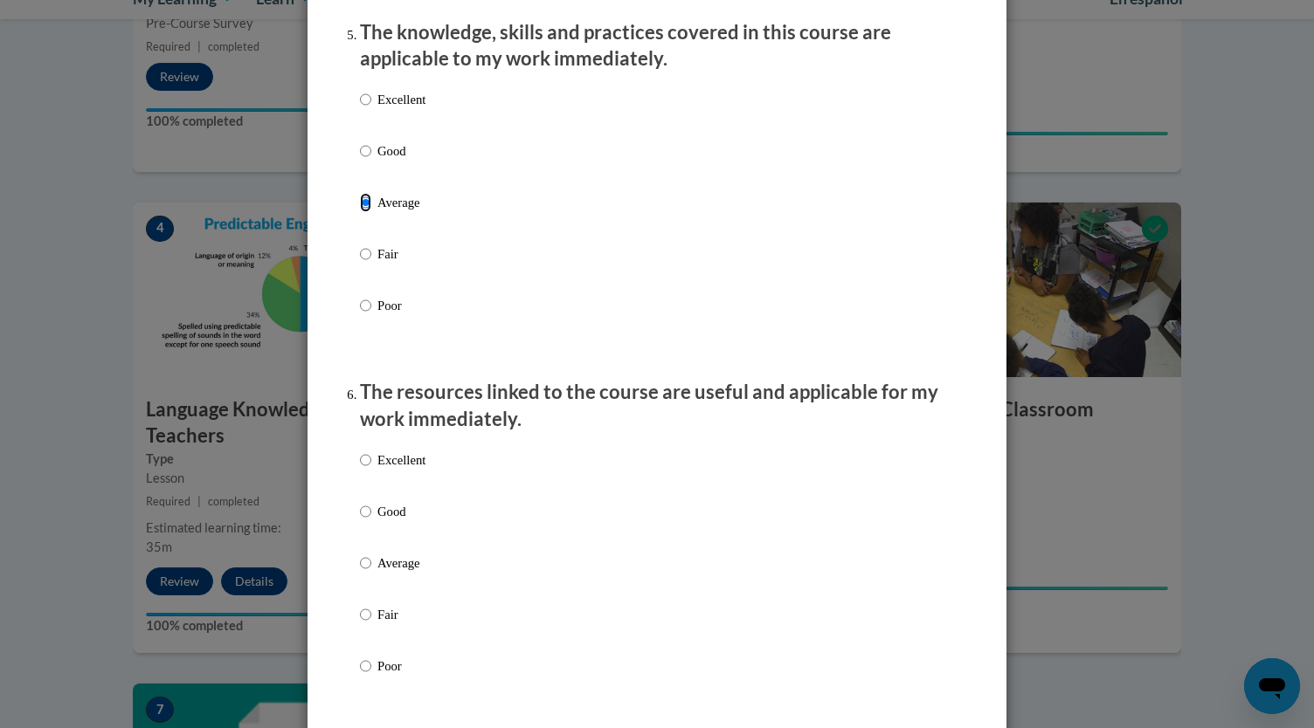
scroll to position [1610, 0]
click at [381, 576] on p "Average" at bounding box center [401, 565] width 48 height 19
click at [371, 576] on input "Average" at bounding box center [365, 565] width 11 height 19
radio input "true"
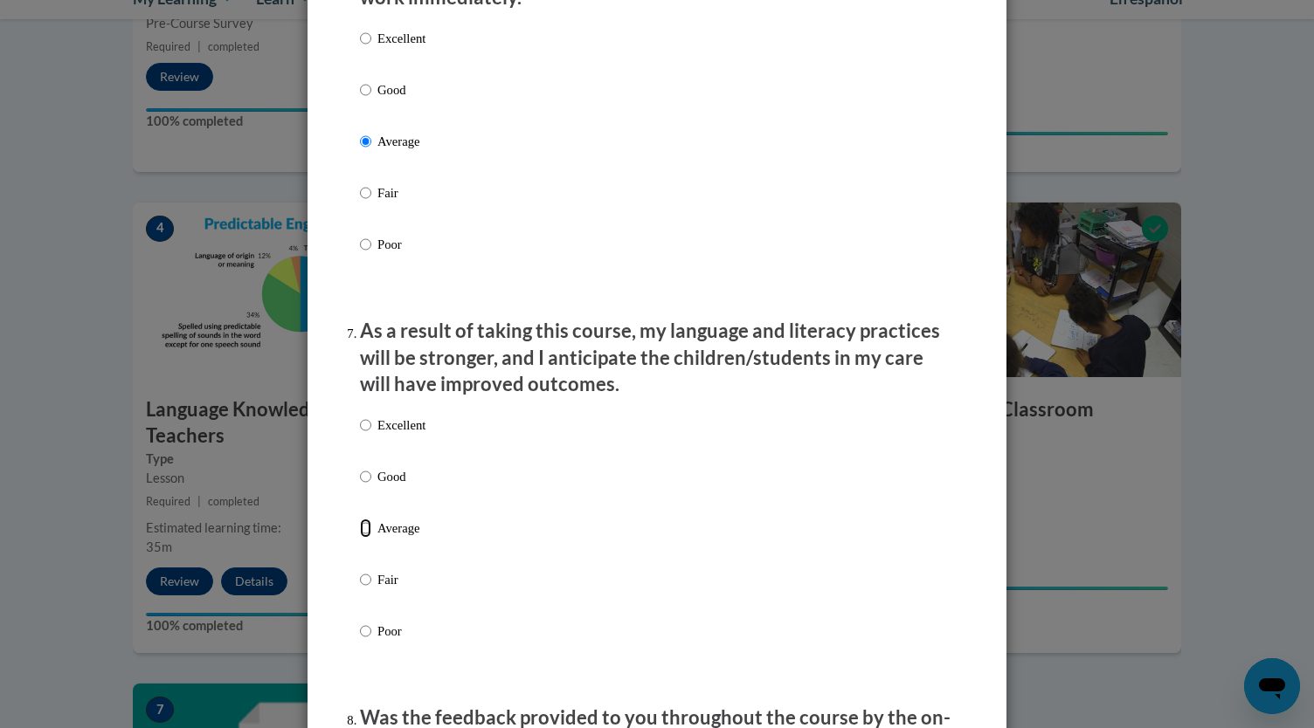
click at [362, 538] on input "Average" at bounding box center [365, 528] width 11 height 19
radio input "true"
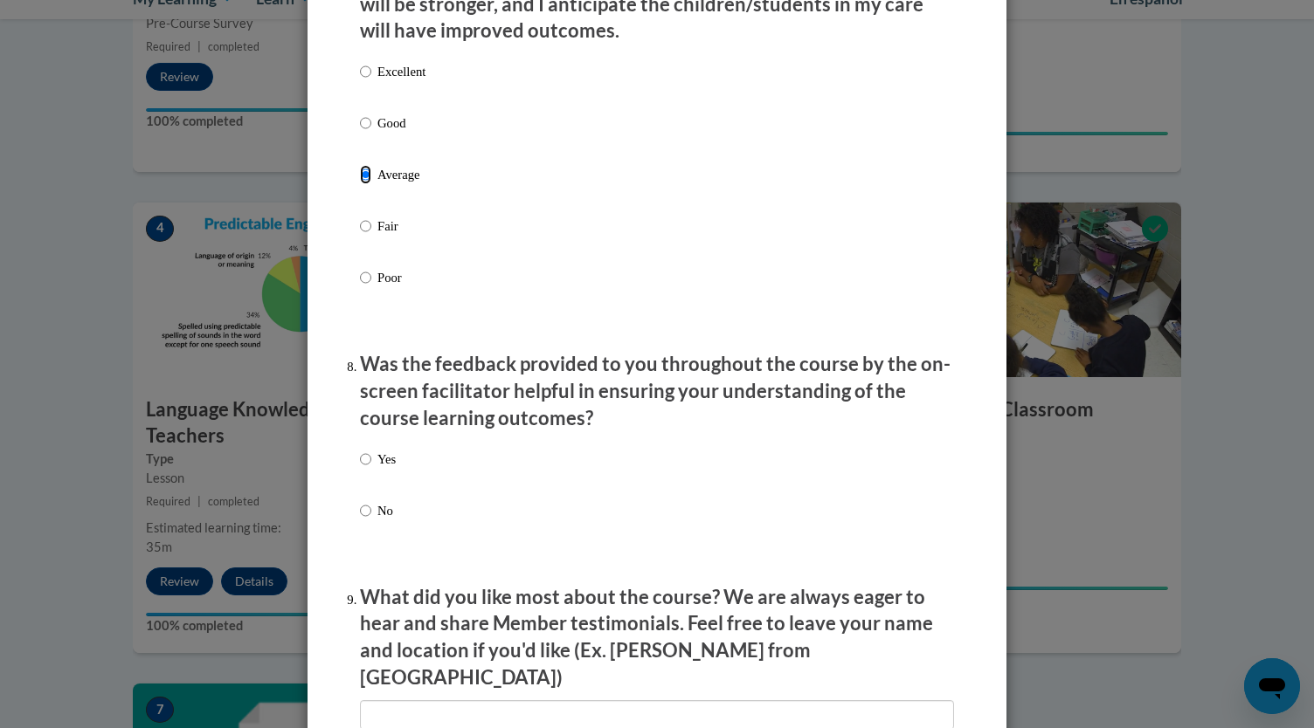
scroll to position [2452, 0]
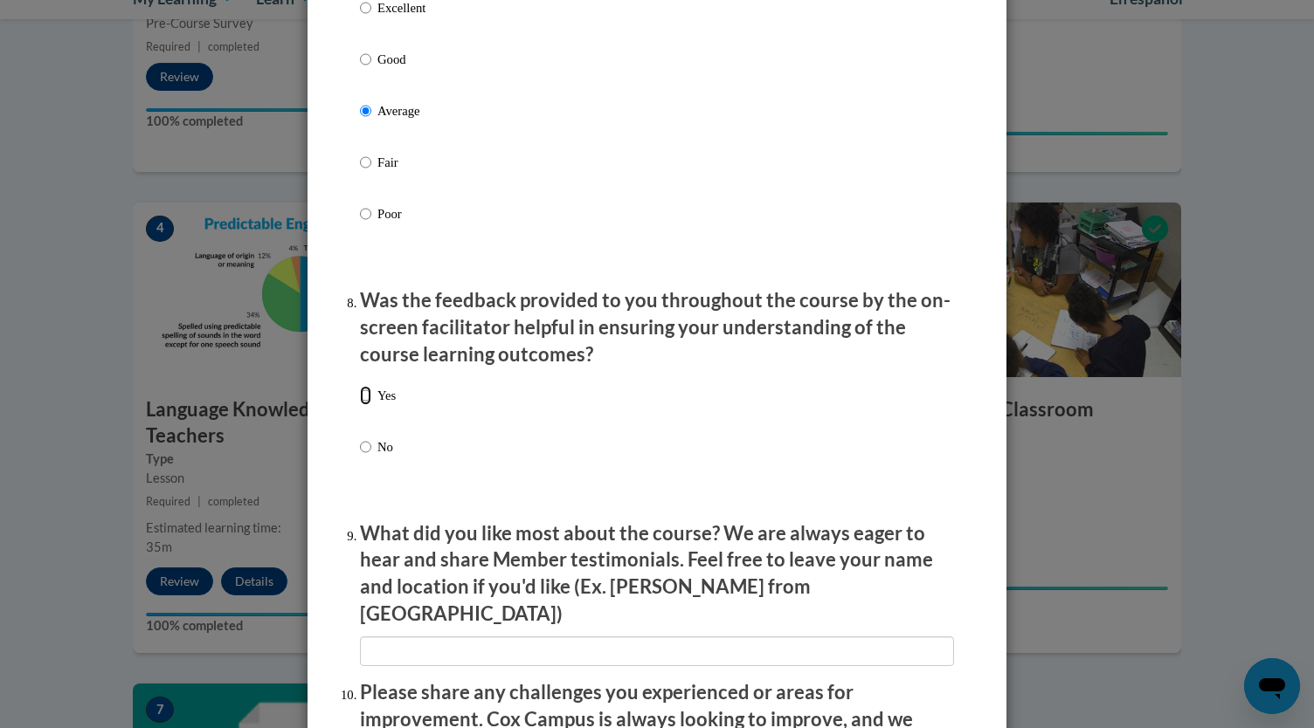
click at [363, 405] on input "Yes" at bounding box center [365, 395] width 11 height 19
radio input "true"
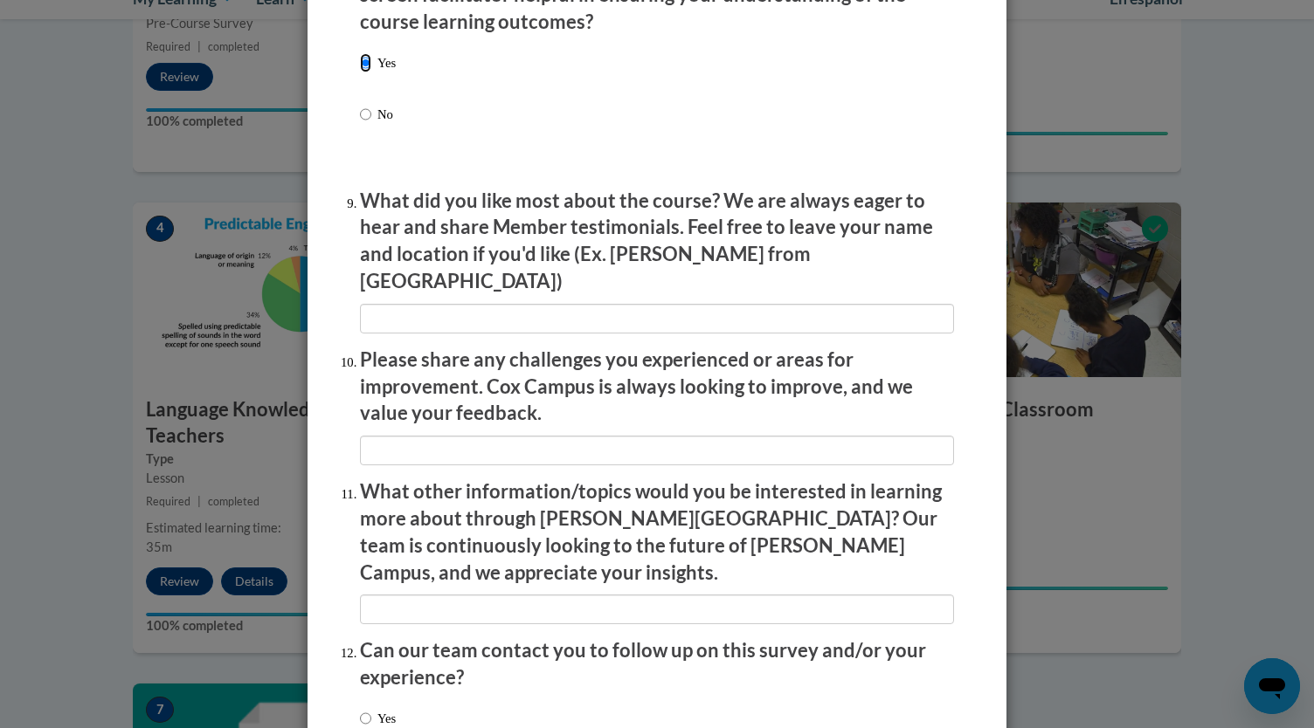
scroll to position [2903, 0]
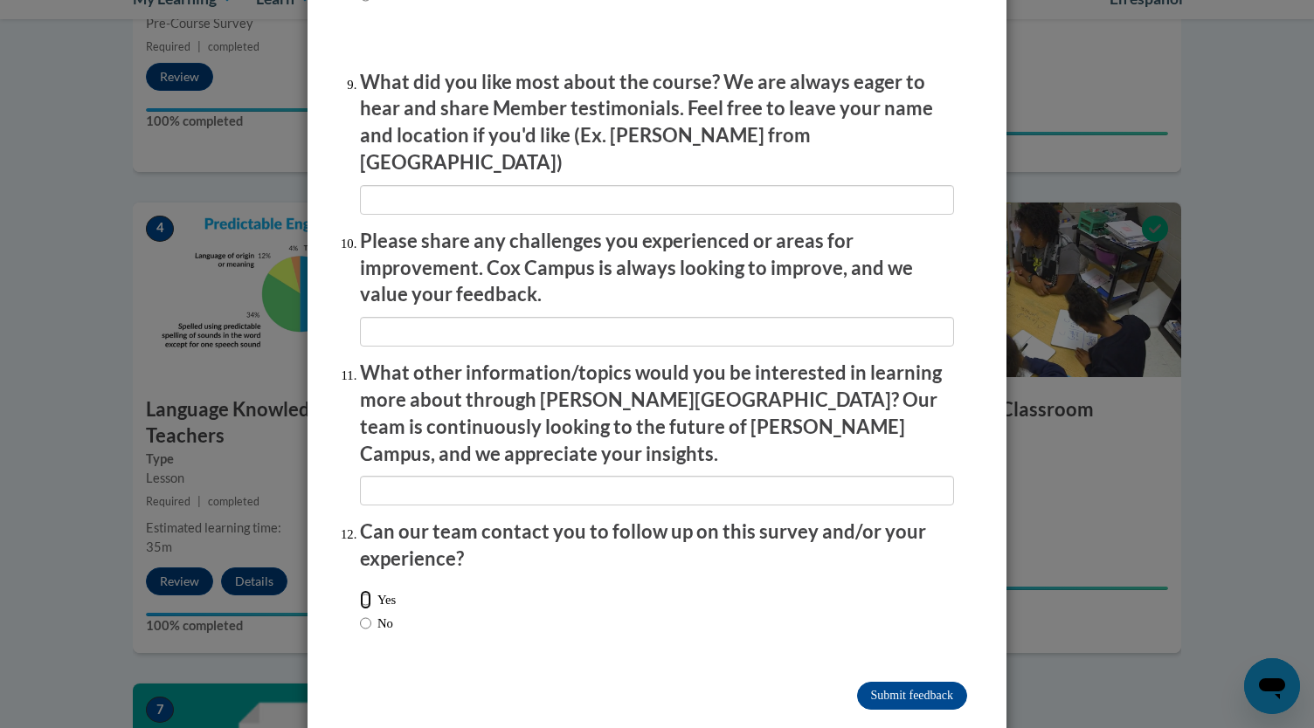
click at [362, 590] on input "Yes" at bounding box center [365, 599] width 11 height 19
radio input "true"
click at [362, 590] on input "Yes" at bounding box center [365, 599] width 11 height 19
click at [360, 614] on input "No" at bounding box center [365, 623] width 11 height 19
radio input "true"
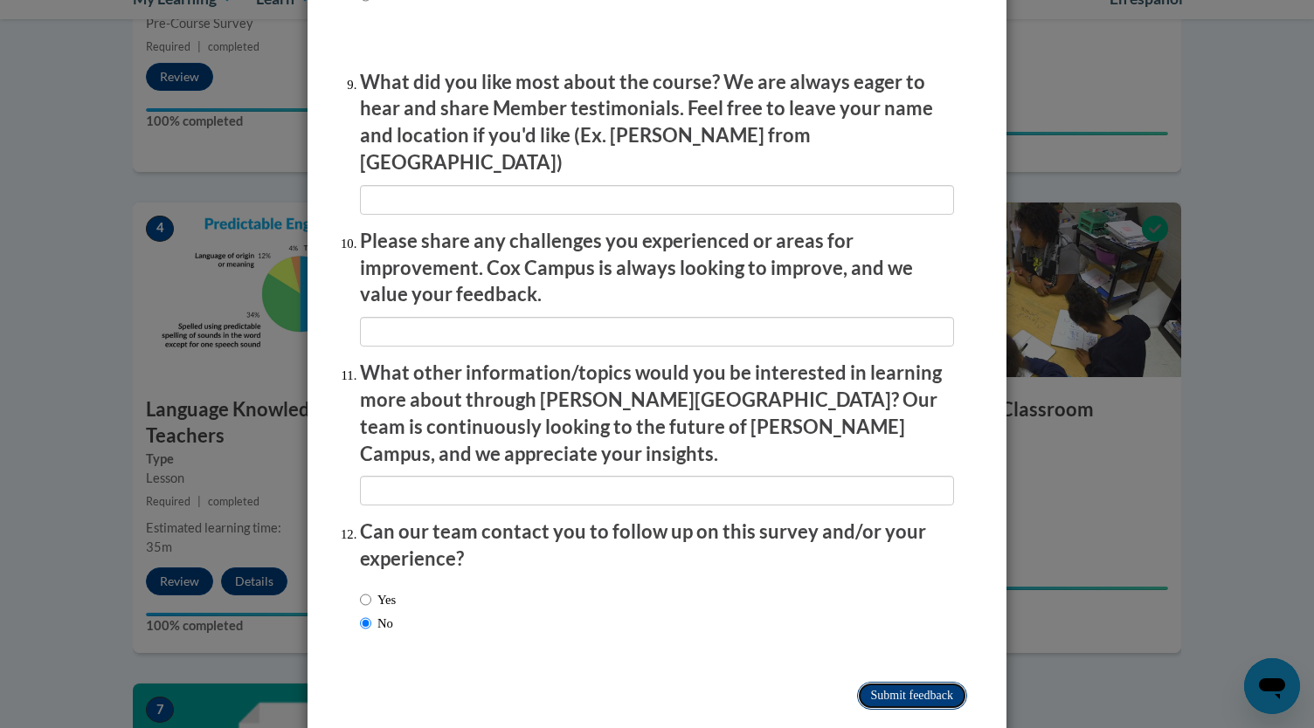
click at [903, 682] on input "Submit feedback" at bounding box center [912, 696] width 110 height 28
